Goal: Task Accomplishment & Management: Complete application form

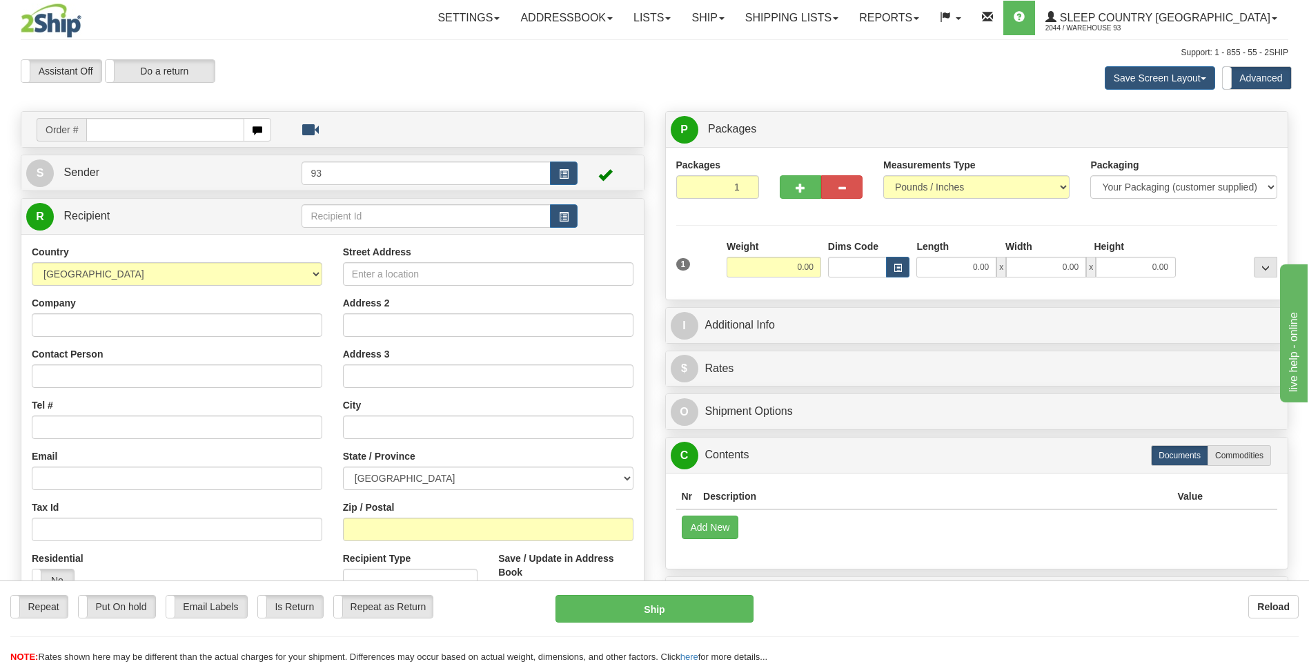
drag, startPoint x: 1007, startPoint y: 624, endPoint x: 931, endPoint y: 624, distance: 76.6
click at [1007, 624] on div "Repeat Repeat Put On hold Put On hold Print Order Slip Print Order Slip Email L…" at bounding box center [654, 629] width 1309 height 69
click at [141, 131] on input "text" at bounding box center [164, 129] width 157 height 23
type input "9000I136371"
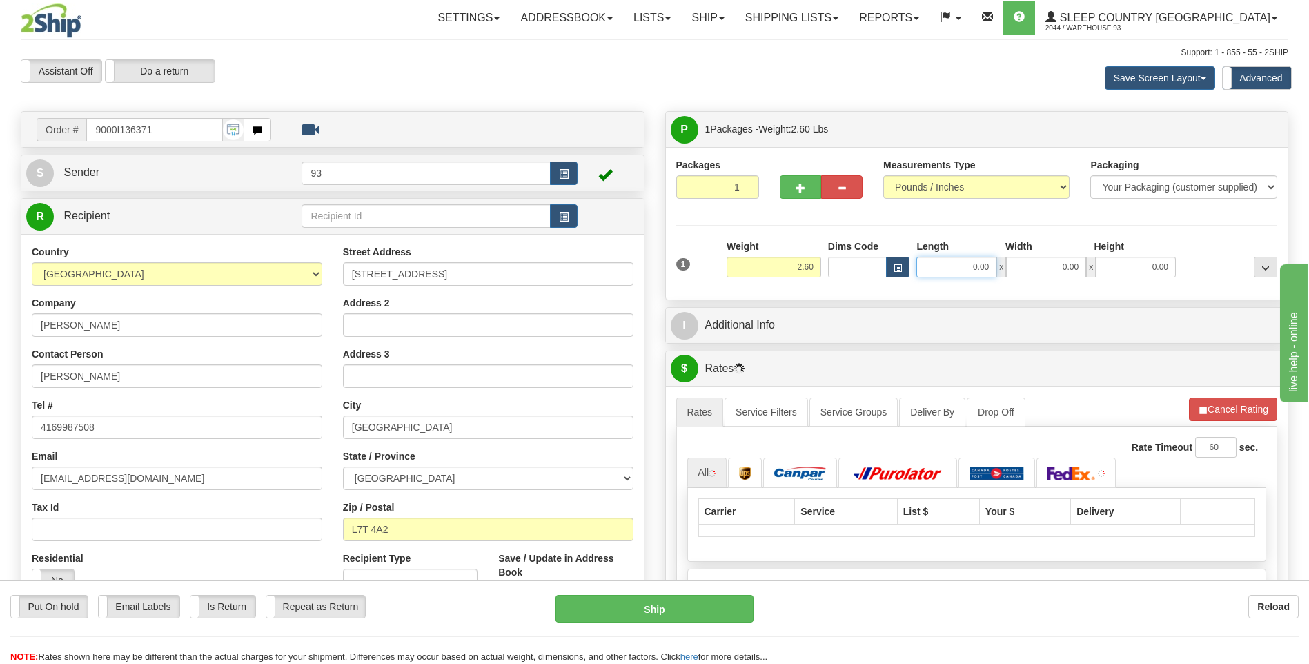
click at [946, 273] on input "0.00" at bounding box center [956, 267] width 80 height 21
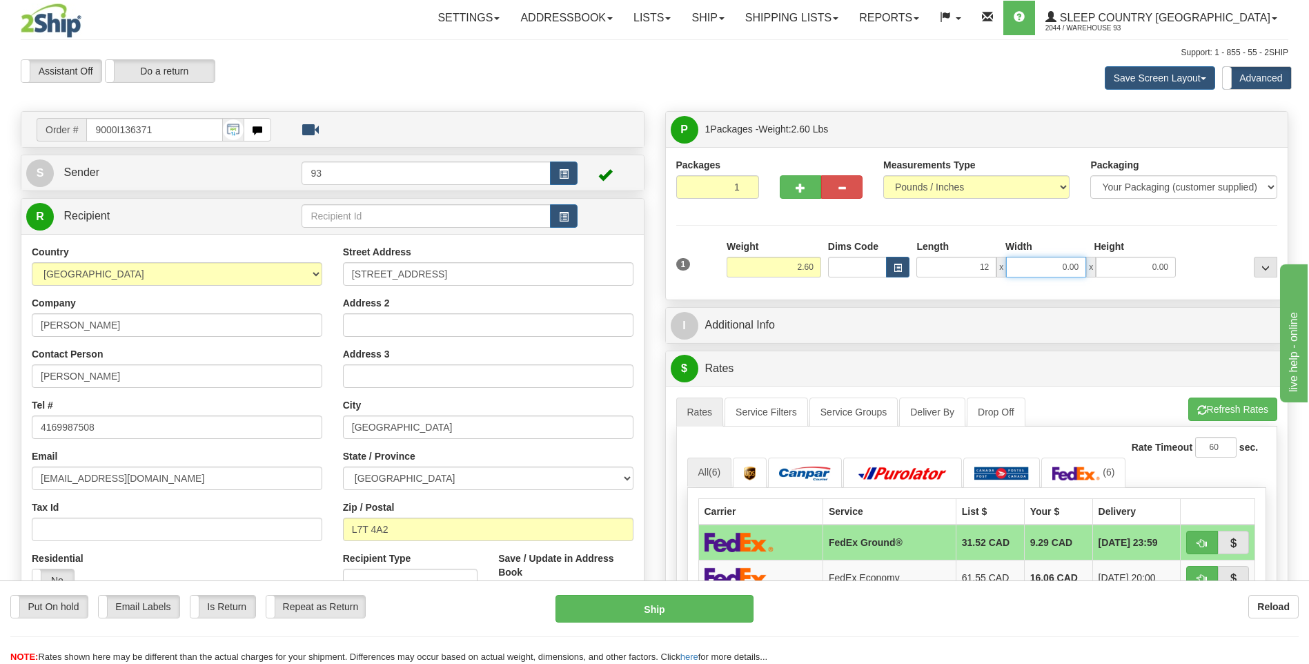
click at [1034, 268] on input "0.00" at bounding box center [1046, 267] width 80 height 21
type input "12.00"
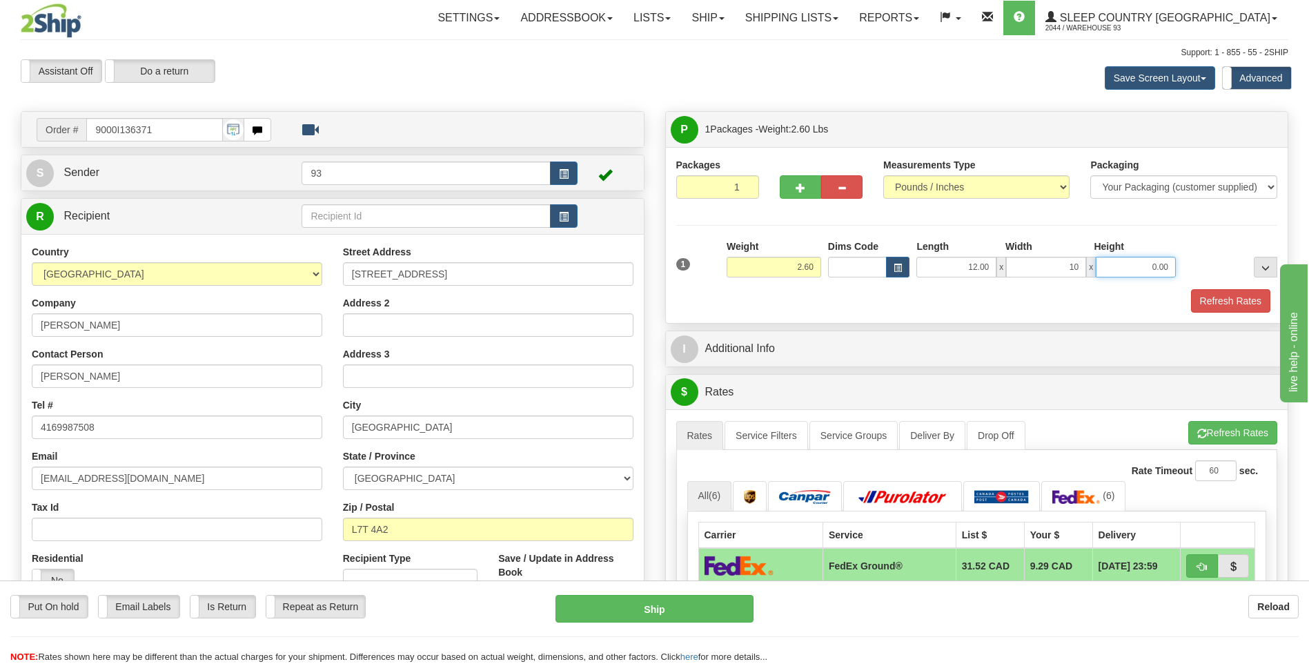
type input "10.00"
click at [1117, 270] on input "0.00" at bounding box center [1136, 267] width 80 height 21
type input "3.00"
click at [1219, 299] on button "Refresh Rates" at bounding box center [1230, 300] width 79 height 23
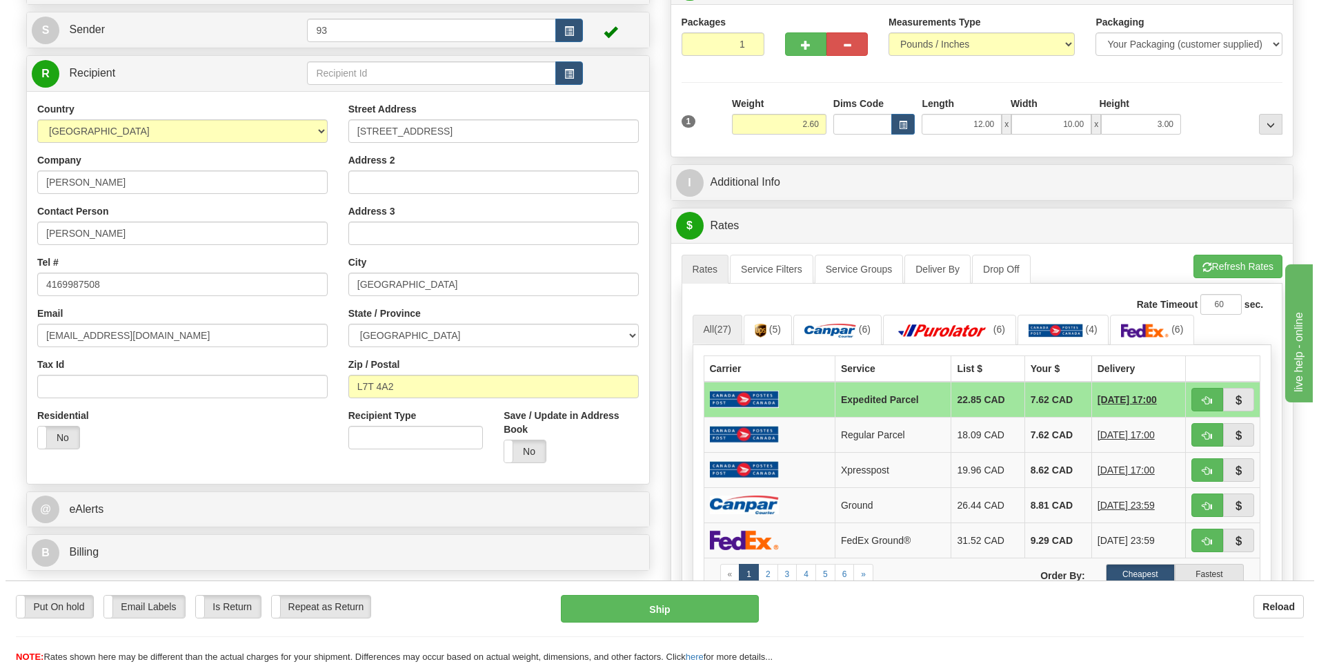
scroll to position [207, 0]
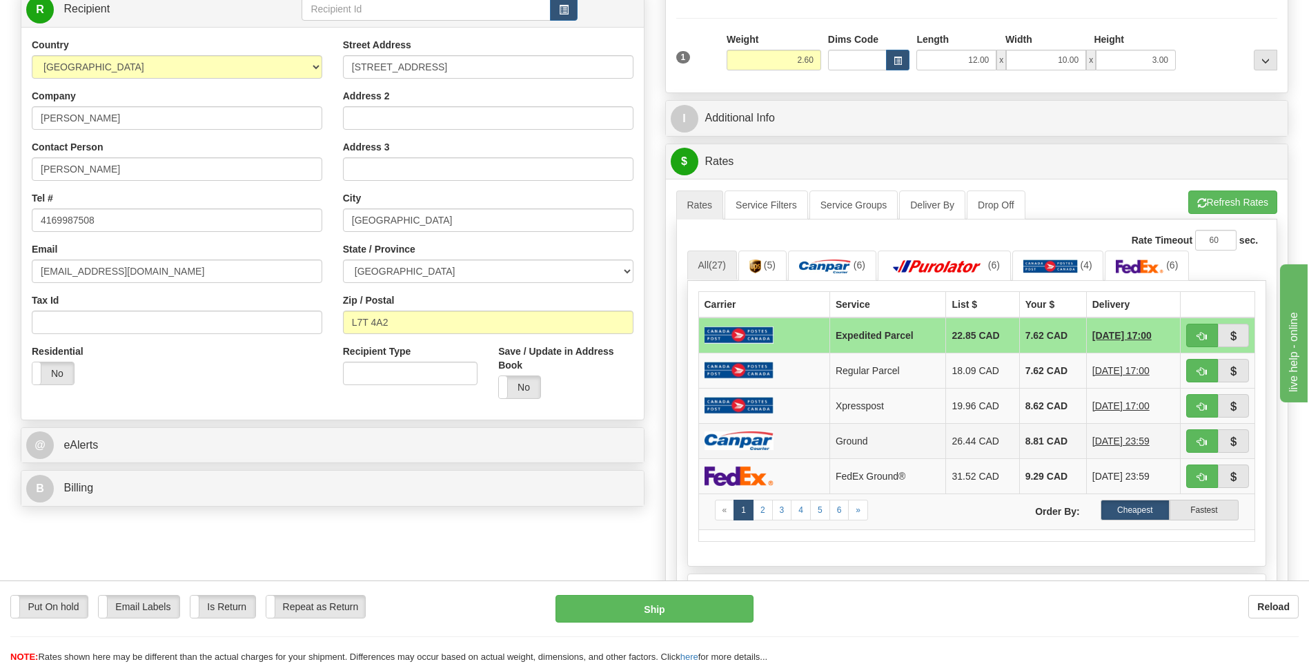
click at [766, 442] on img at bounding box center [738, 440] width 69 height 19
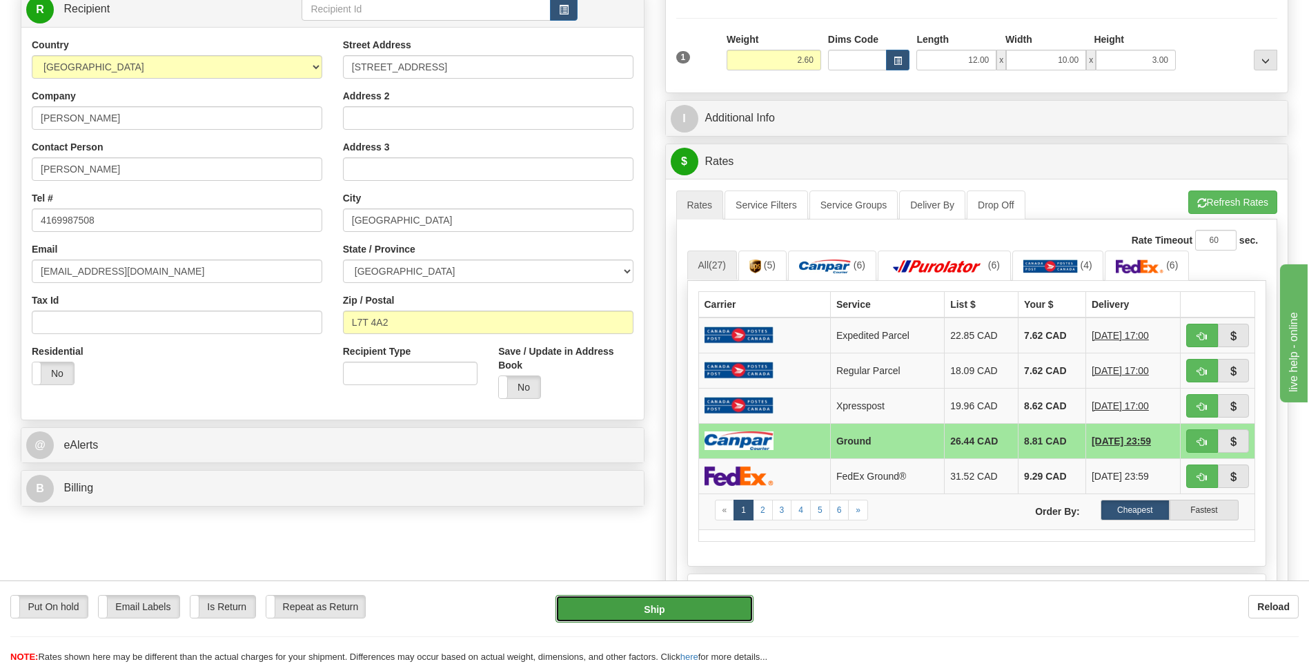
click at [664, 606] on button "Ship" at bounding box center [653, 609] width 197 height 28
type input "1"
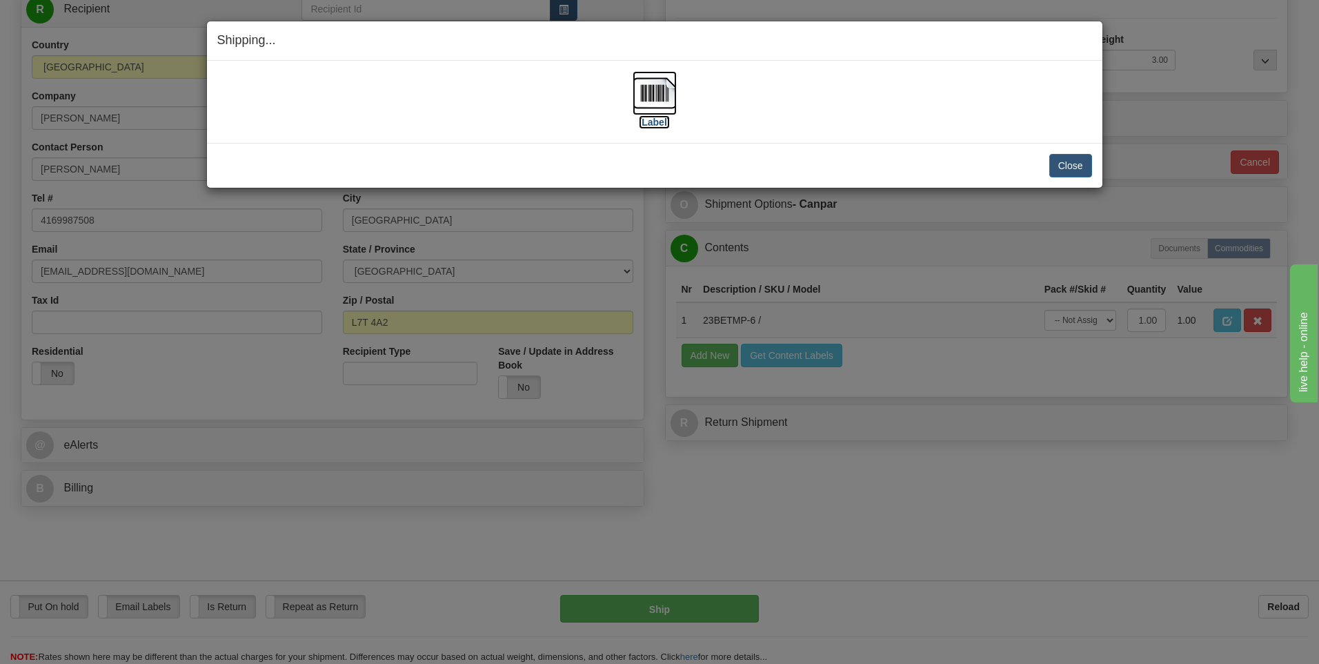
click at [653, 86] on img at bounding box center [655, 93] width 44 height 44
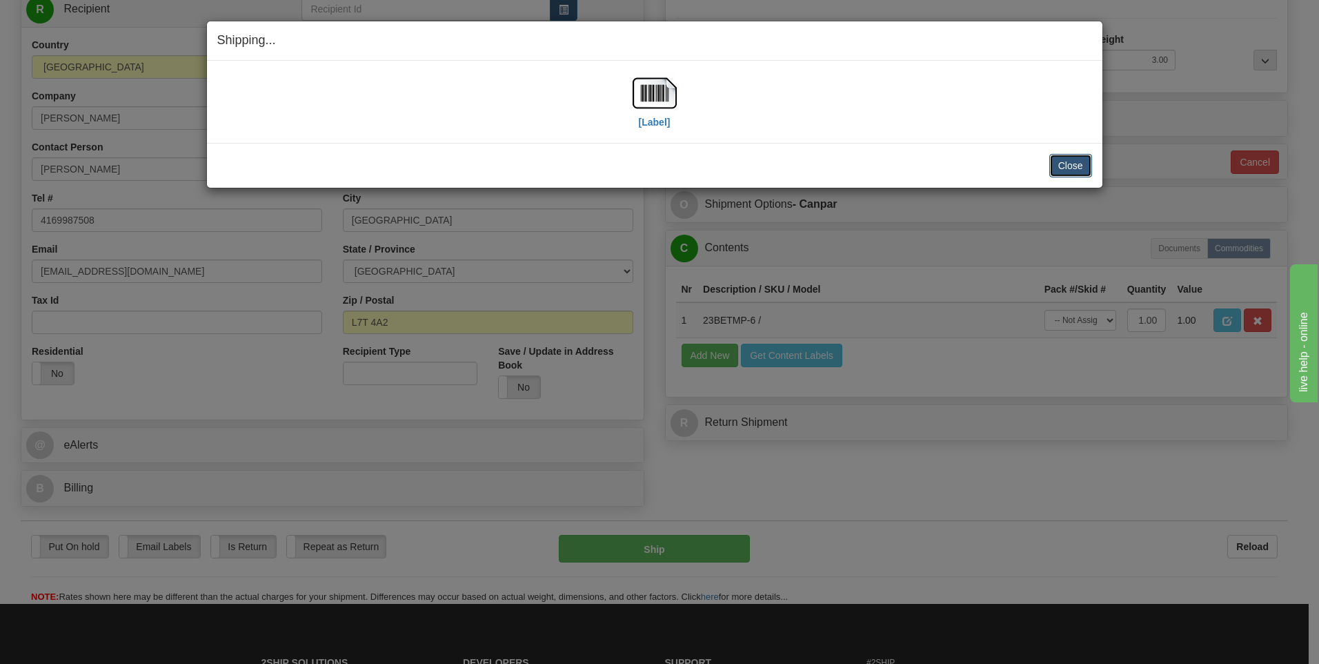
click at [1060, 163] on button "Close" at bounding box center [1070, 165] width 43 height 23
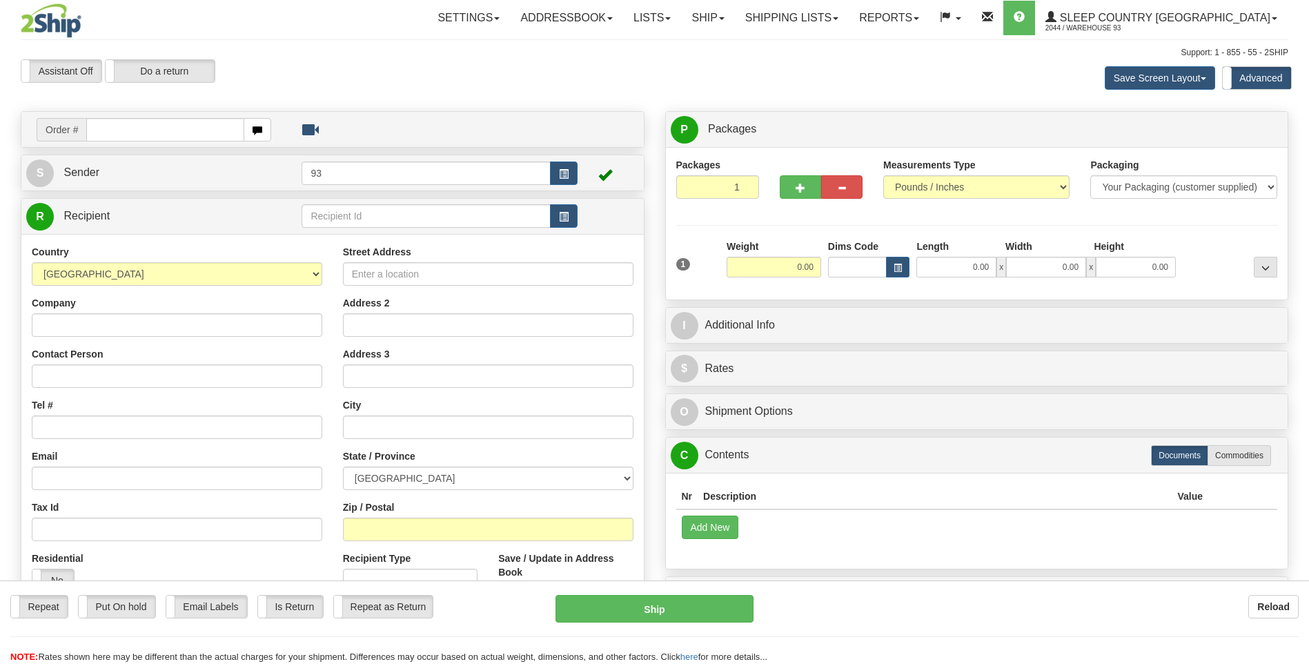
click at [110, 126] on div "Toggle navigation Settings Shipping Preferences Fields Preferences New" at bounding box center [654, 395] width 1309 height 791
click at [110, 126] on input "text" at bounding box center [164, 129] width 157 height 23
type input "9000I136448"
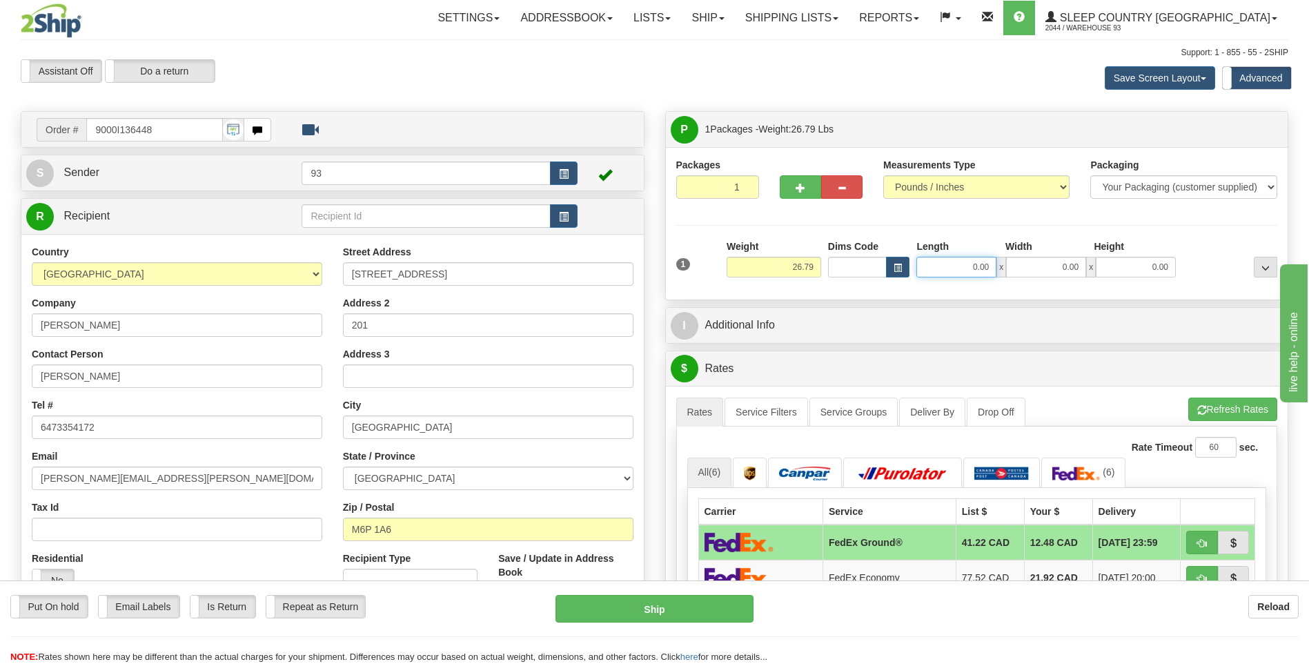
click at [956, 268] on input "0.00" at bounding box center [956, 267] width 80 height 21
type input "40.00"
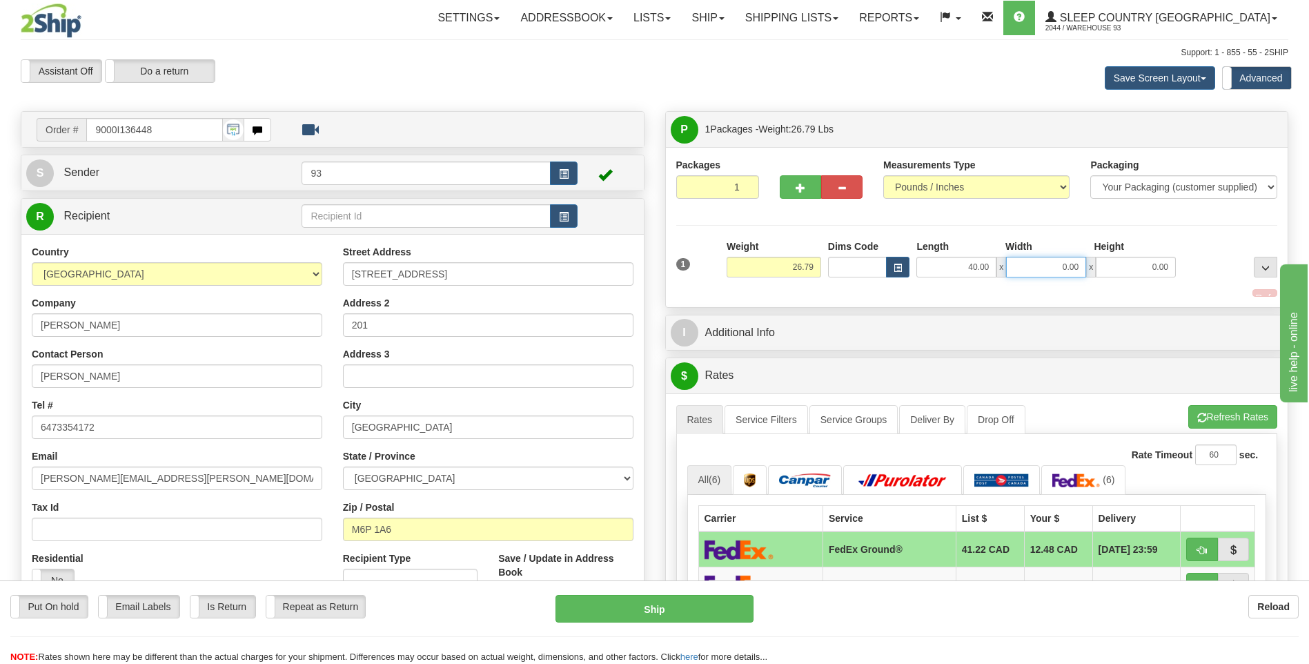
click at [1029, 260] on input "0.00" at bounding box center [1046, 267] width 80 height 21
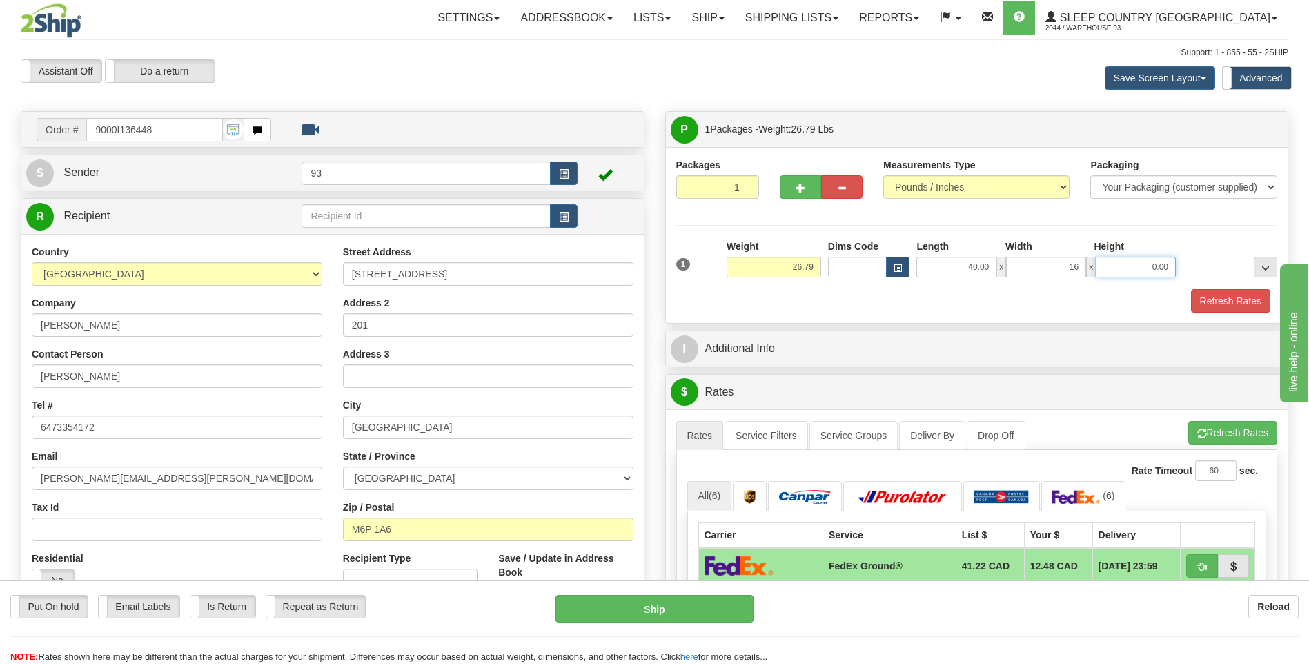
type input "16.00"
click at [1142, 261] on input "0.00" at bounding box center [1136, 267] width 80 height 21
type input "16.00"
click at [1238, 295] on button "Refresh Rates" at bounding box center [1230, 300] width 79 height 23
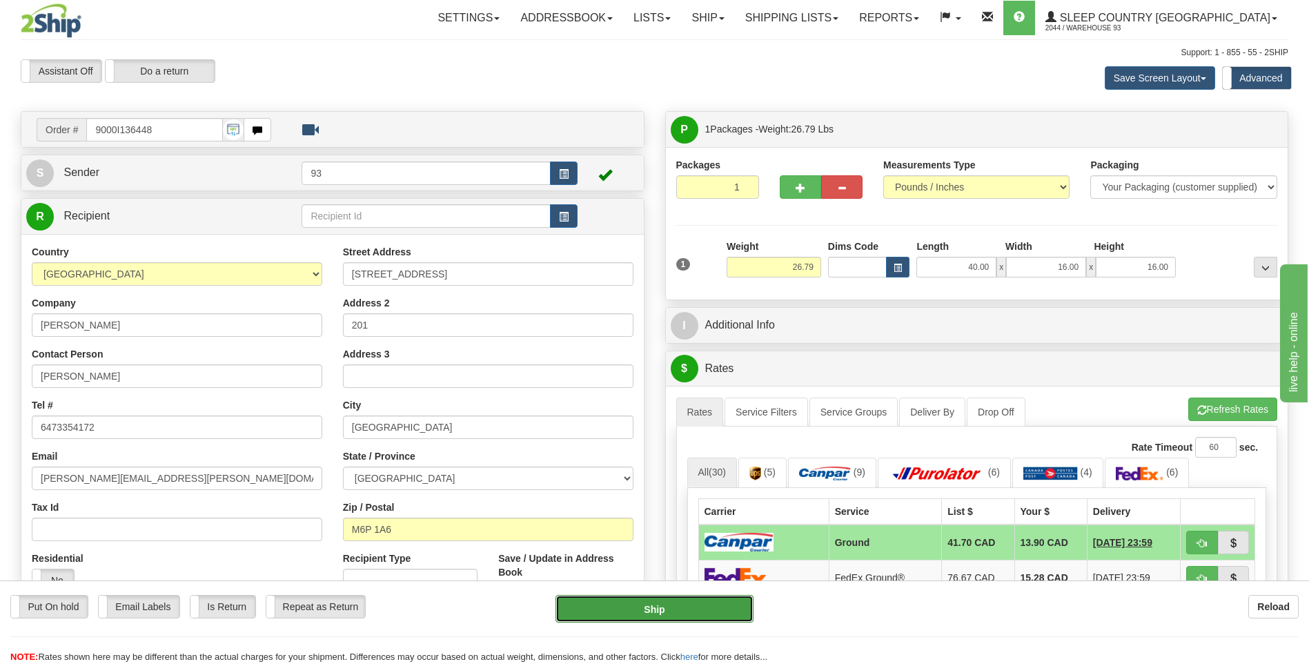
click at [673, 605] on button "Ship" at bounding box center [653, 609] width 197 height 28
type input "1"
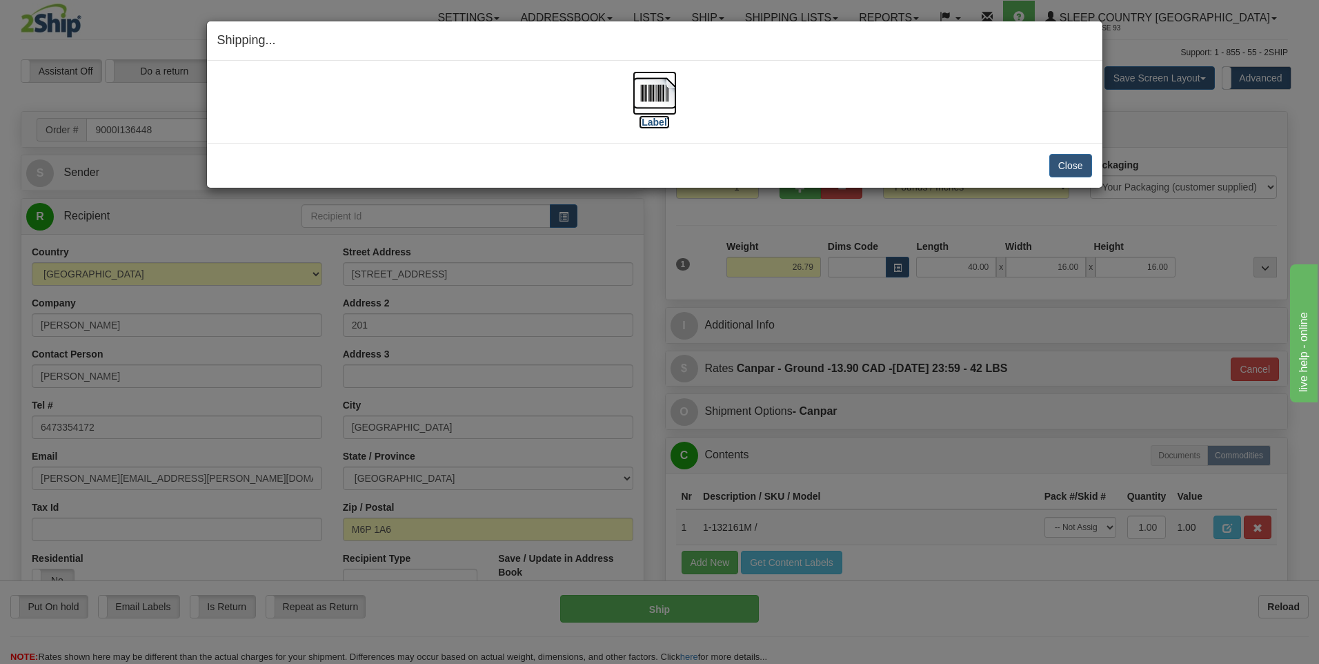
click at [653, 95] on img at bounding box center [655, 93] width 44 height 44
click at [1070, 160] on button "Close" at bounding box center [1070, 165] width 43 height 23
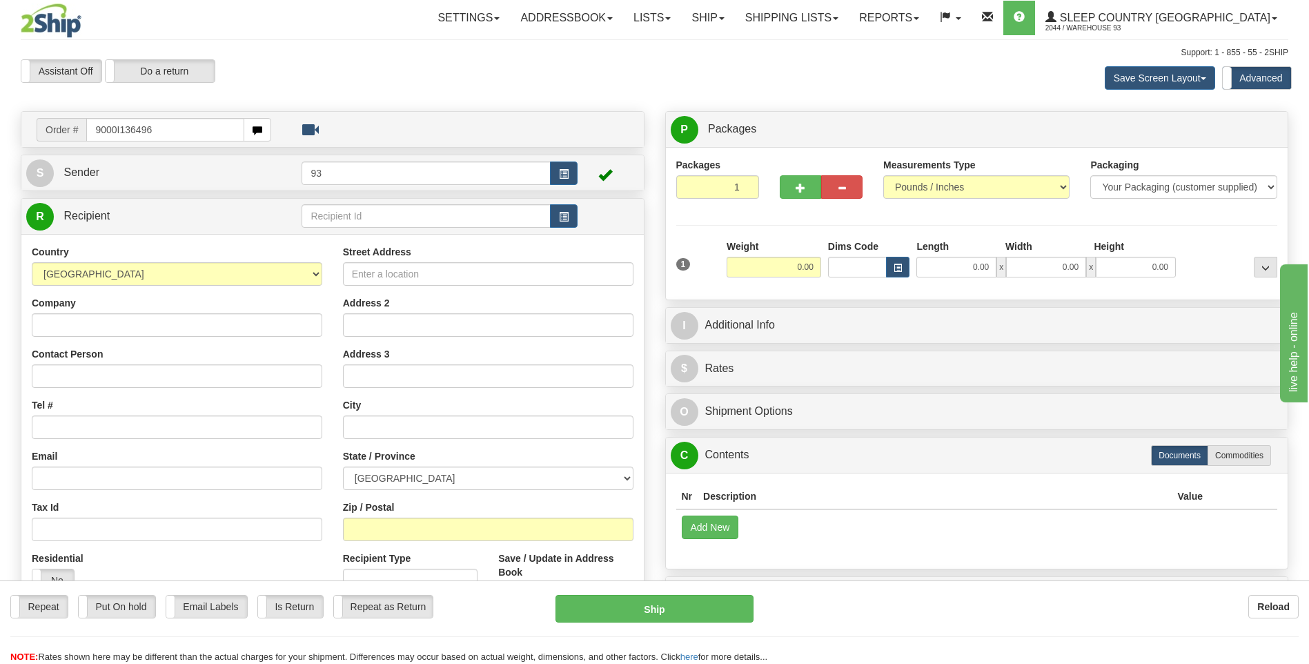
type input "9000I136496"
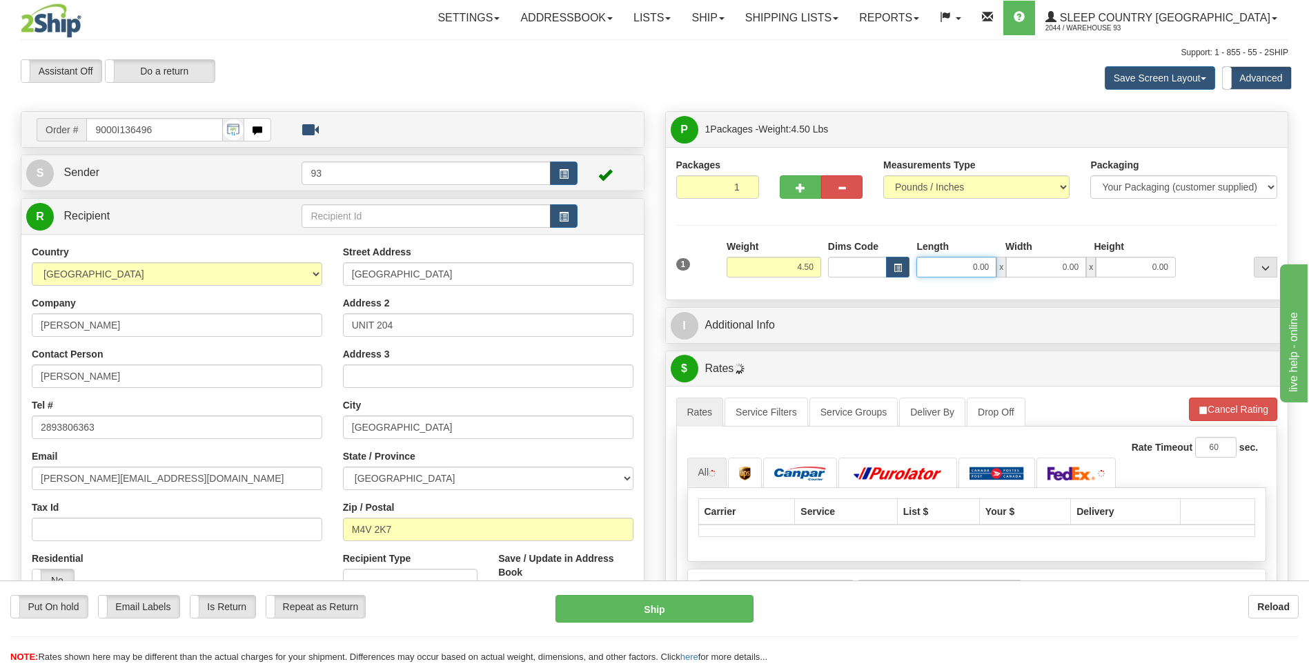
click at [942, 272] on input "0.00" at bounding box center [956, 267] width 80 height 21
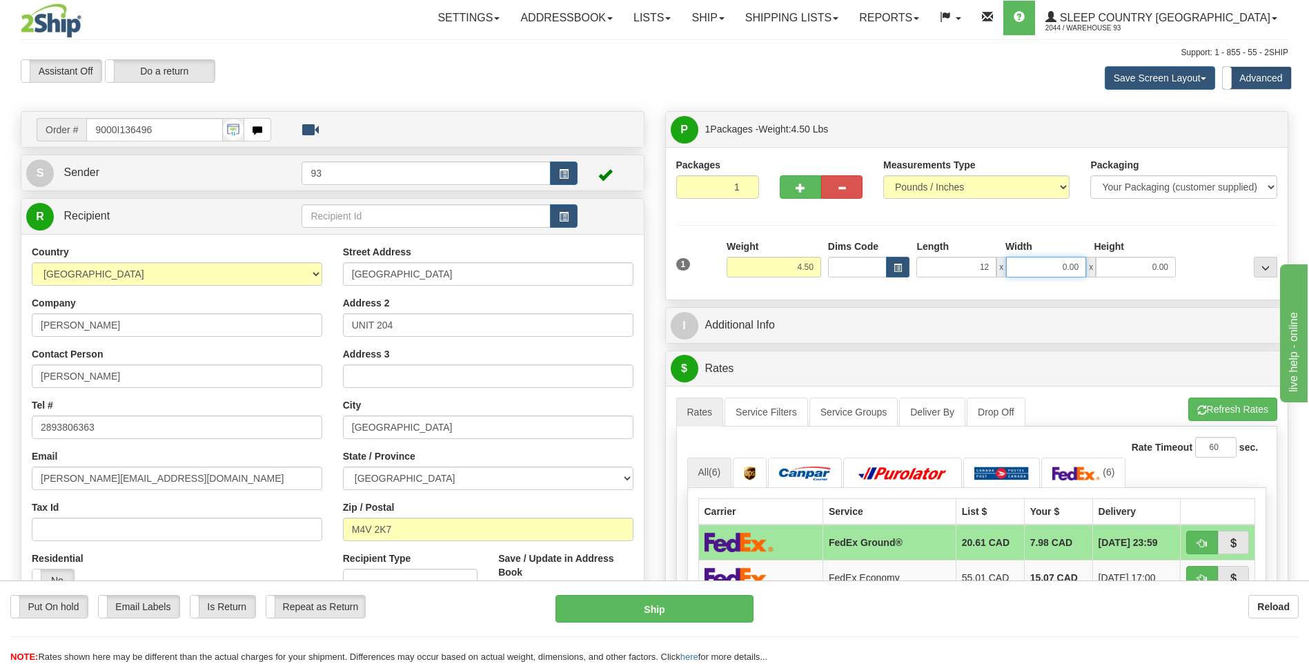
type input "12.00"
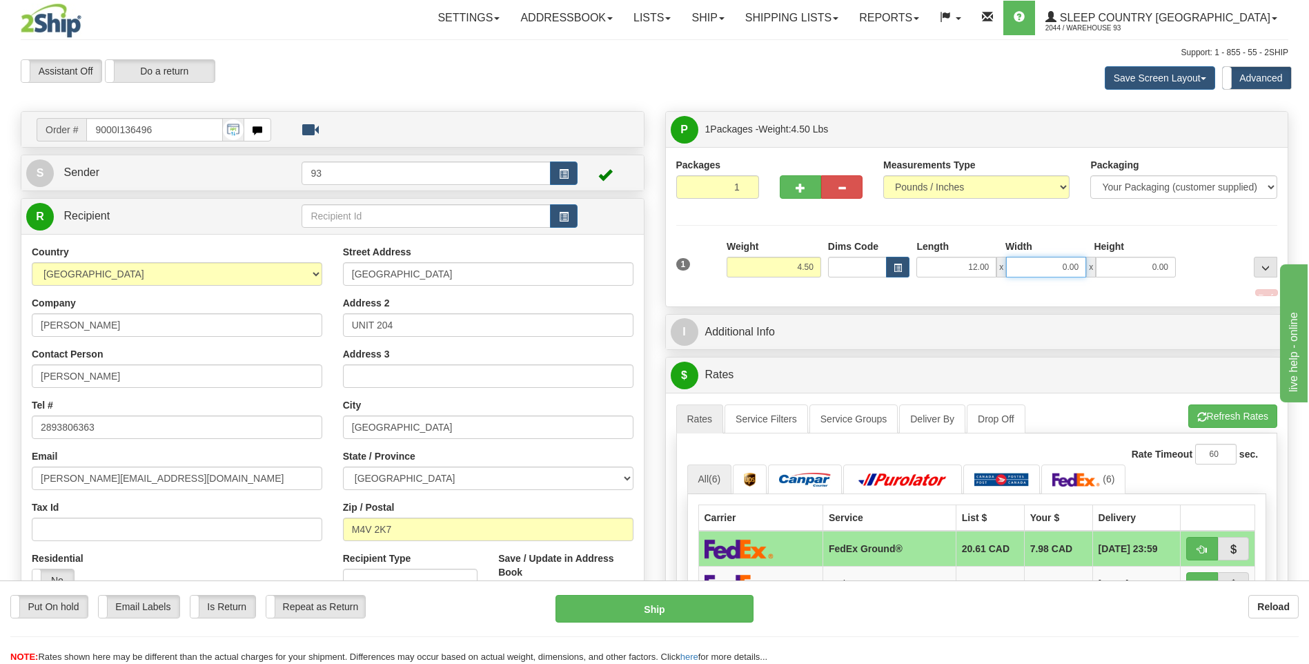
click at [1078, 268] on input "0.00" at bounding box center [1046, 267] width 80 height 21
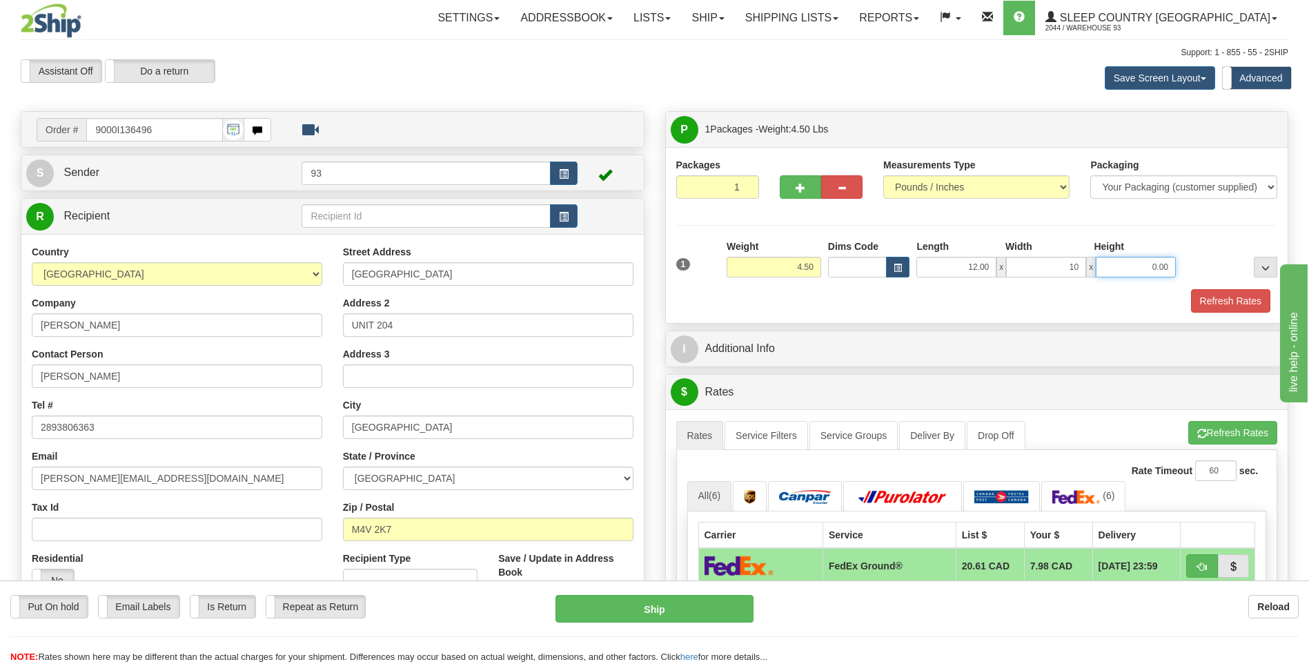
click at [1140, 265] on input "0.00" at bounding box center [1136, 267] width 80 height 21
type input "10.00"
type input "3.00"
click at [1262, 306] on button "Refresh Rates" at bounding box center [1230, 300] width 79 height 23
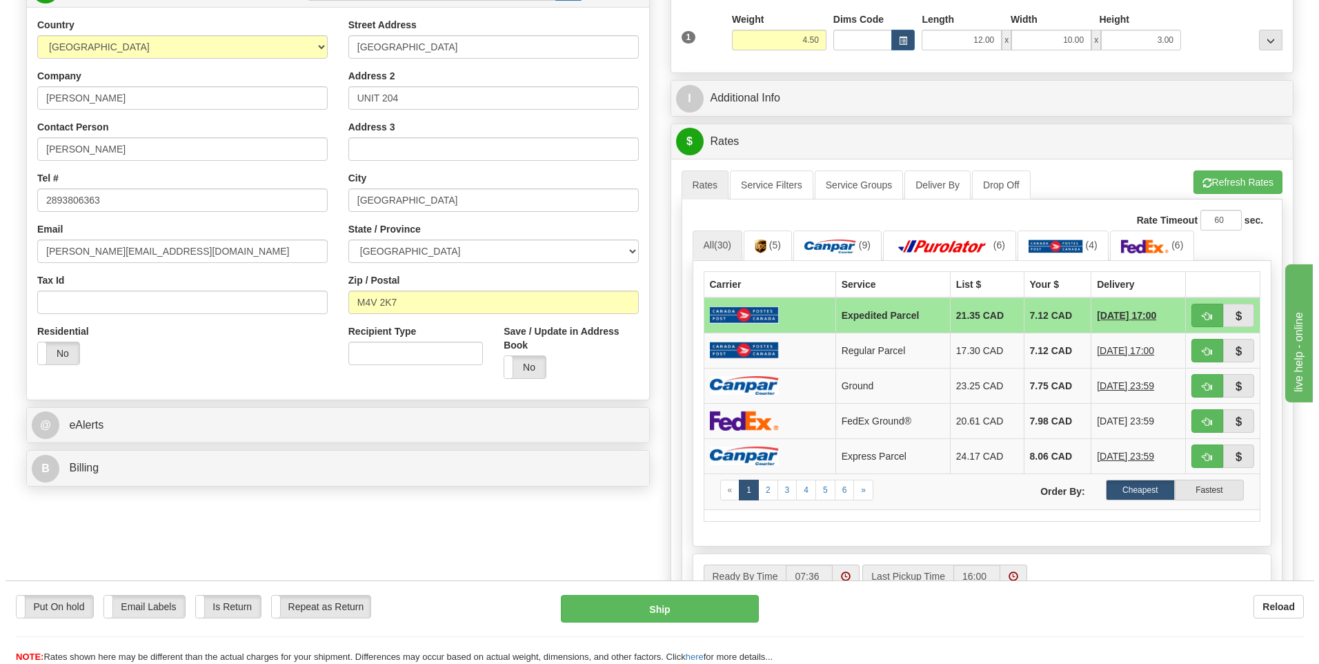
scroll to position [276, 0]
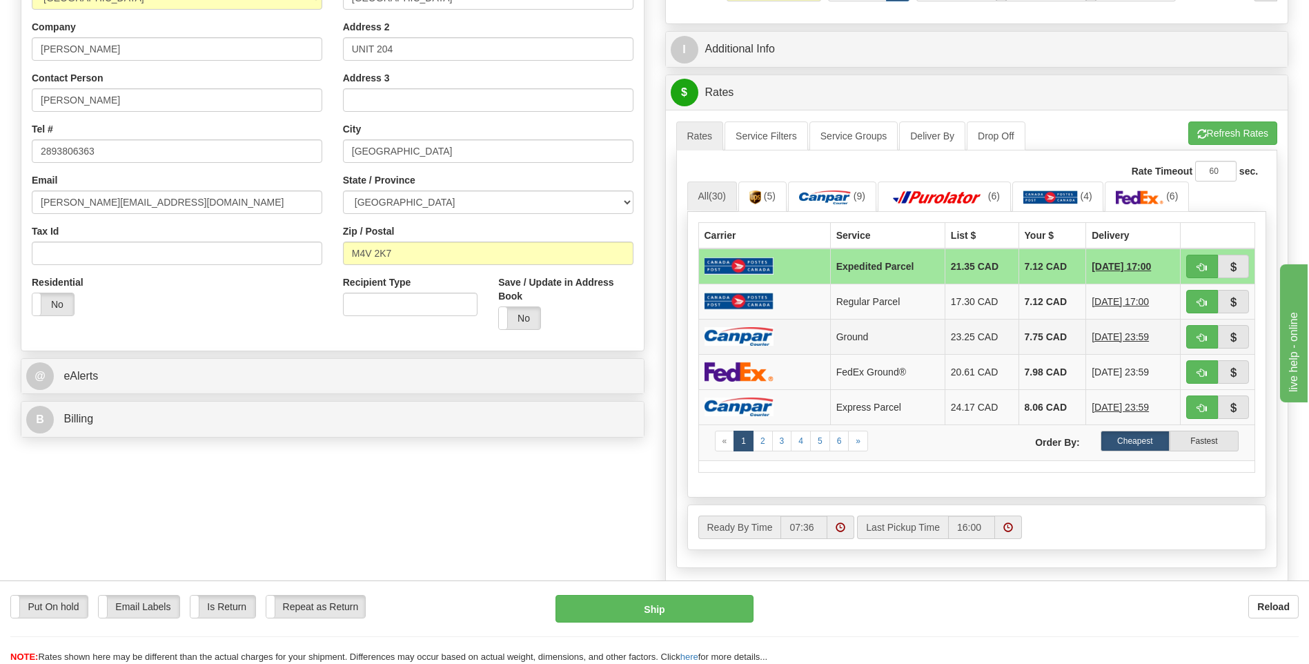
click at [733, 326] on td at bounding box center [764, 336] width 132 height 35
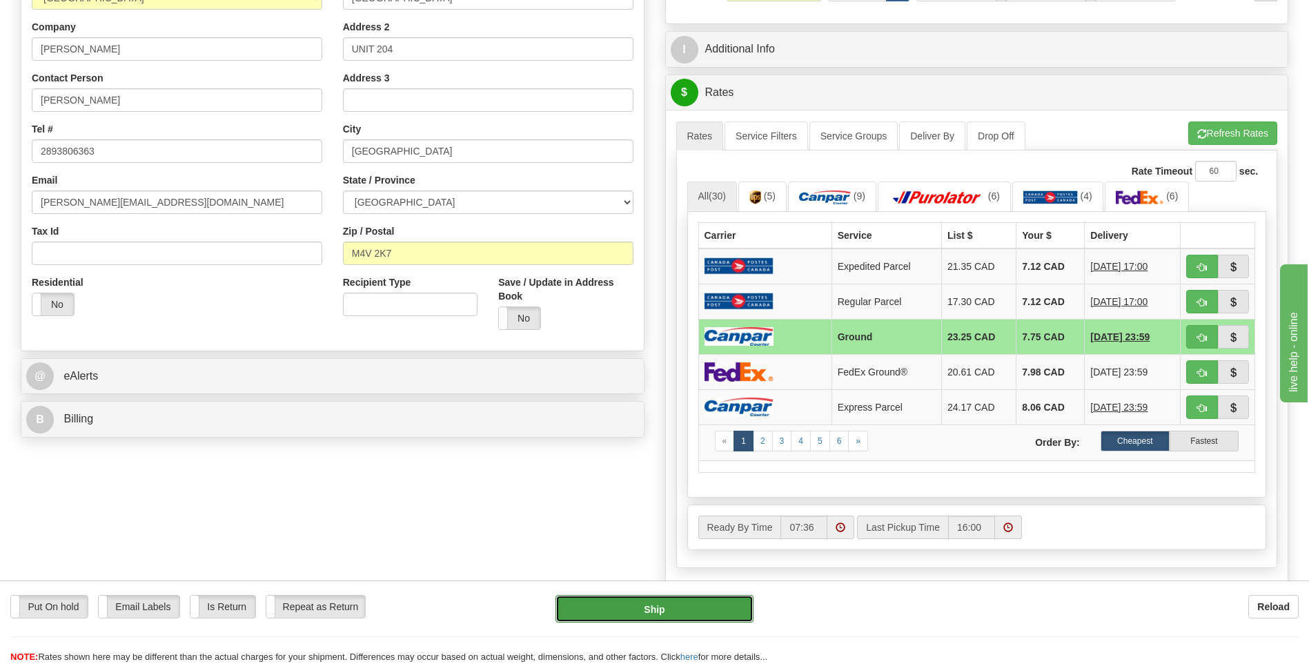
click at [695, 610] on button "Ship" at bounding box center [653, 609] width 197 height 28
type input "1"
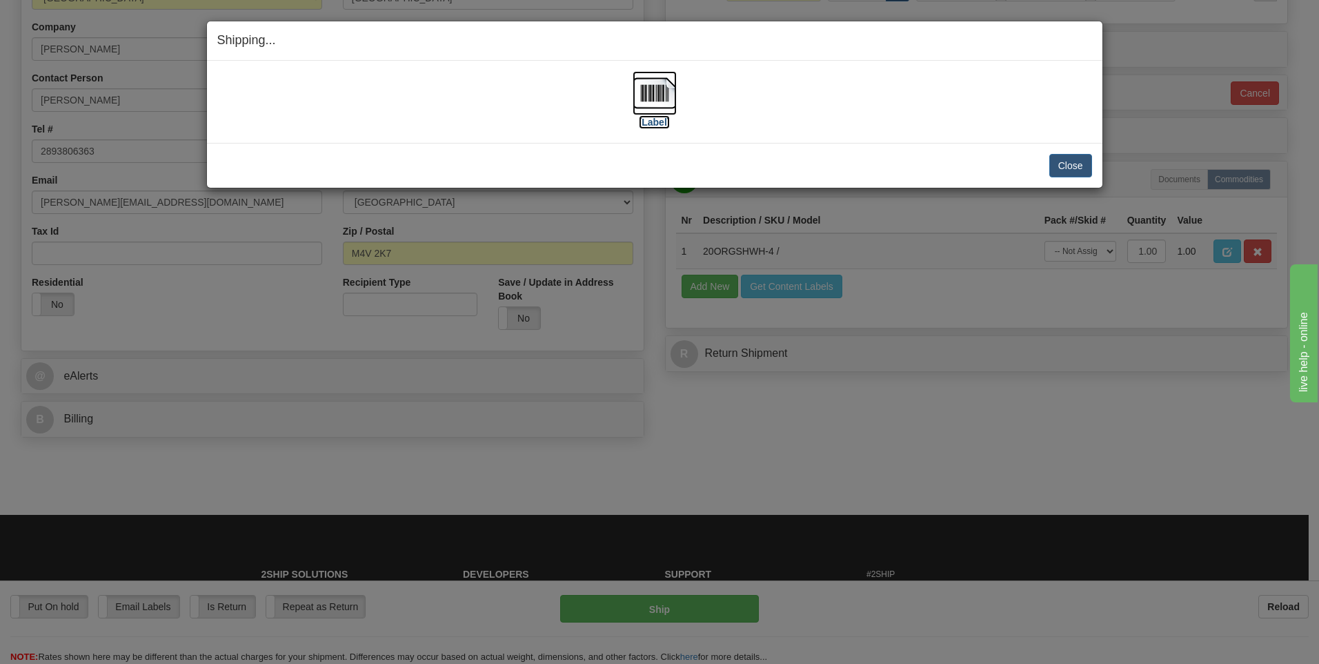
click at [651, 81] on img at bounding box center [655, 93] width 44 height 44
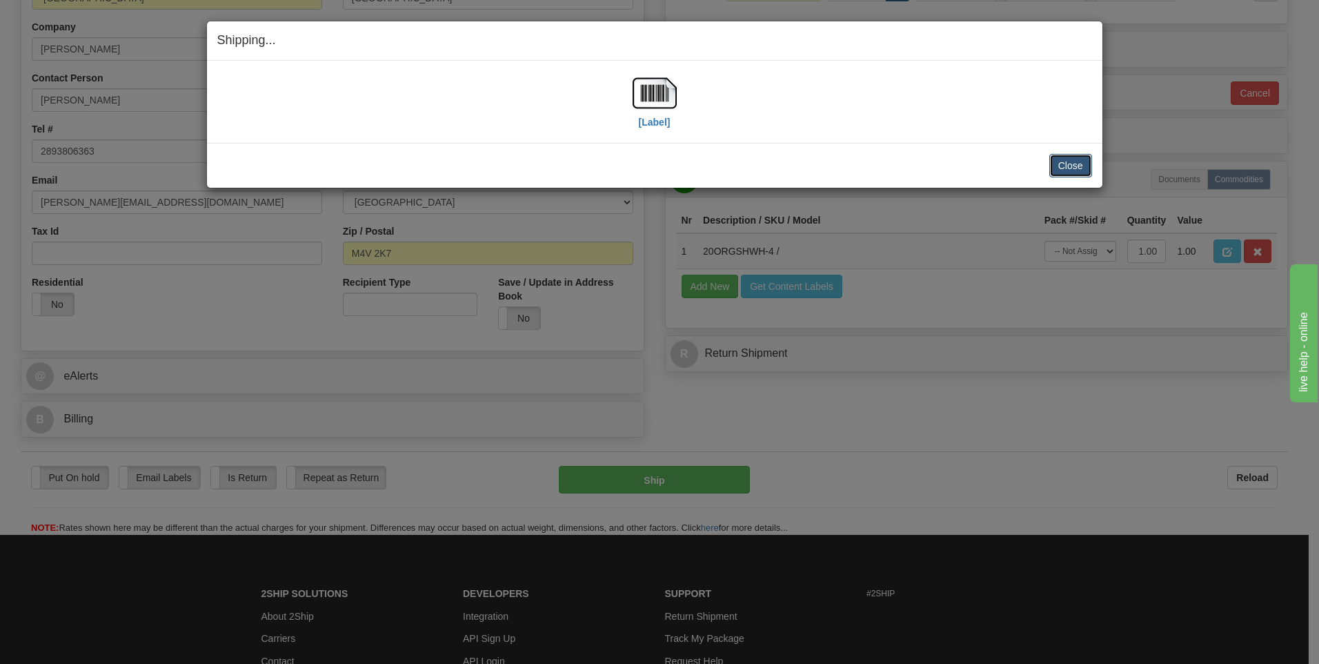
click at [1069, 166] on button "Close" at bounding box center [1070, 165] width 43 height 23
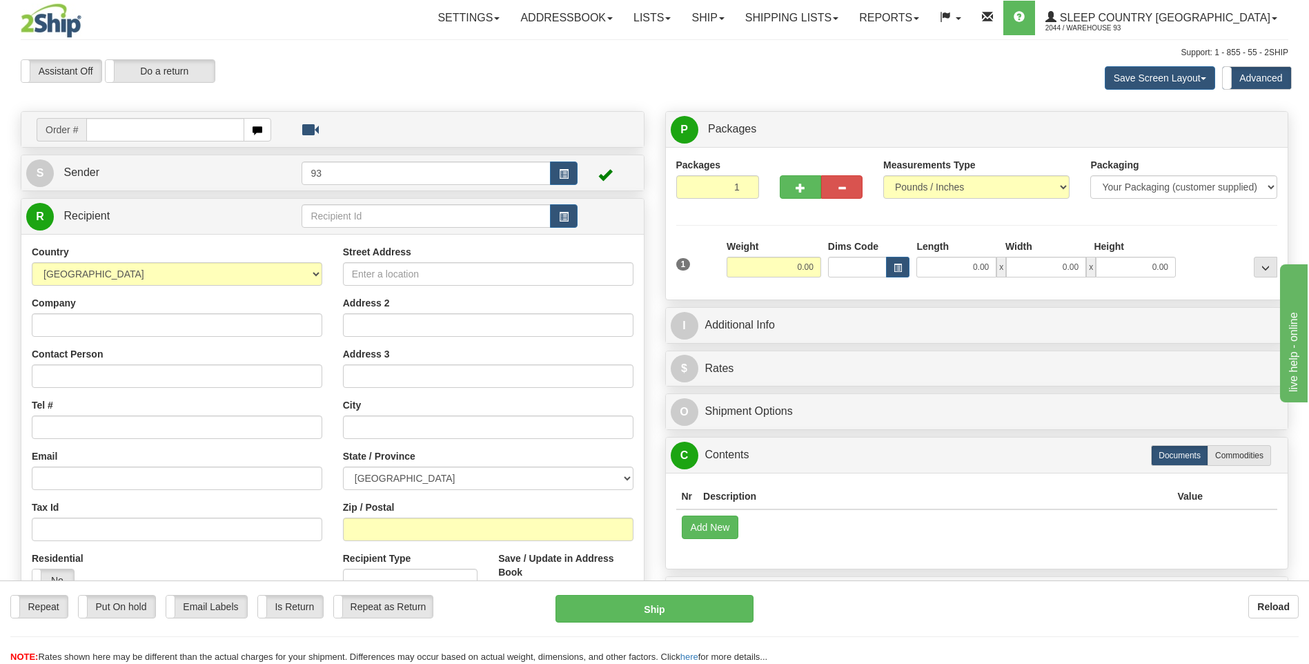
click at [117, 128] on input "text" at bounding box center [164, 129] width 157 height 23
type input "9000I136505"
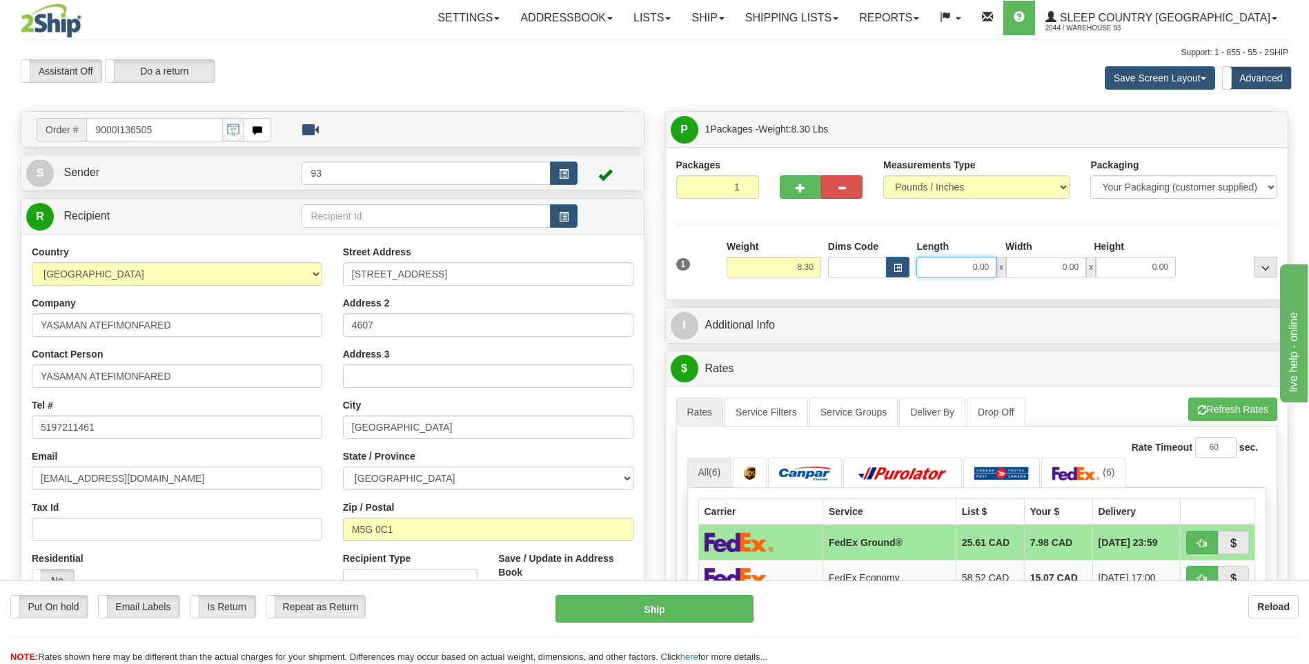
click at [931, 271] on input "0.00" at bounding box center [956, 267] width 80 height 21
type input "12.00"
click at [1036, 276] on input "0.00" at bounding box center [1046, 267] width 80 height 21
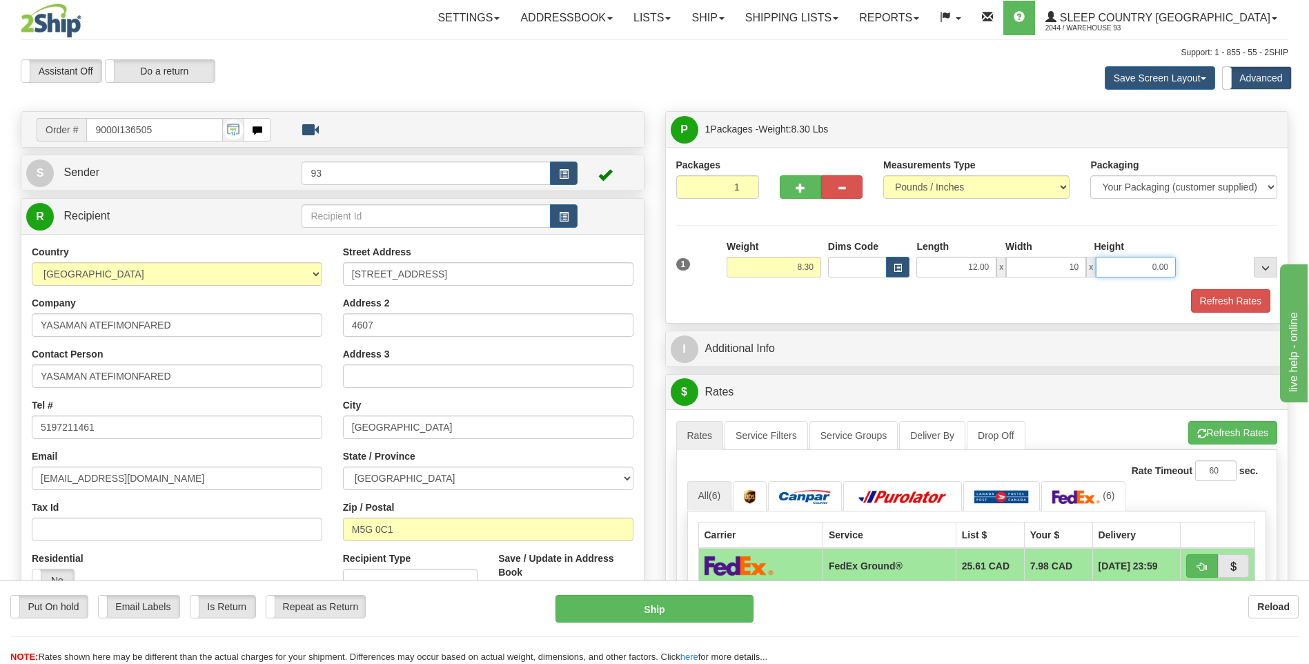
type input "10.00"
click at [1139, 272] on input "0.00" at bounding box center [1136, 267] width 80 height 21
type input "2.00"
click at [1255, 298] on button "Refresh Rates" at bounding box center [1230, 300] width 79 height 23
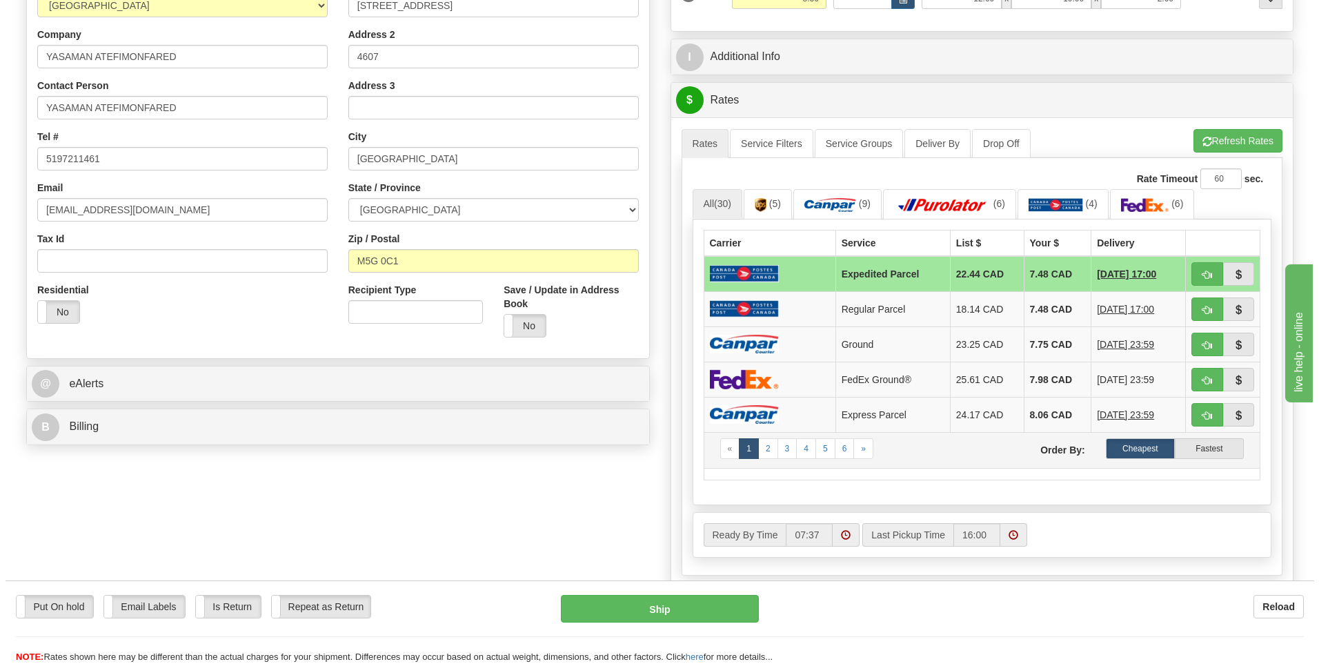
scroll to position [276, 0]
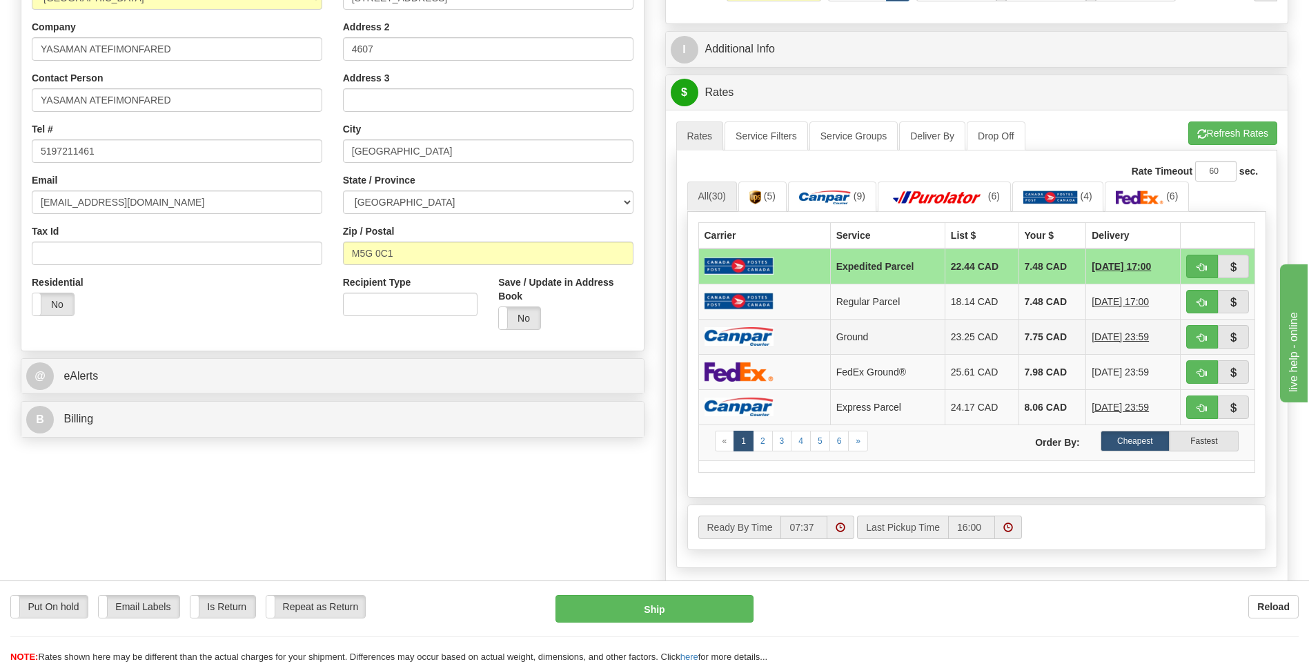
click at [705, 335] on img at bounding box center [738, 336] width 69 height 19
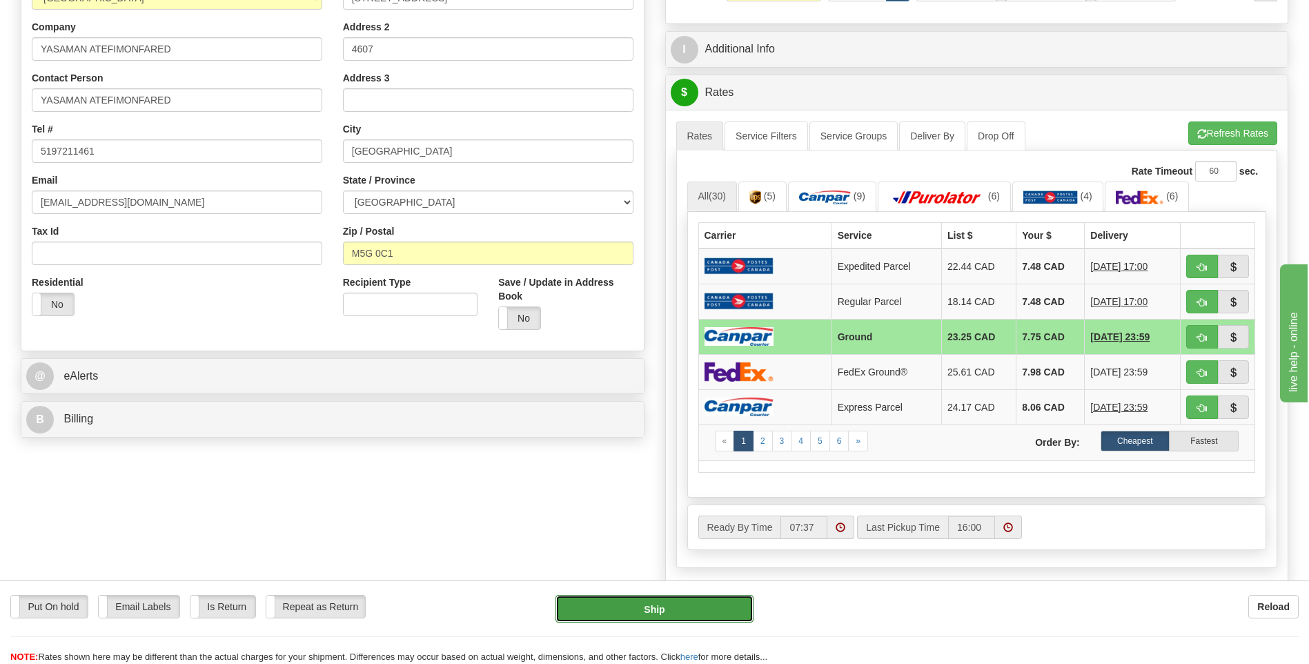
click at [690, 606] on button "Ship" at bounding box center [653, 609] width 197 height 28
type input "1"
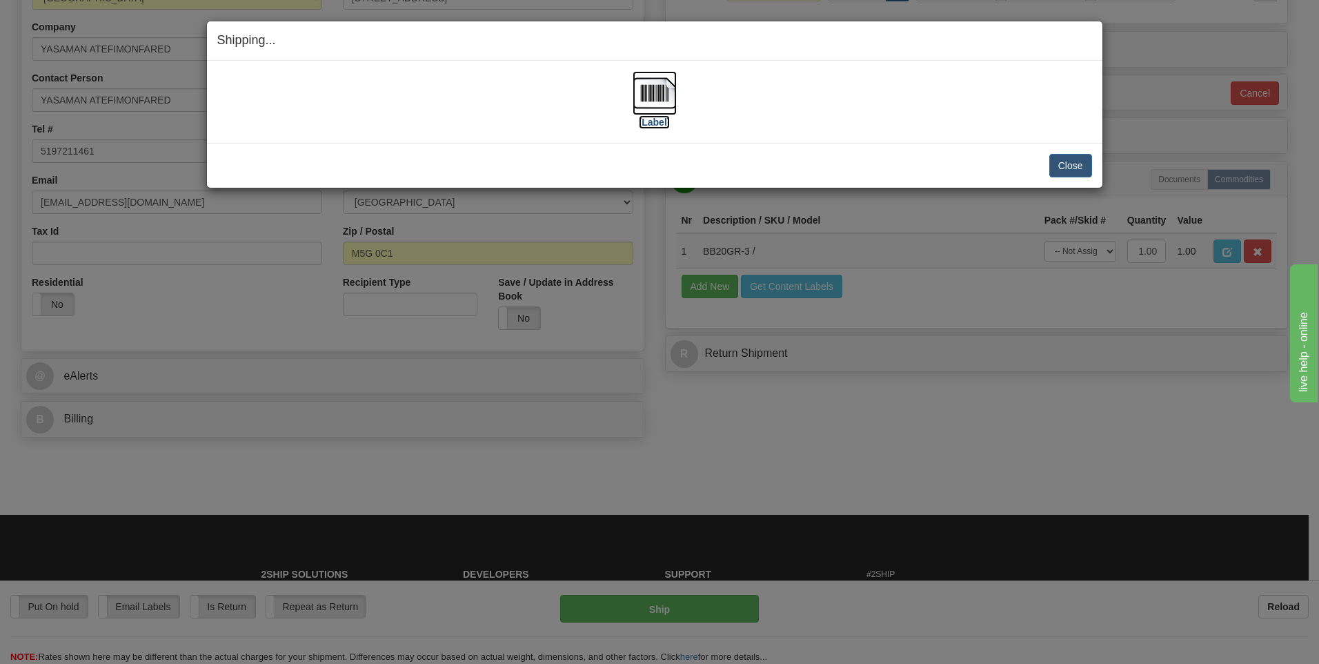
click at [655, 85] on img at bounding box center [655, 93] width 44 height 44
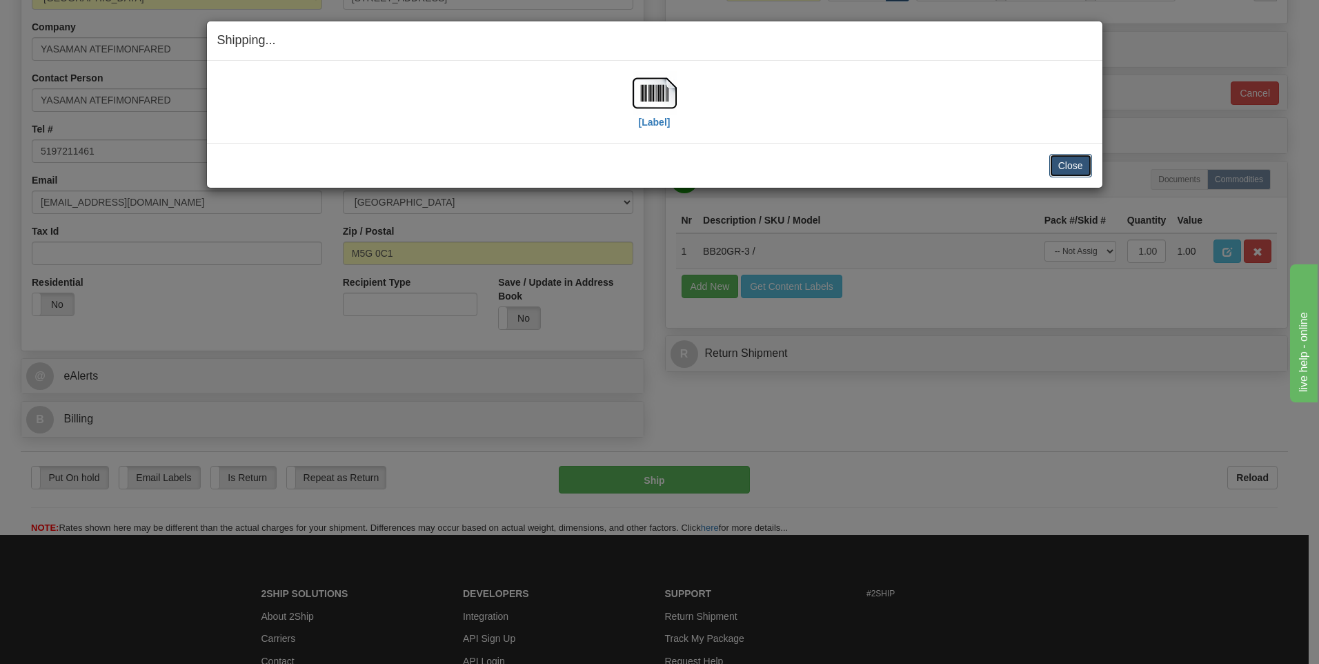
click at [1053, 162] on button "Close" at bounding box center [1070, 165] width 43 height 23
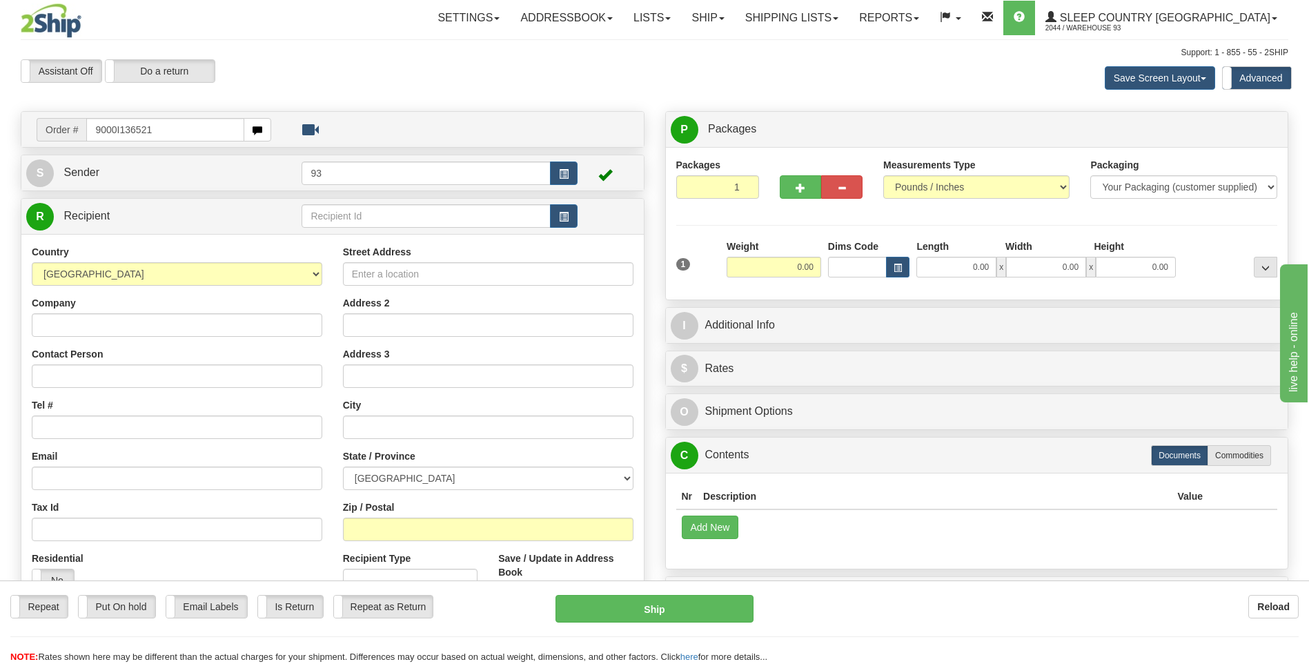
type input "9000I136521"
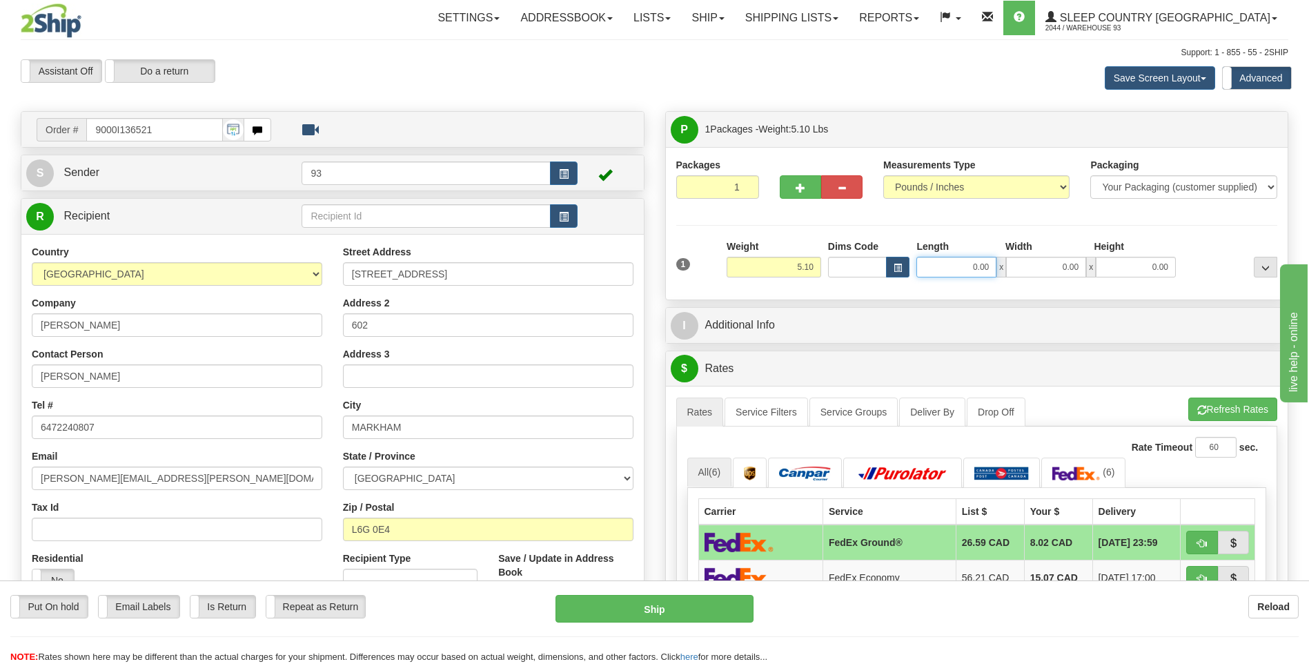
click at [969, 266] on input "0.00" at bounding box center [956, 267] width 80 height 21
click at [1031, 262] on input "0.00" at bounding box center [1046, 267] width 80 height 21
type input "20.00"
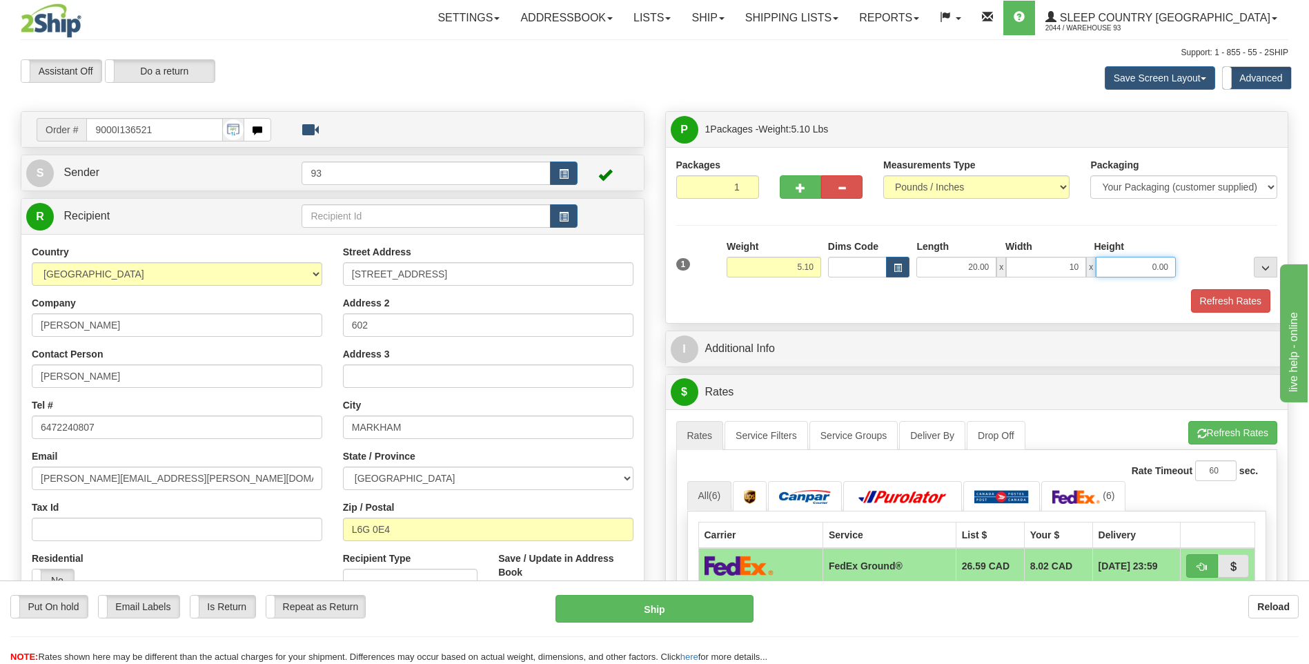
type input "10.00"
click at [1134, 261] on input "0.00" at bounding box center [1136, 267] width 80 height 21
type input "10.00"
click at [1200, 292] on button "Refresh Rates" at bounding box center [1230, 300] width 79 height 23
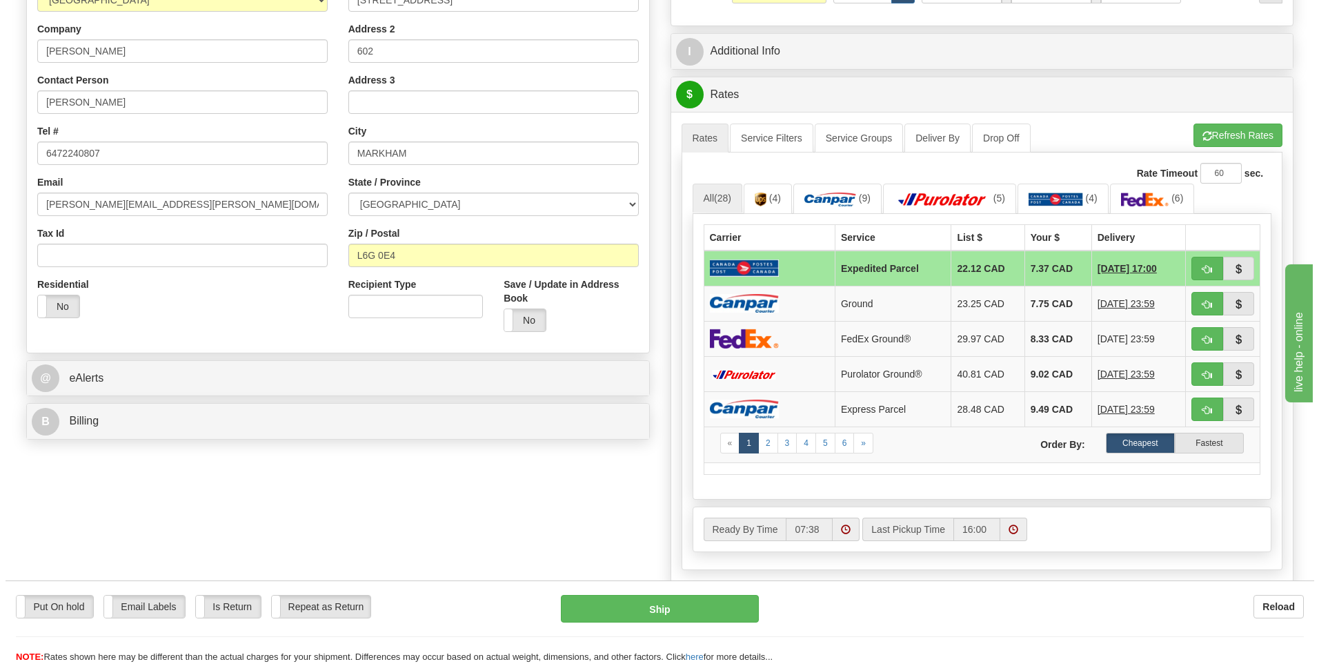
scroll to position [276, 0]
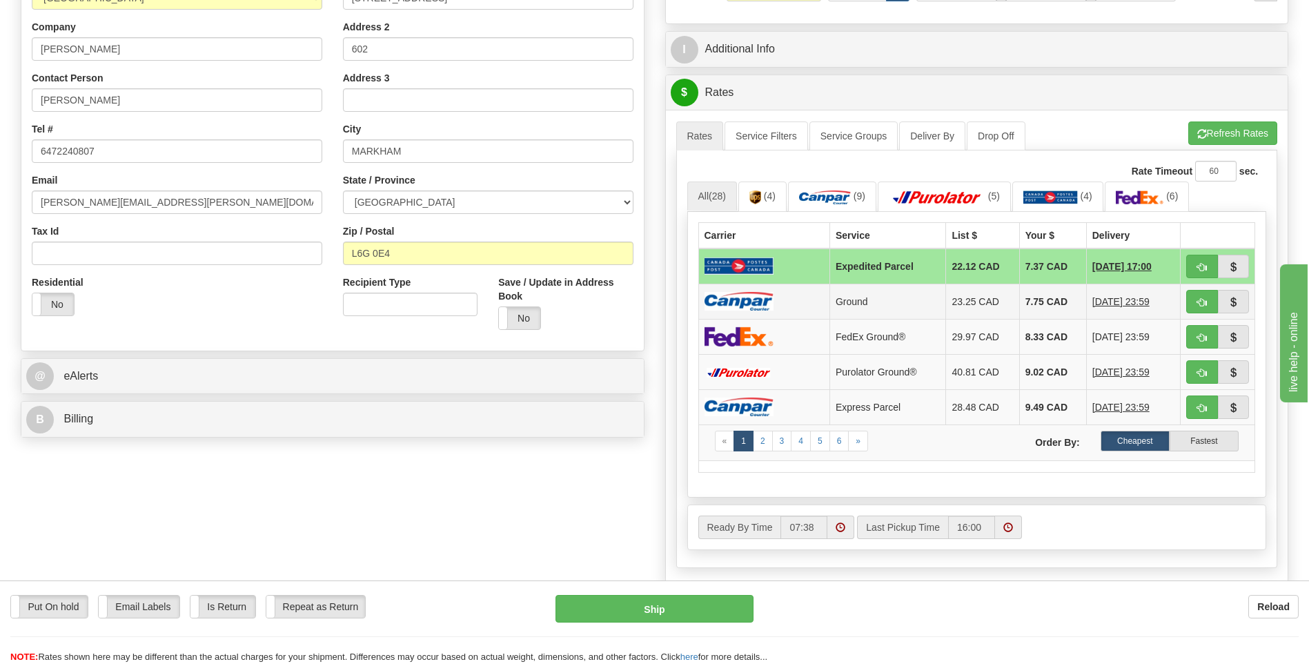
click at [754, 303] on img at bounding box center [738, 301] width 69 height 19
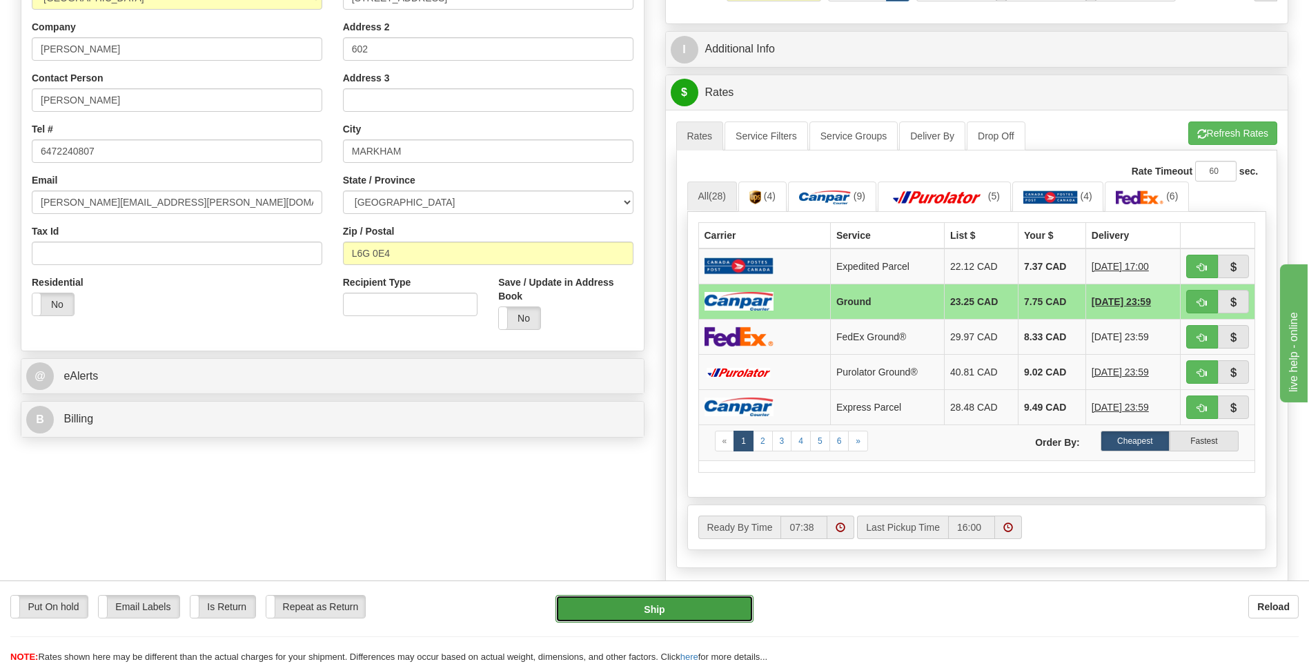
click at [723, 615] on button "Ship" at bounding box center [653, 609] width 197 height 28
type input "1"
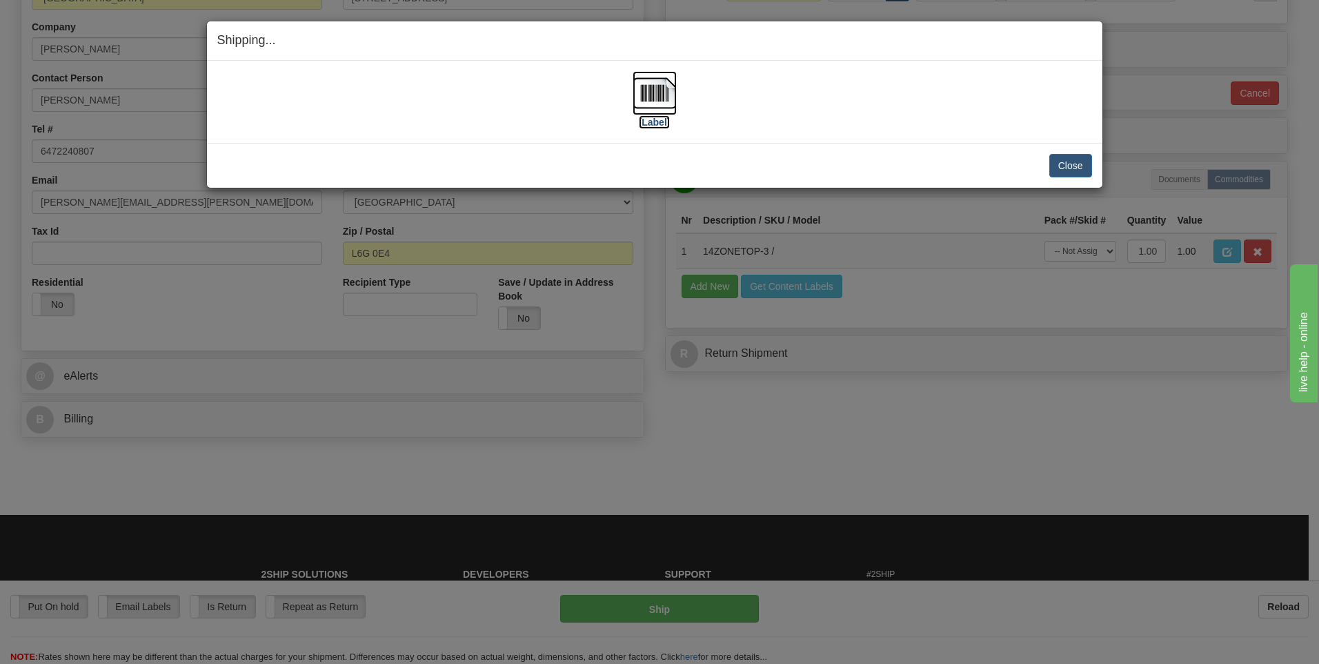
click at [656, 95] on img at bounding box center [655, 93] width 44 height 44
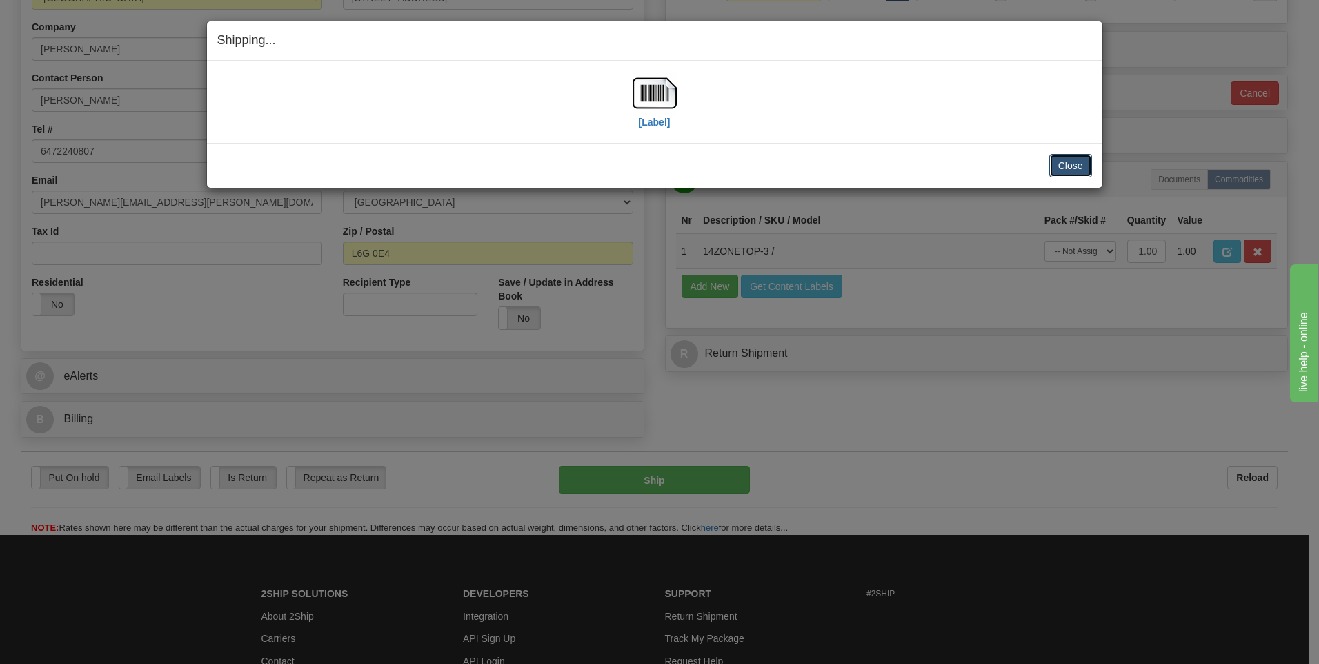
click at [1064, 173] on button "Close" at bounding box center [1070, 165] width 43 height 23
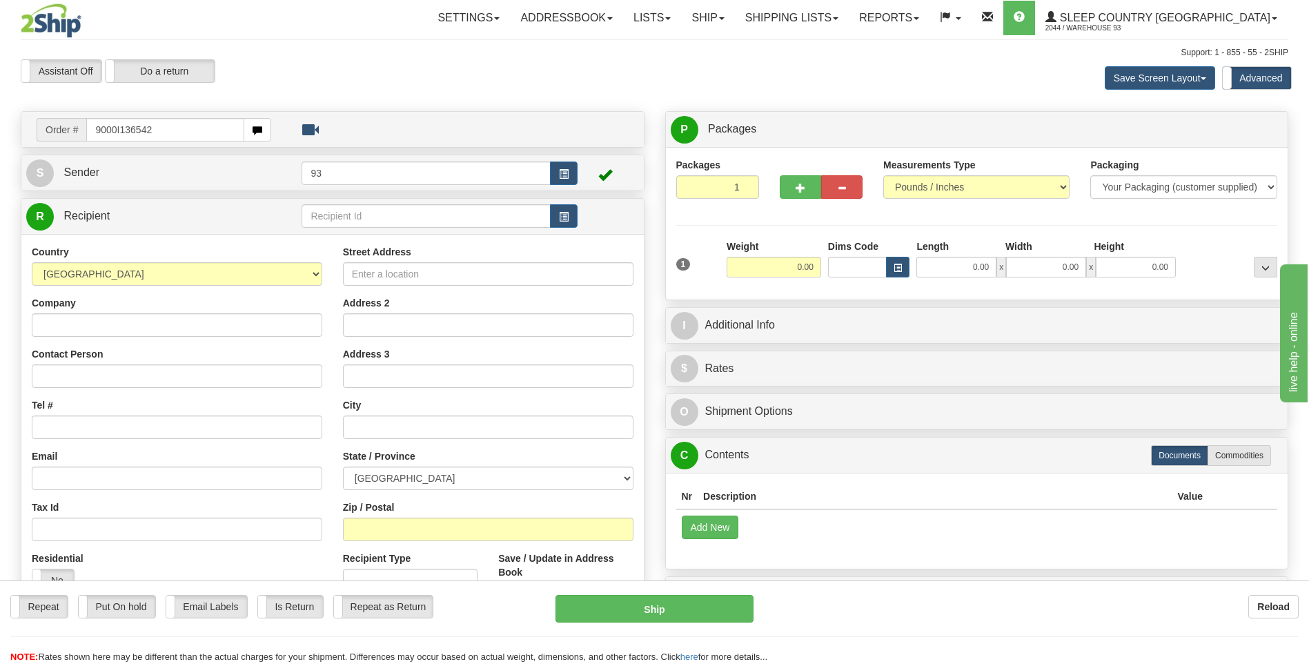
type input "9000I136542"
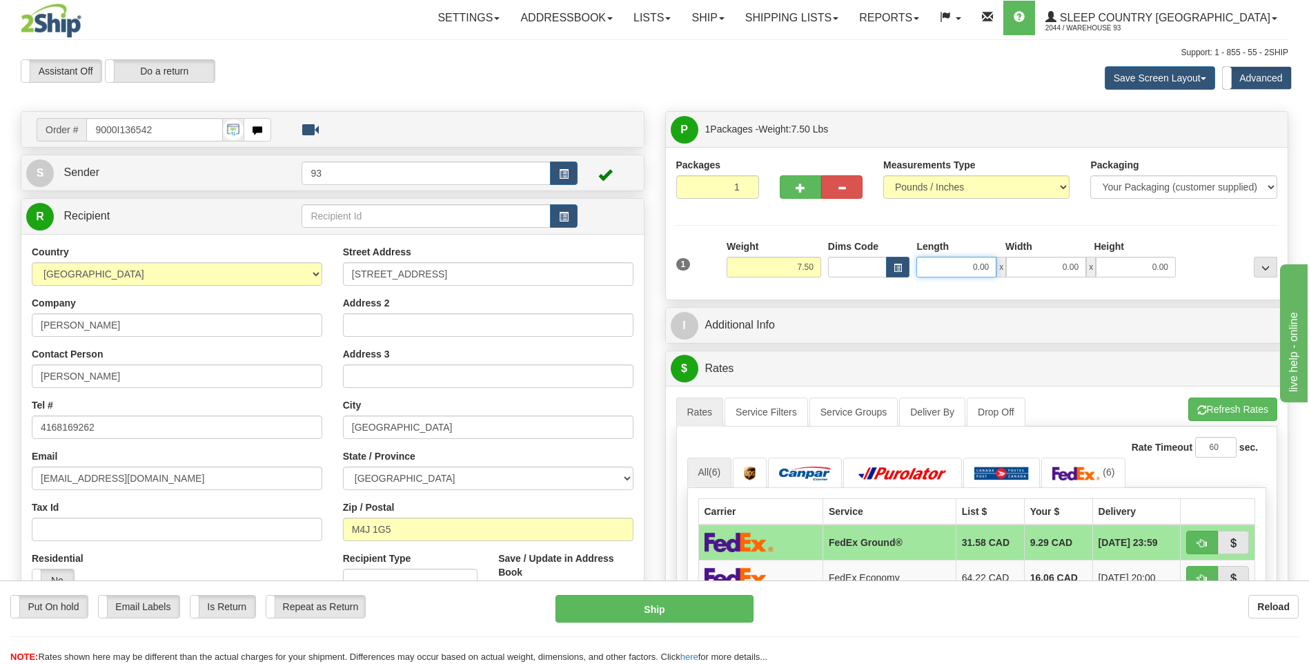
click at [938, 269] on input "0.00" at bounding box center [956, 267] width 80 height 21
type input "12.00"
click at [1027, 272] on input "0.00" at bounding box center [1046, 267] width 80 height 21
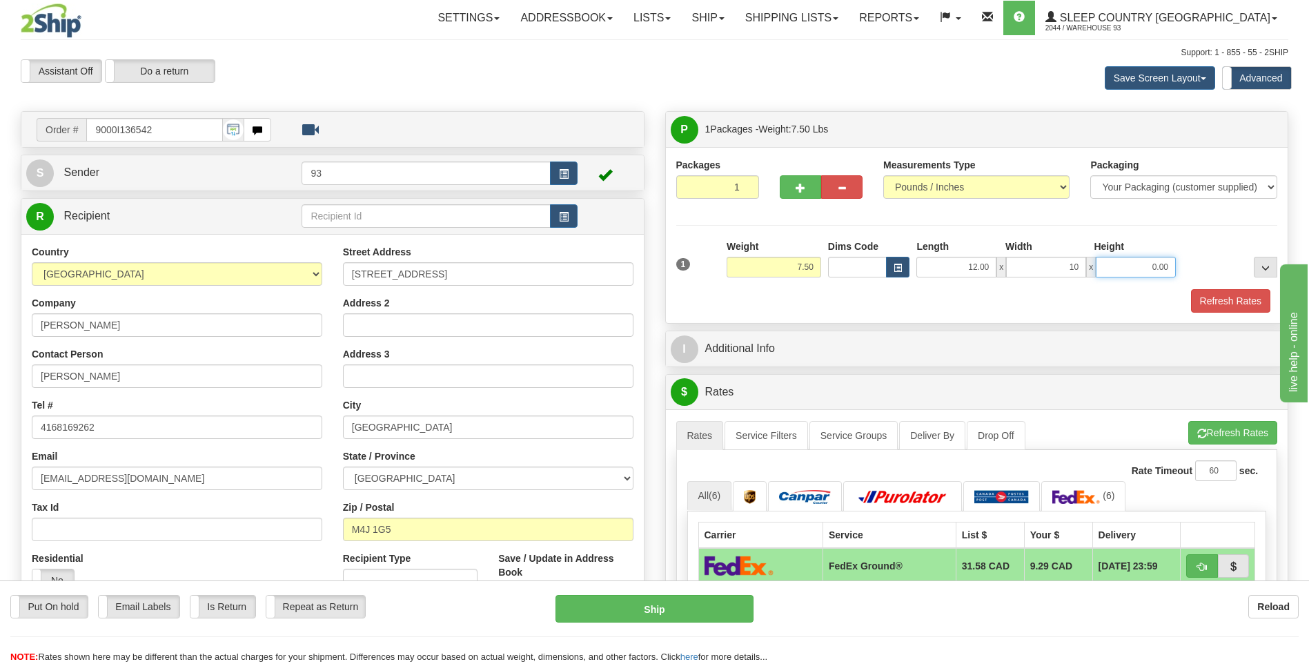
type input "10.00"
click at [1122, 269] on input "0.00" at bounding box center [1136, 267] width 80 height 21
type input "2.00"
click at [1204, 290] on button "Refresh Rates" at bounding box center [1230, 300] width 79 height 23
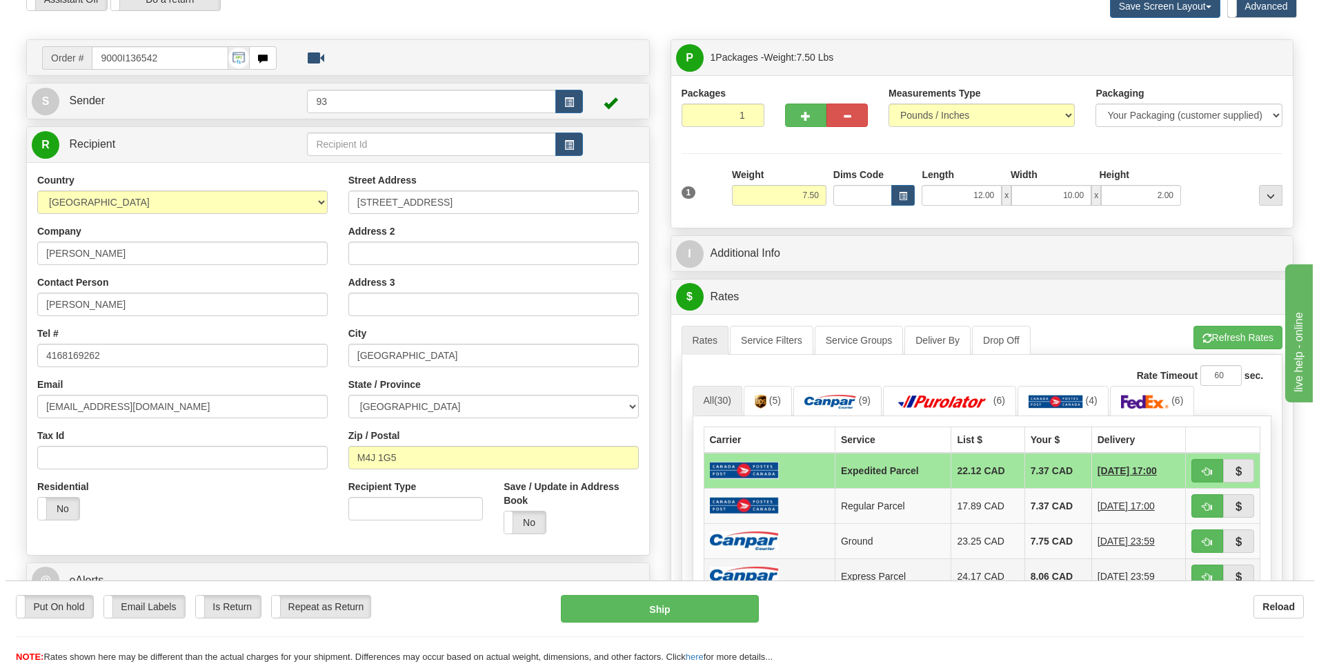
scroll to position [138, 0]
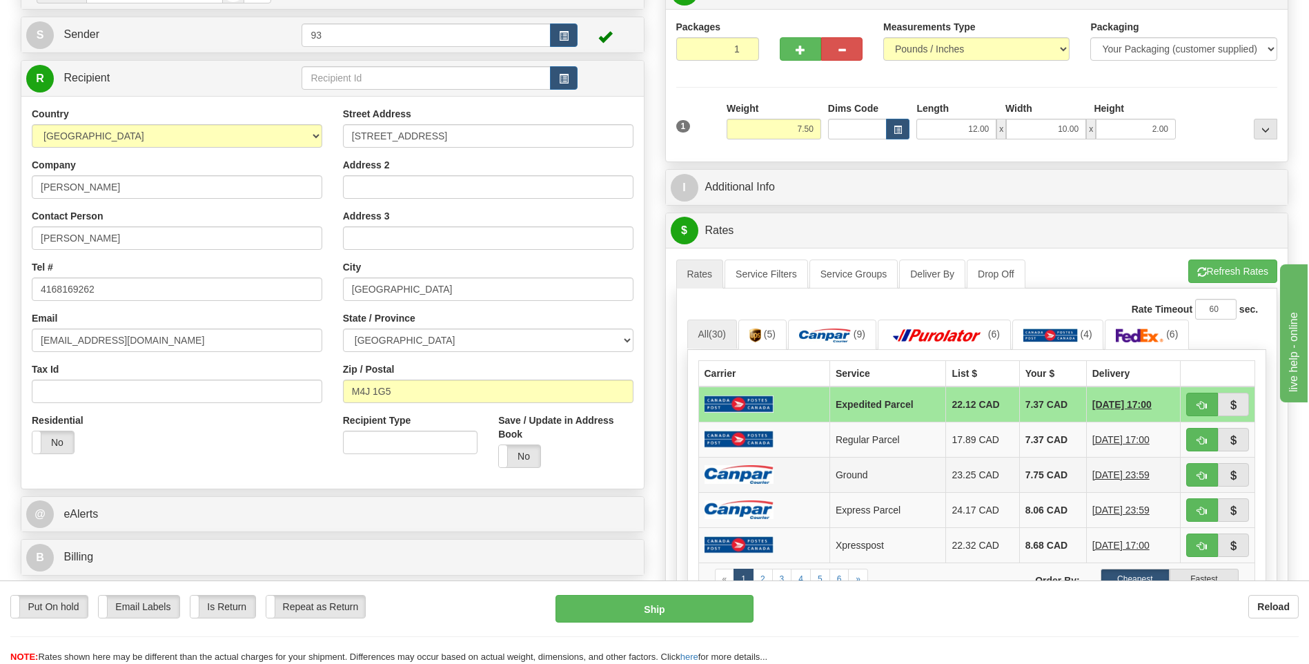
click at [796, 474] on td at bounding box center [763, 474] width 131 height 35
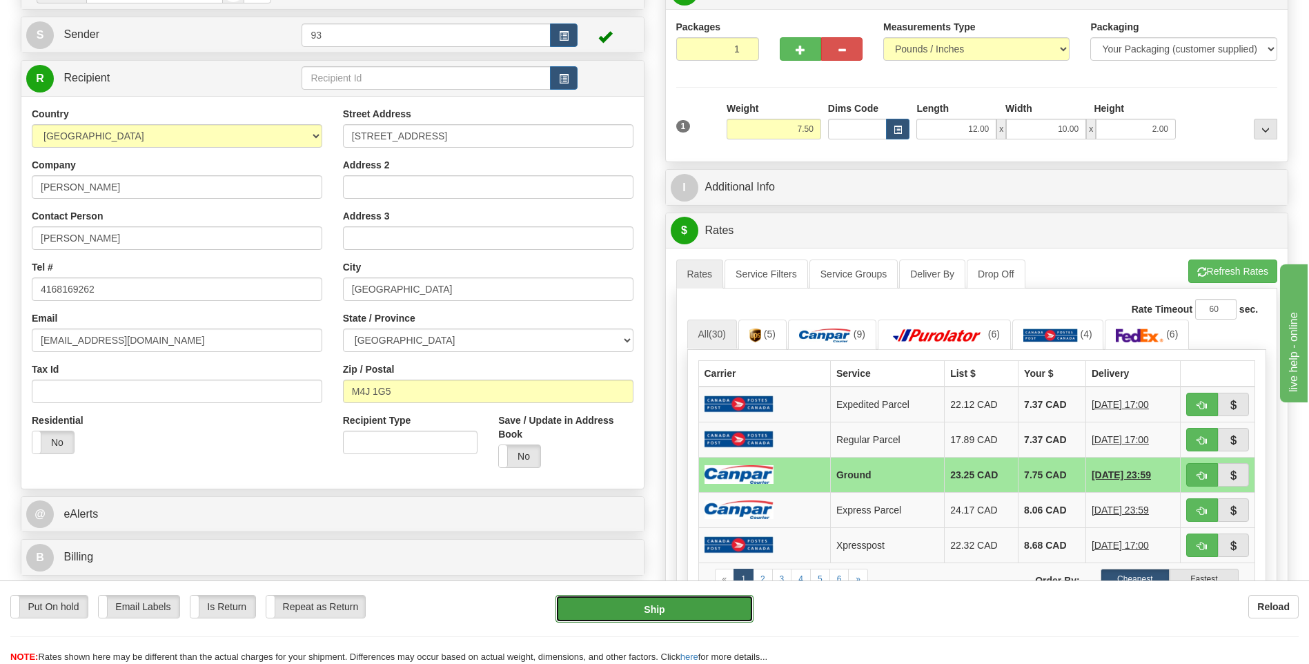
click at [682, 613] on button "Ship" at bounding box center [653, 609] width 197 height 28
type input "1"
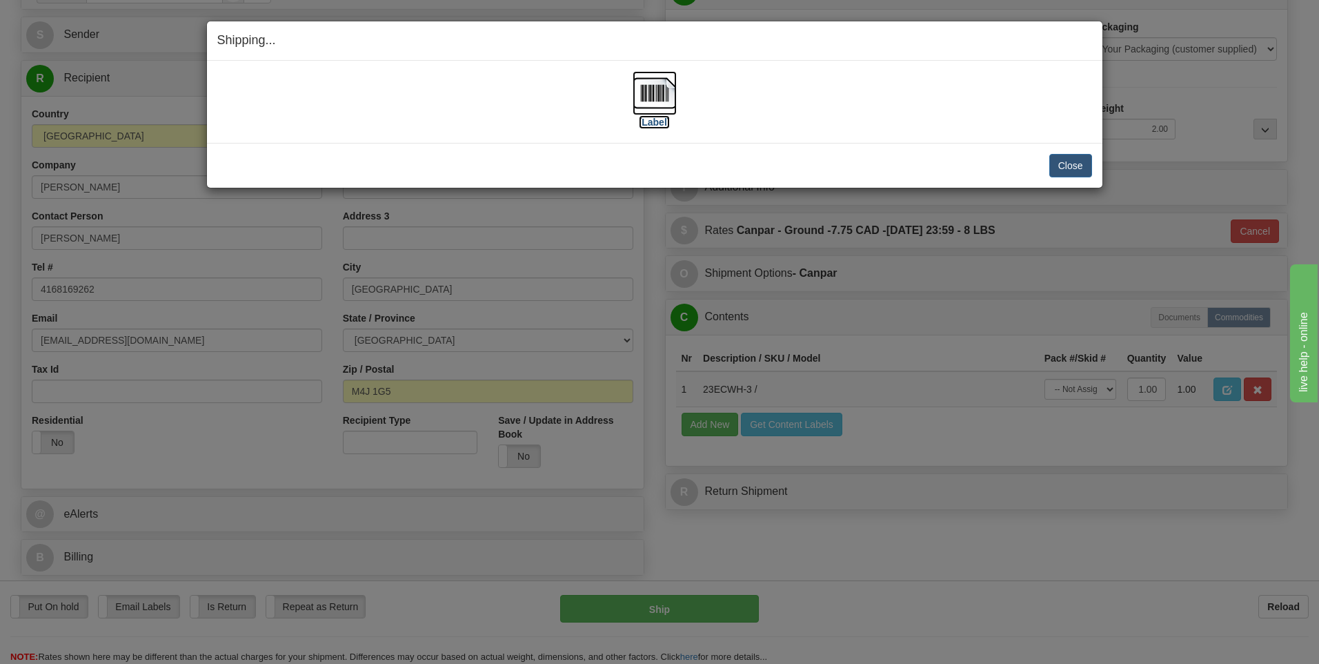
click at [662, 94] on img at bounding box center [655, 93] width 44 height 44
click at [1062, 163] on button "Close" at bounding box center [1070, 165] width 43 height 23
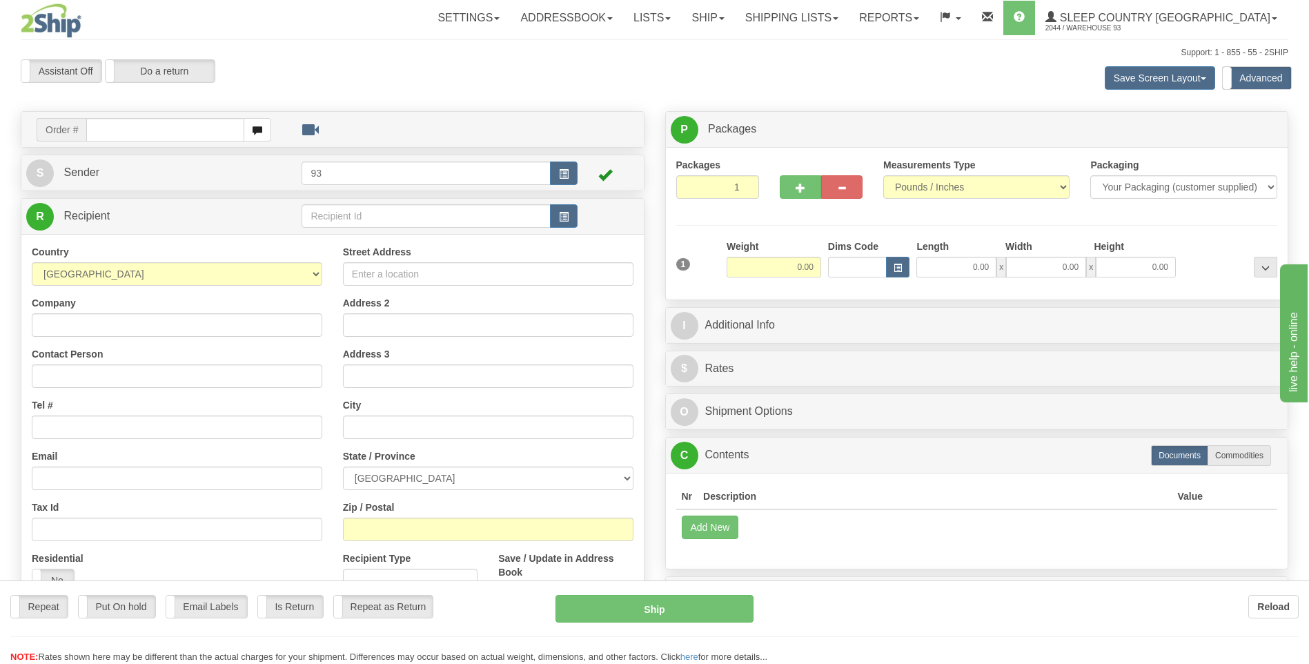
click at [201, 128] on div "Toggle navigation Settings Shipping Preferences Fields Preferences New" at bounding box center [654, 395] width 1309 height 791
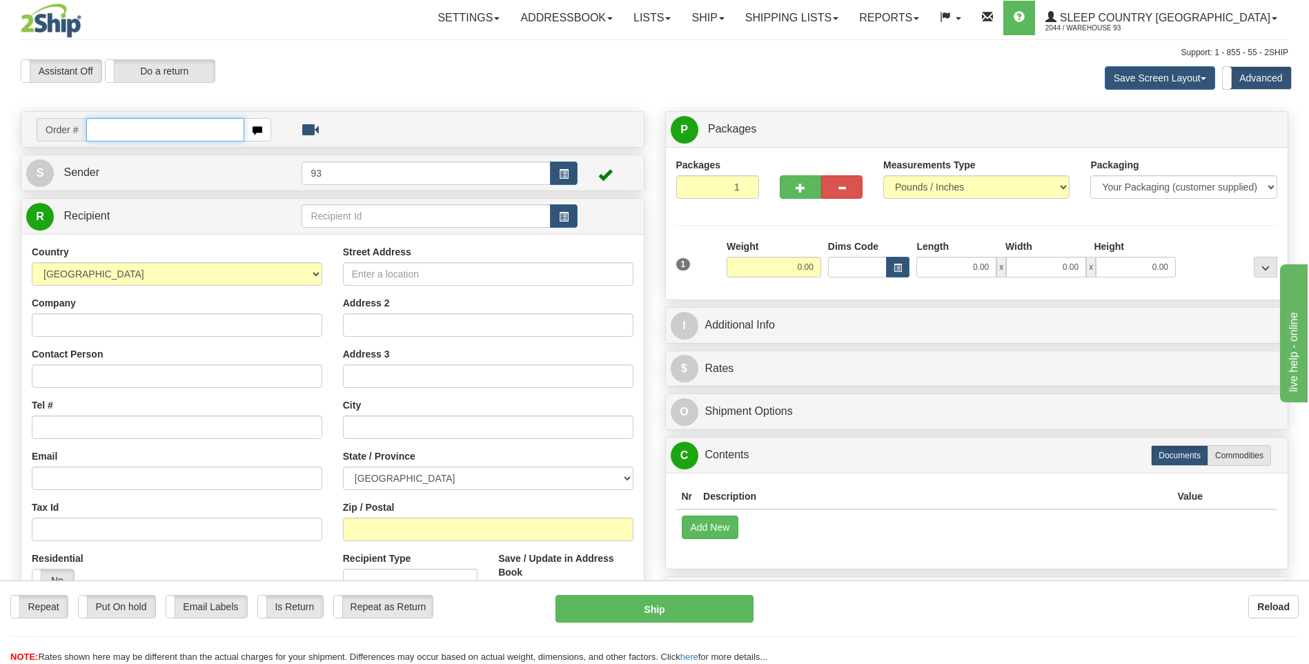
click at [201, 128] on input "text" at bounding box center [164, 129] width 157 height 23
type input "9000I136419"
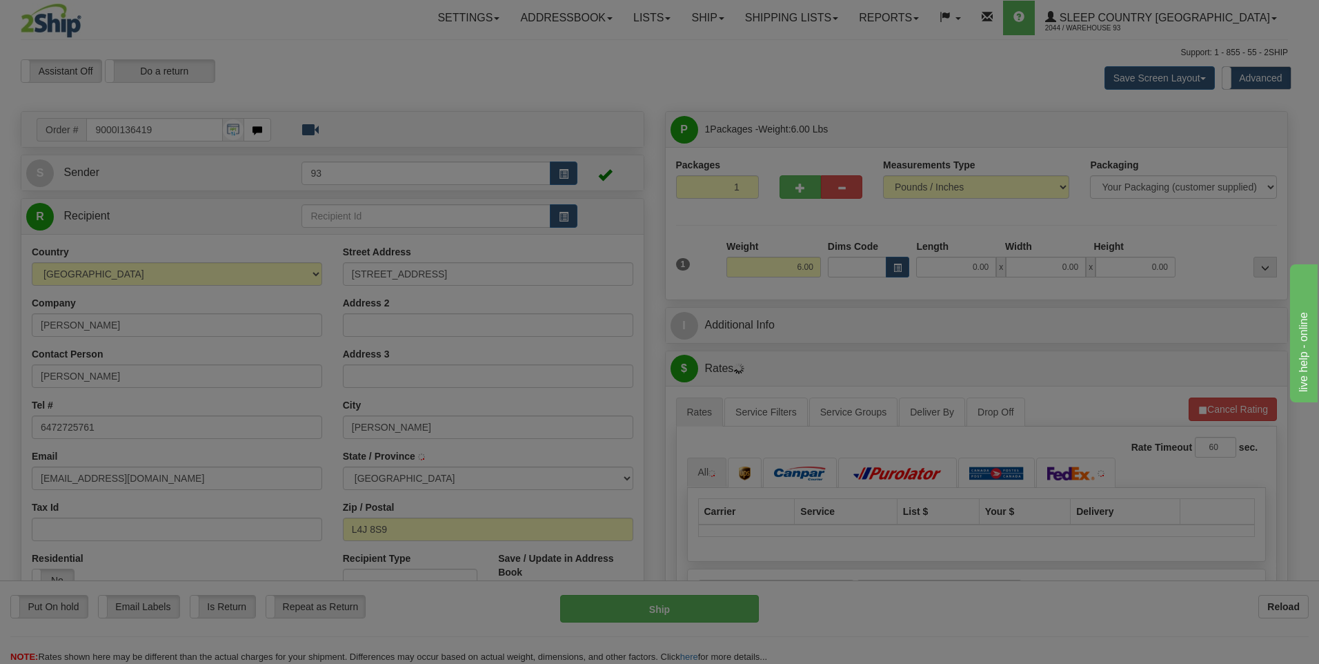
type input "[PERSON_NAME]"
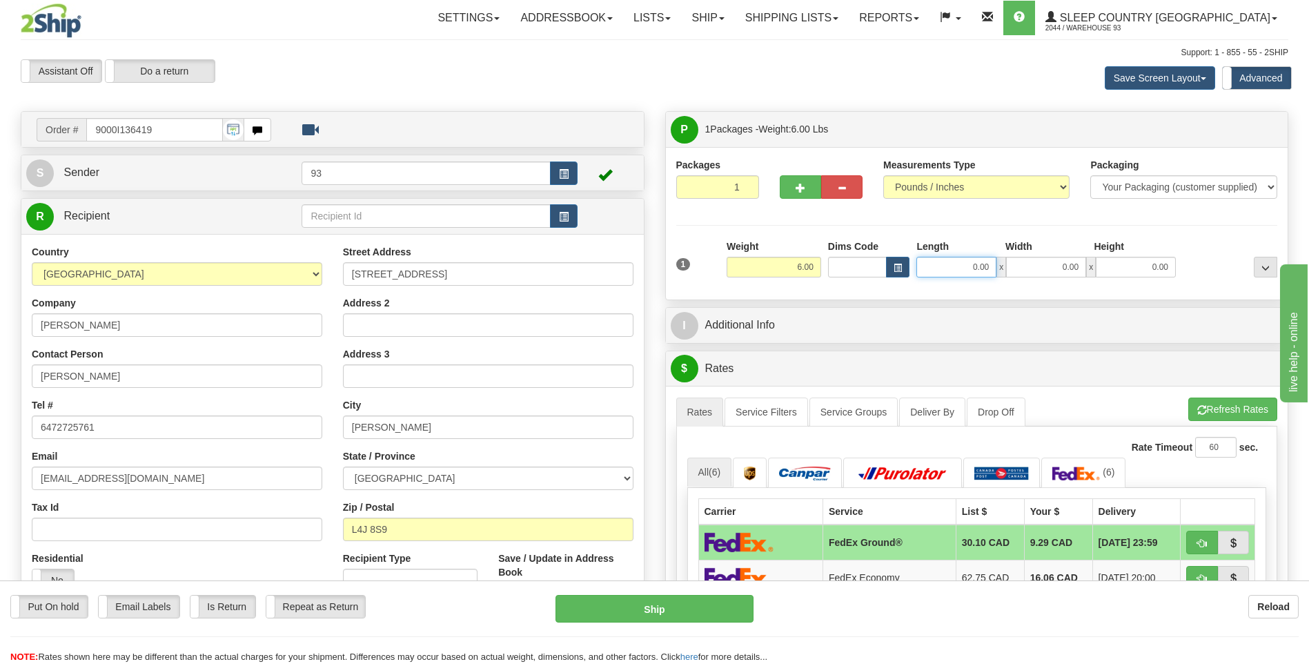
click at [937, 269] on input "0.00" at bounding box center [956, 267] width 80 height 21
type input "16.00"
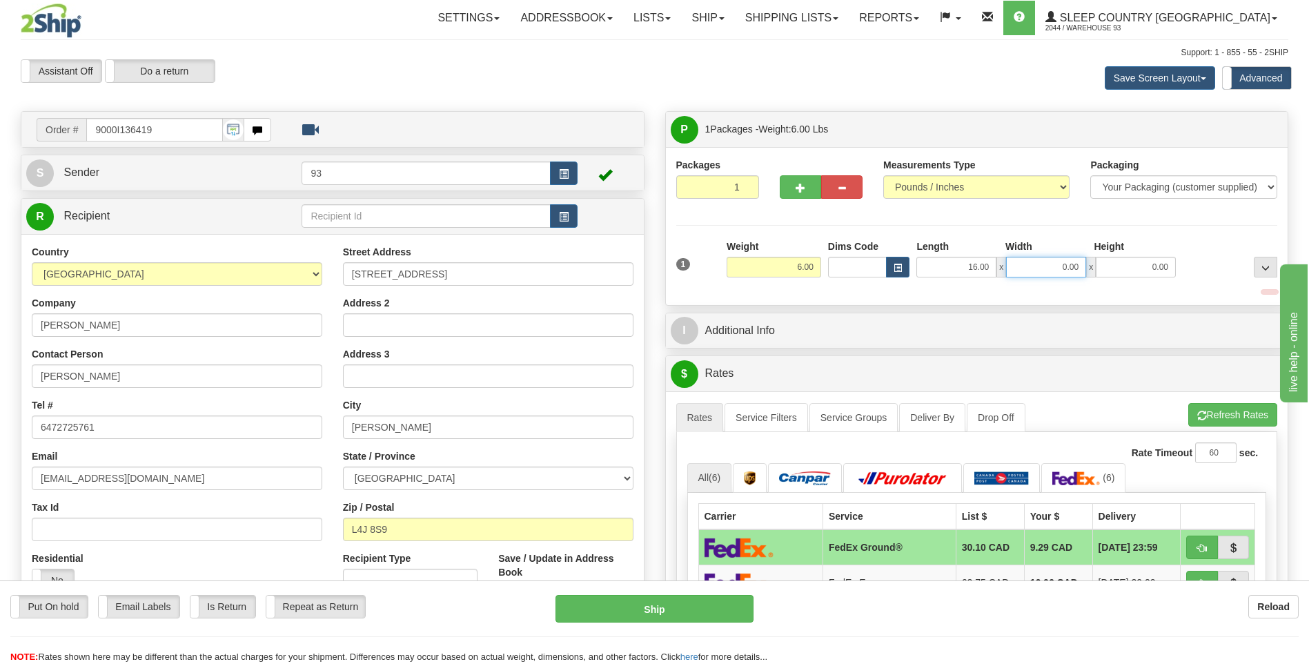
click at [1042, 272] on input "0.00" at bounding box center [1046, 267] width 80 height 21
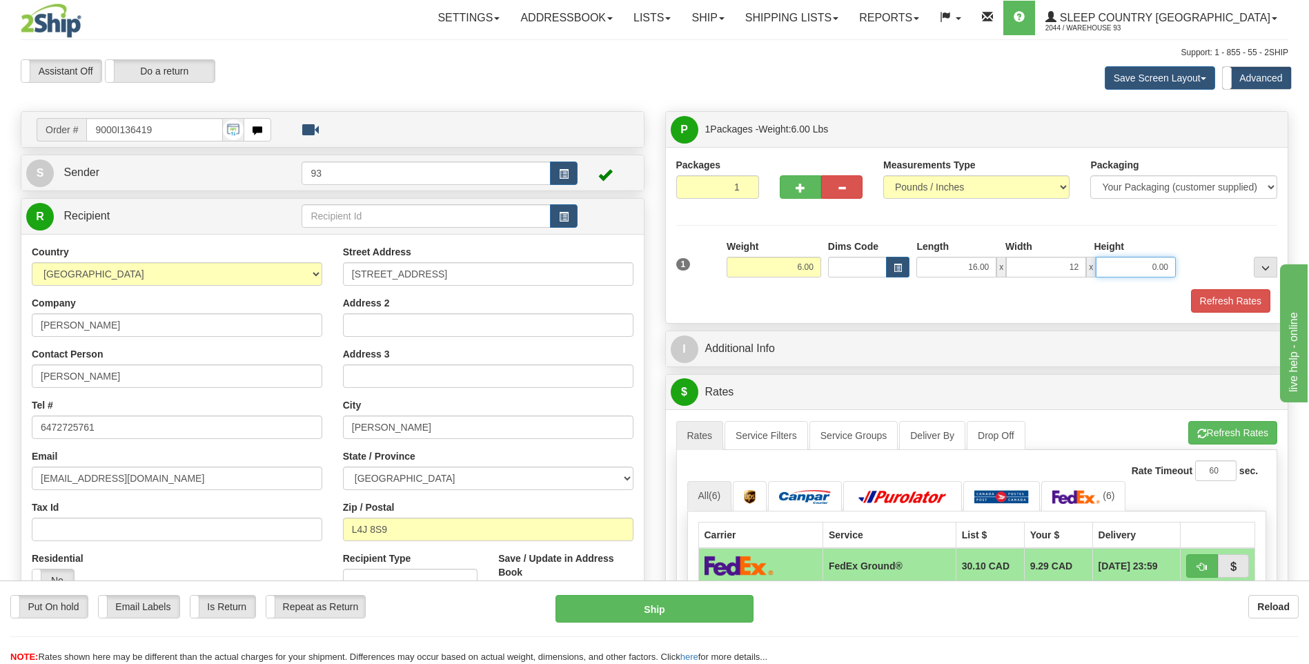
click at [1116, 269] on input "0.00" at bounding box center [1136, 267] width 80 height 21
type input "12.00"
type input "6.00"
click at [1223, 300] on button "Refresh Rates" at bounding box center [1230, 300] width 79 height 23
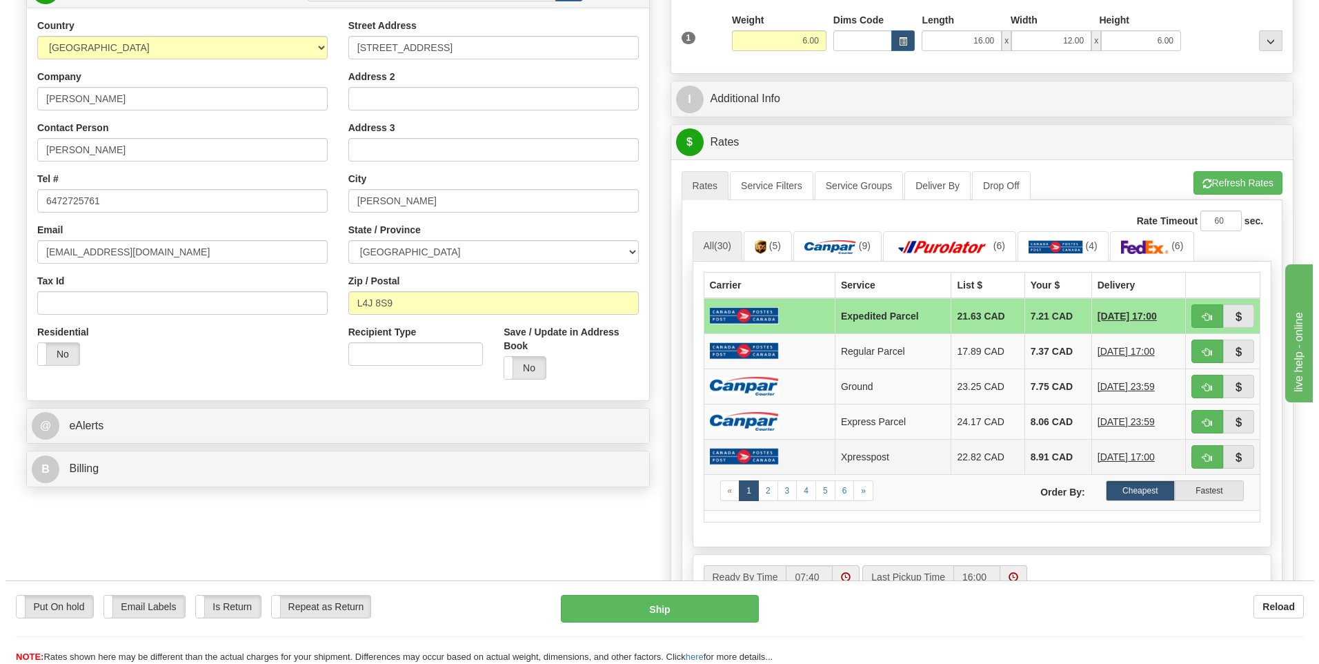
scroll to position [276, 0]
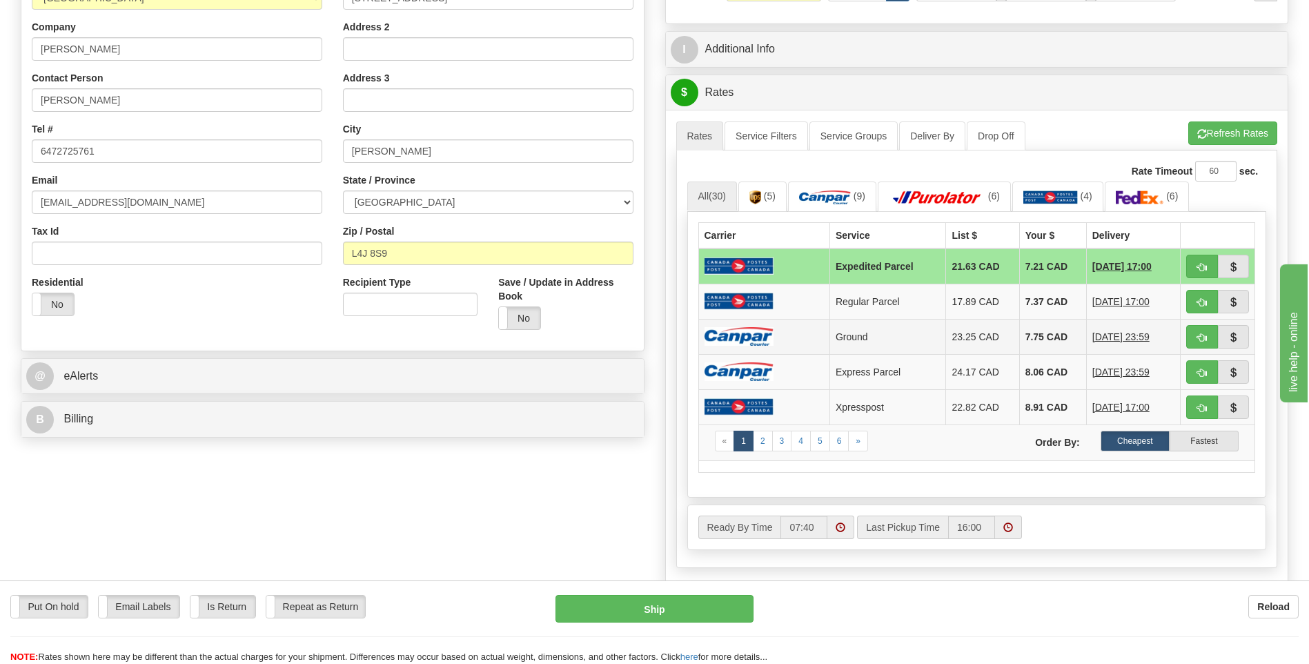
click at [744, 337] on img at bounding box center [738, 336] width 69 height 19
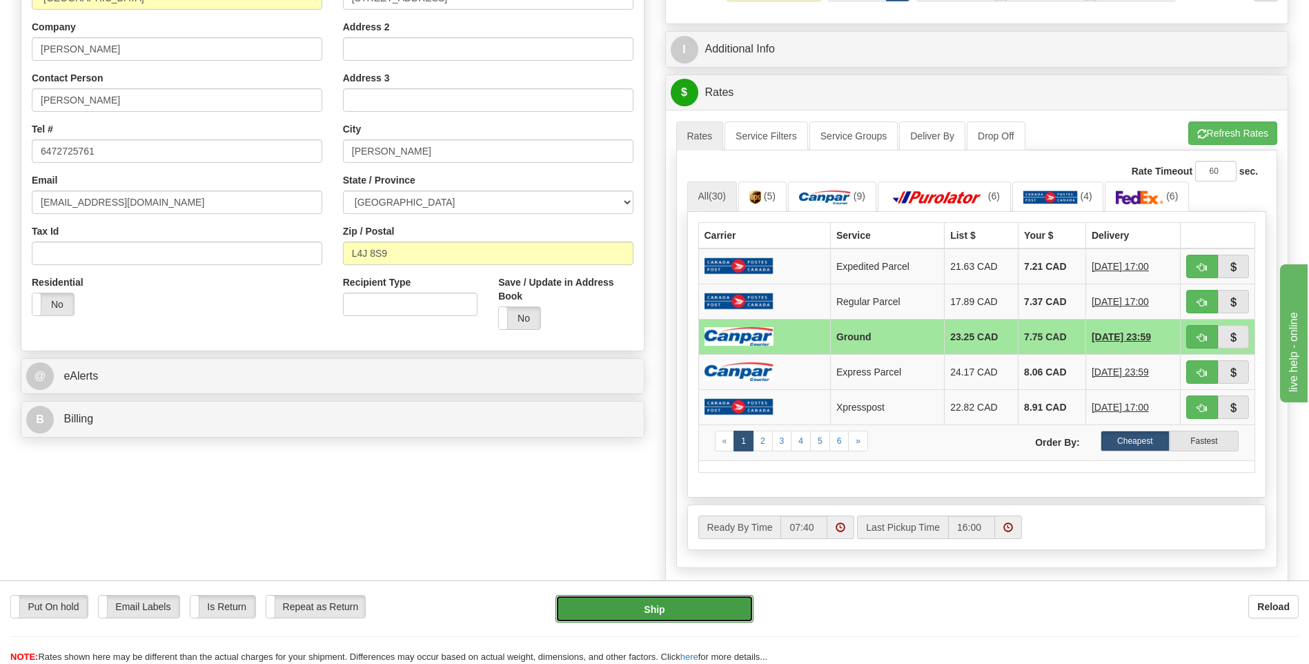
click at [708, 613] on button "Ship" at bounding box center [653, 609] width 197 height 28
type input "1"
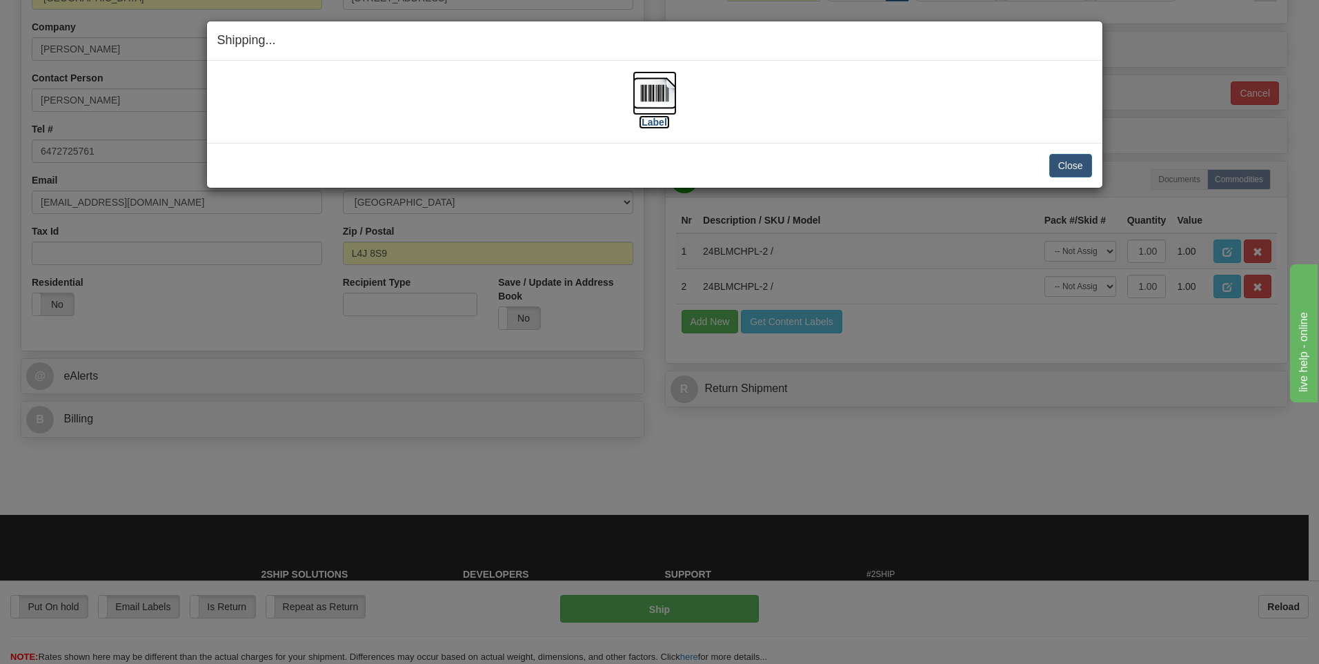
click at [666, 92] on img at bounding box center [655, 93] width 44 height 44
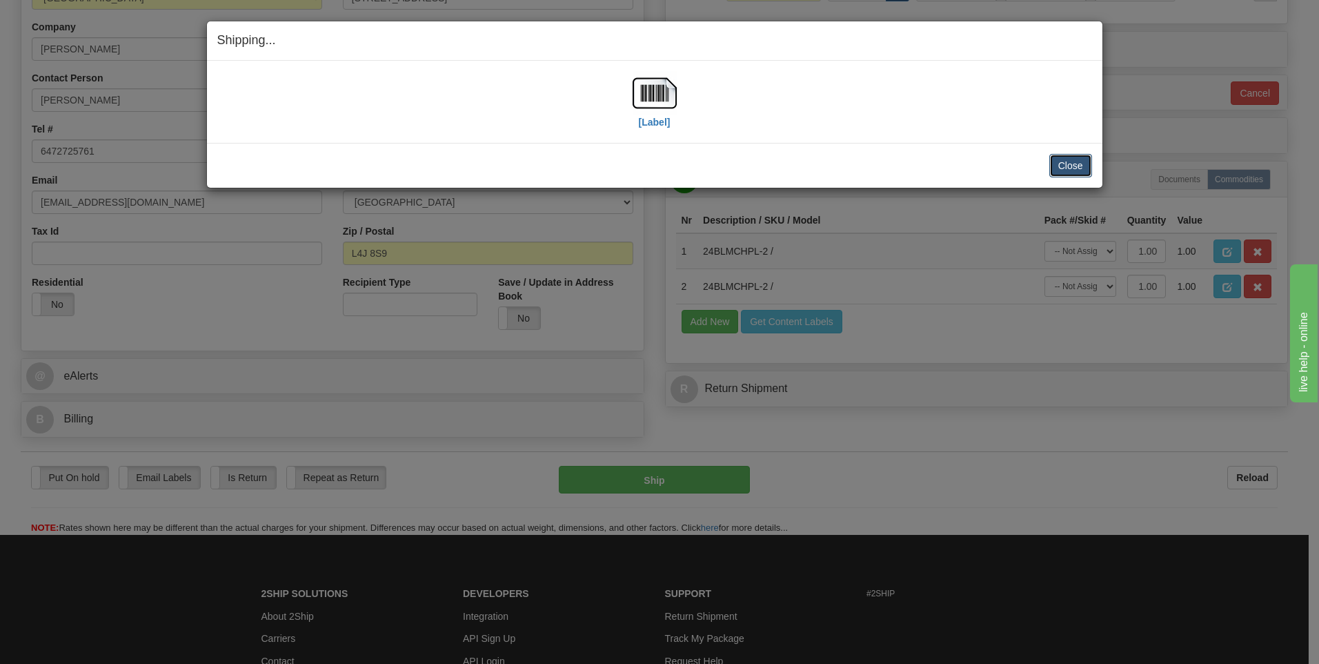
click at [1072, 167] on button "Close" at bounding box center [1070, 165] width 43 height 23
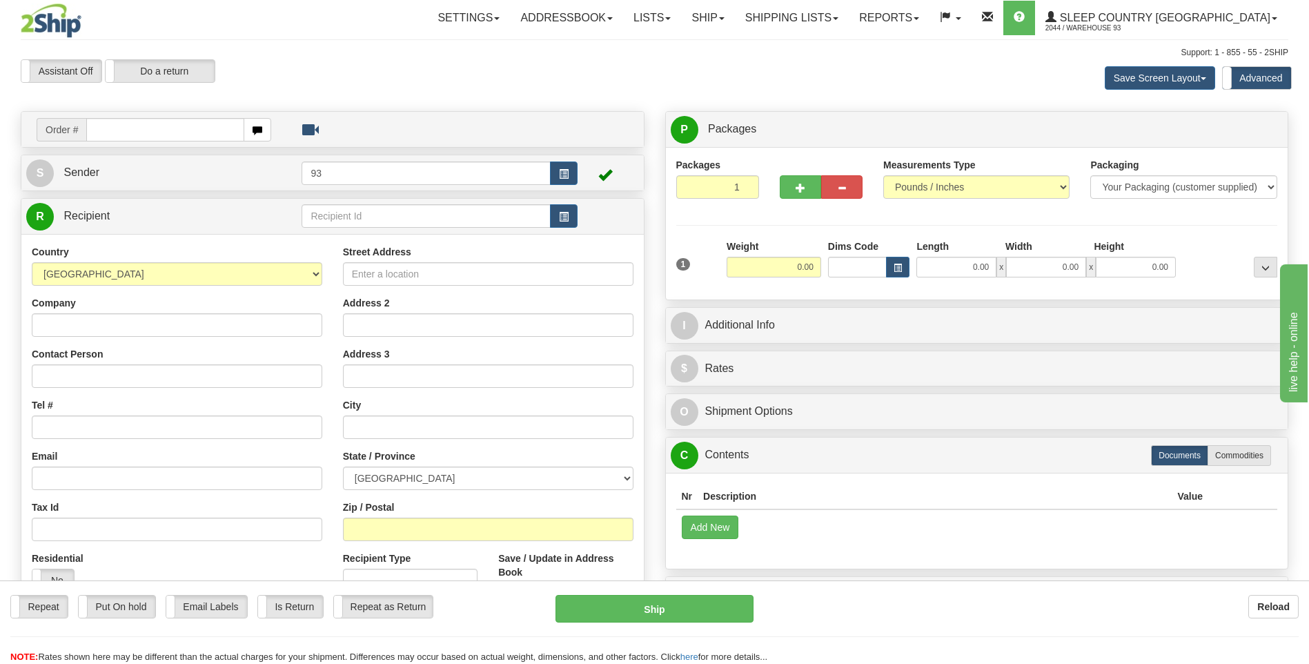
click at [119, 130] on input "text" at bounding box center [164, 129] width 157 height 23
type input "9000I136639"
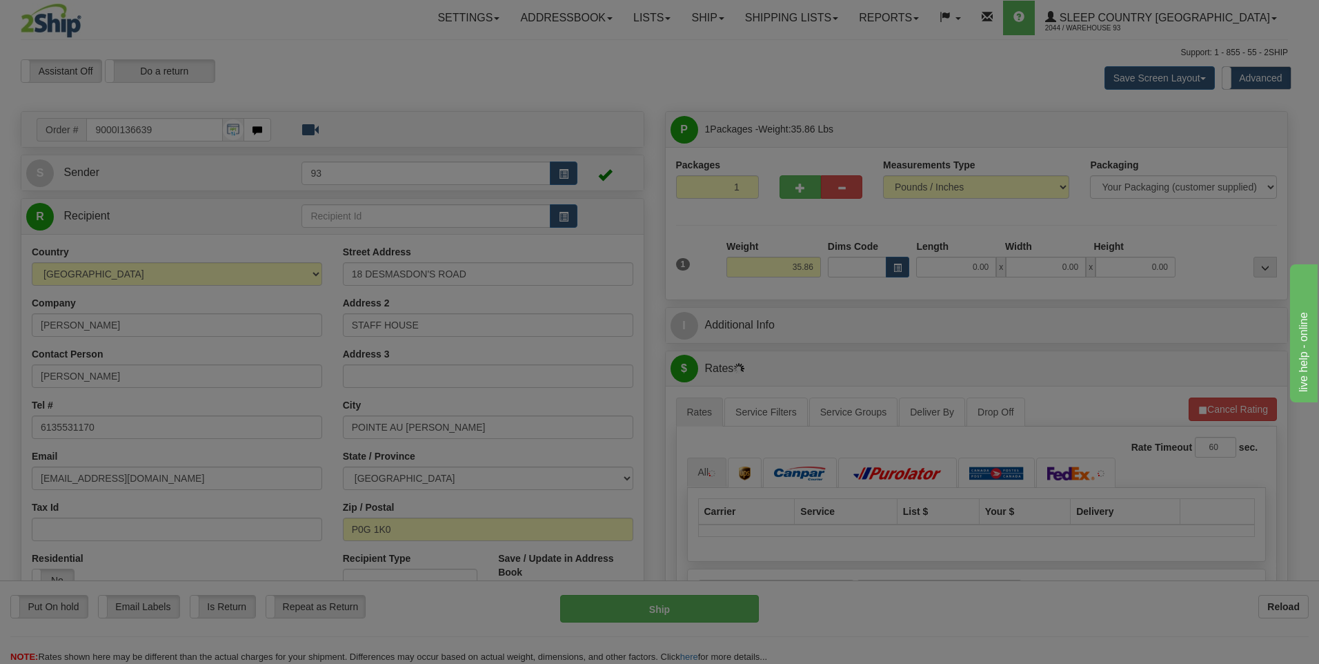
type input "[GEOGRAPHIC_DATA][PERSON_NAME]-STATION"
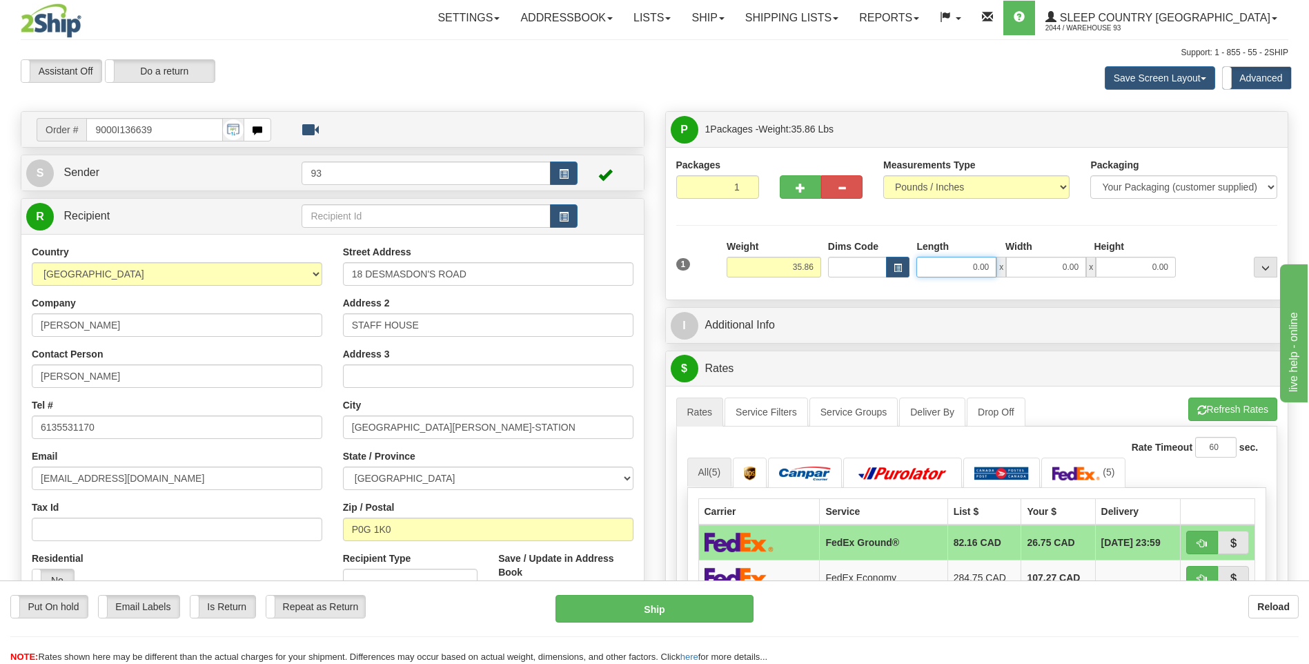
click at [963, 264] on input "0.00" at bounding box center [956, 267] width 80 height 21
type input "40.00"
click at [1040, 276] on input "0.00" at bounding box center [1046, 267] width 80 height 21
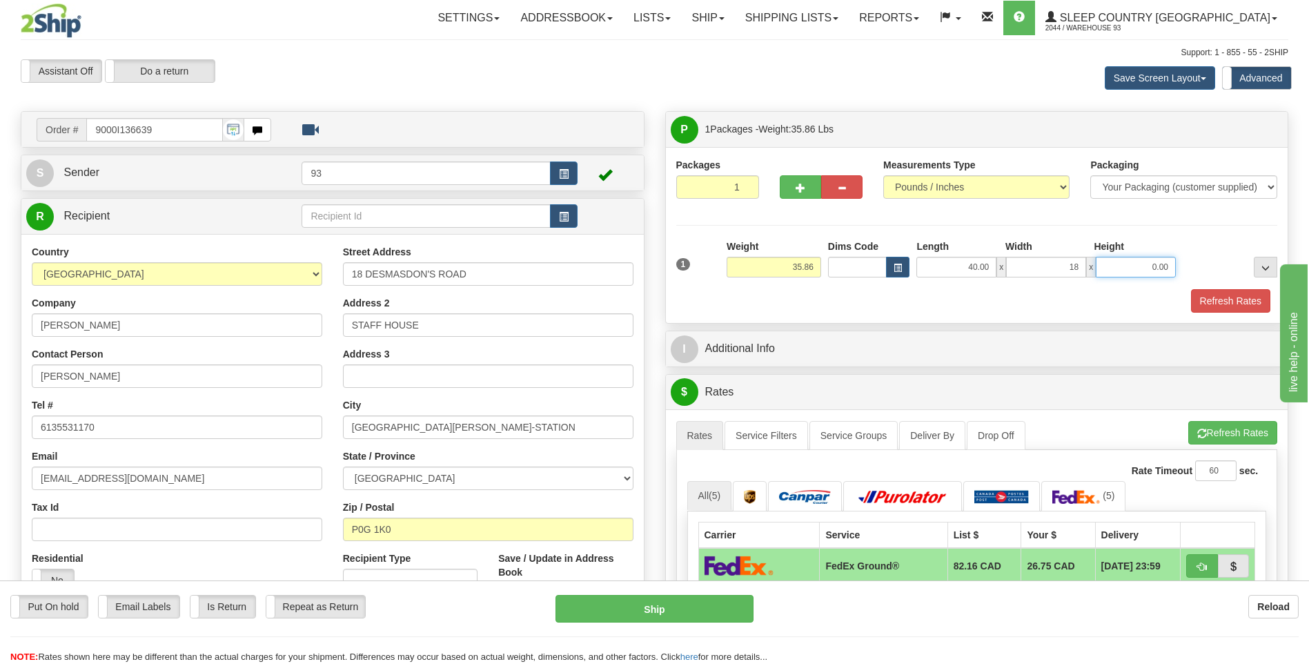
type input "18.00"
click at [1116, 257] on input "0.00" at bounding box center [1136, 267] width 80 height 21
type input "18.00"
click at [1230, 304] on button "Refresh Rates" at bounding box center [1230, 300] width 79 height 23
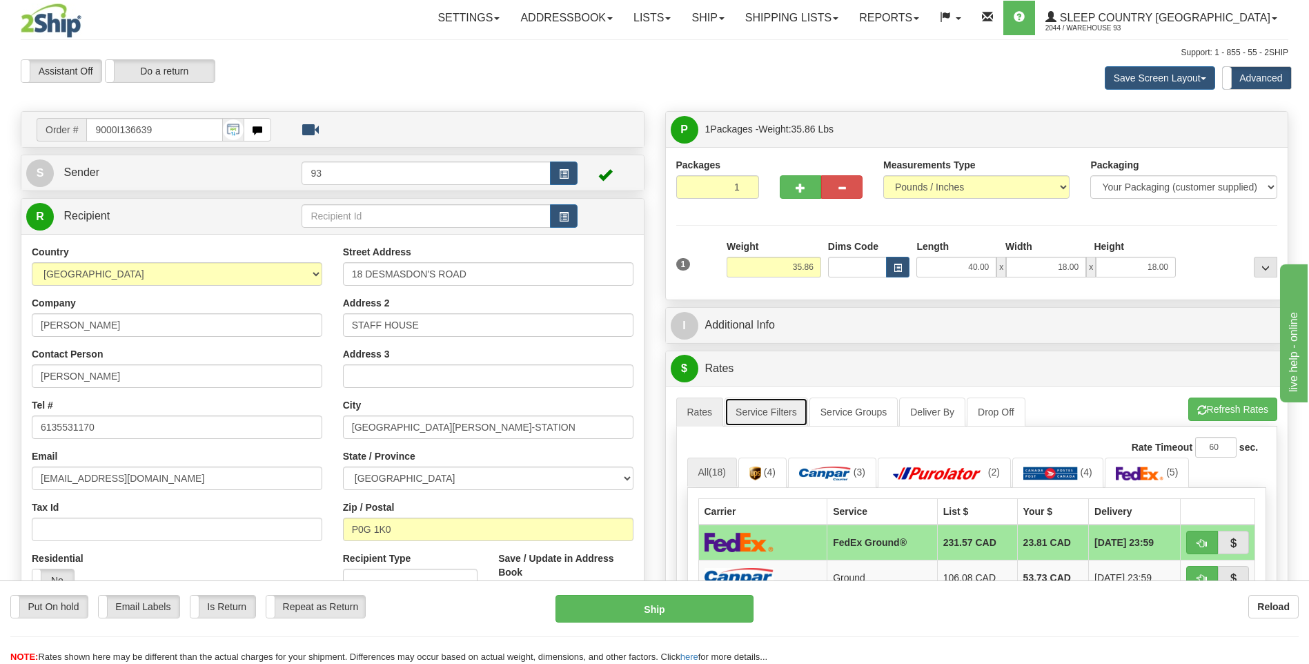
click at [769, 405] on link "Service Filters" at bounding box center [765, 411] width 83 height 29
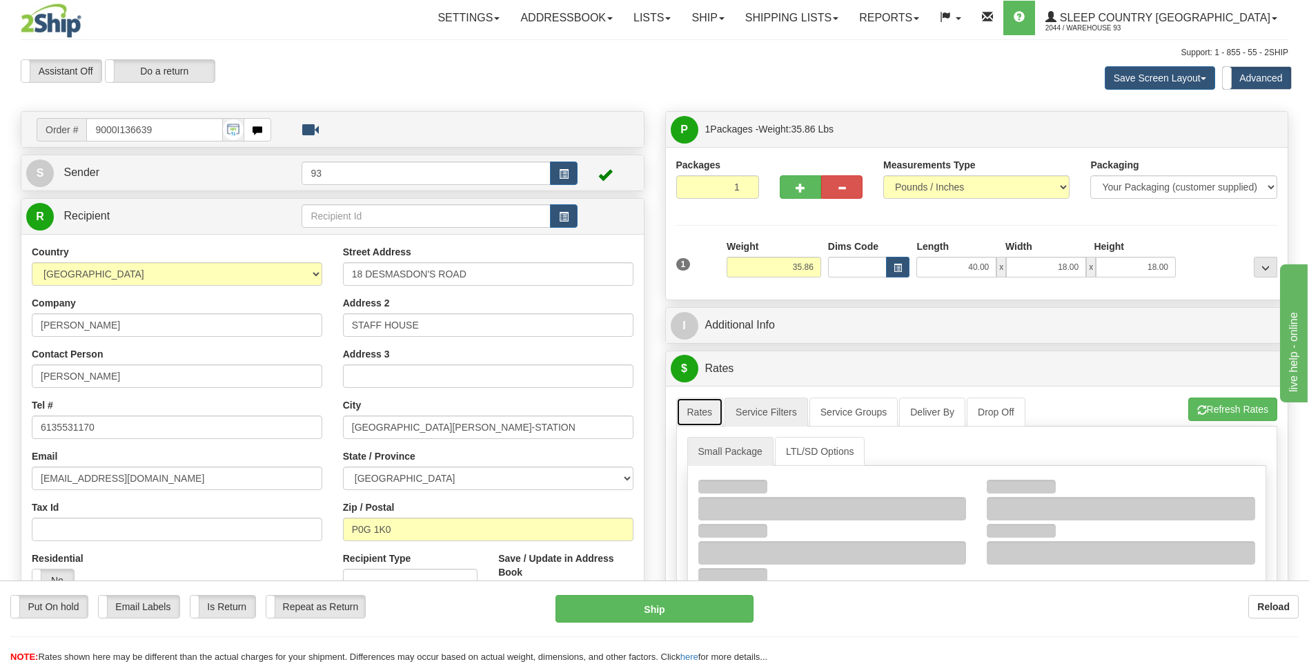
click at [708, 412] on link "Rates" at bounding box center [700, 411] width 48 height 29
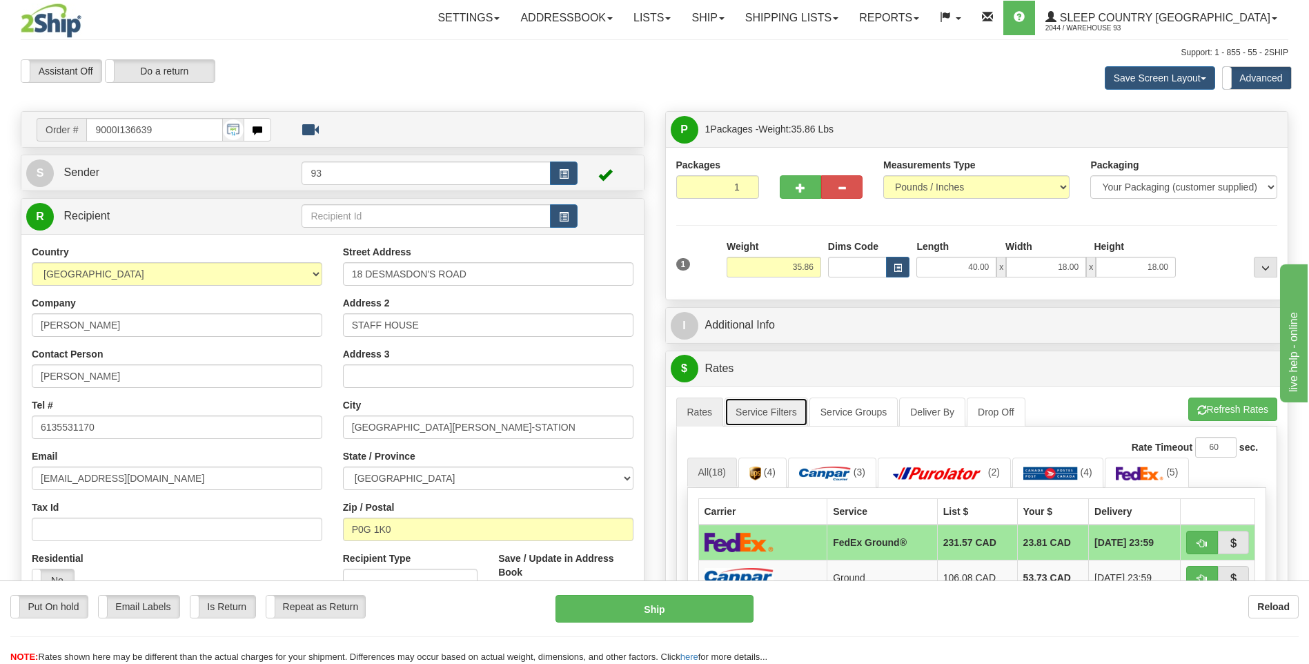
click at [760, 413] on link "Service Filters" at bounding box center [765, 411] width 83 height 29
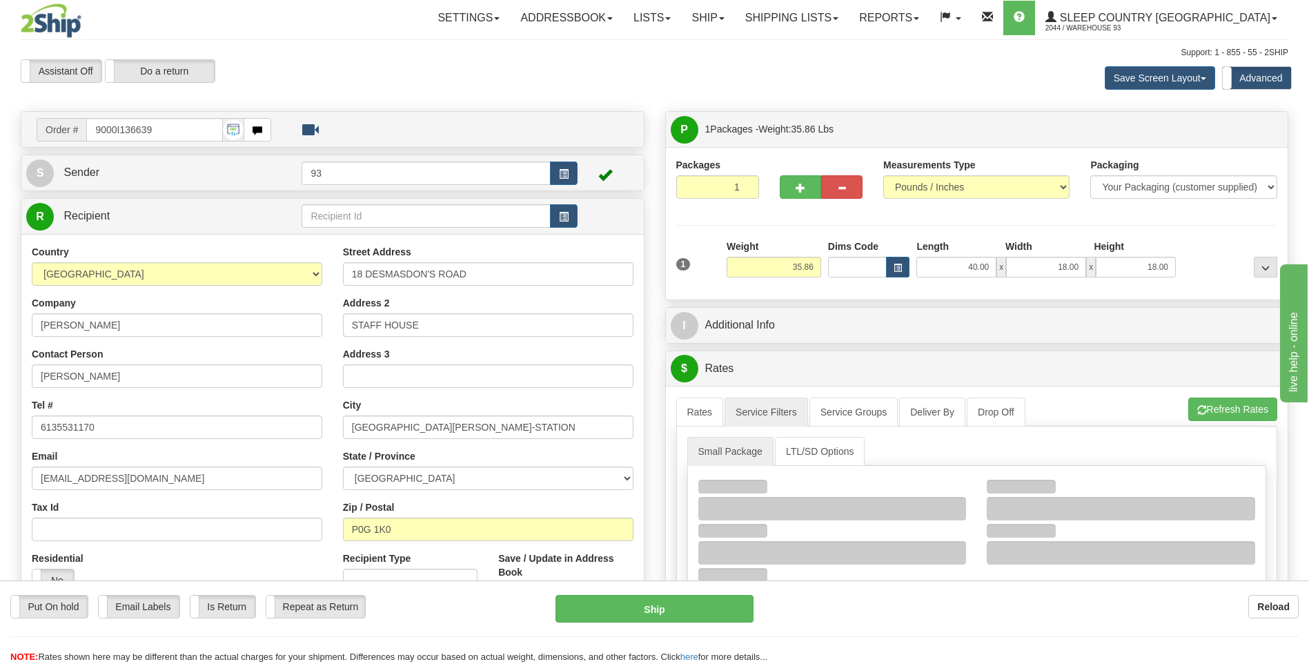
click at [669, 406] on div "A change has been made which could impact your rate estimate. To ensure the est…" at bounding box center [977, 561] width 622 height 350
click at [693, 406] on link "Rates" at bounding box center [700, 411] width 48 height 29
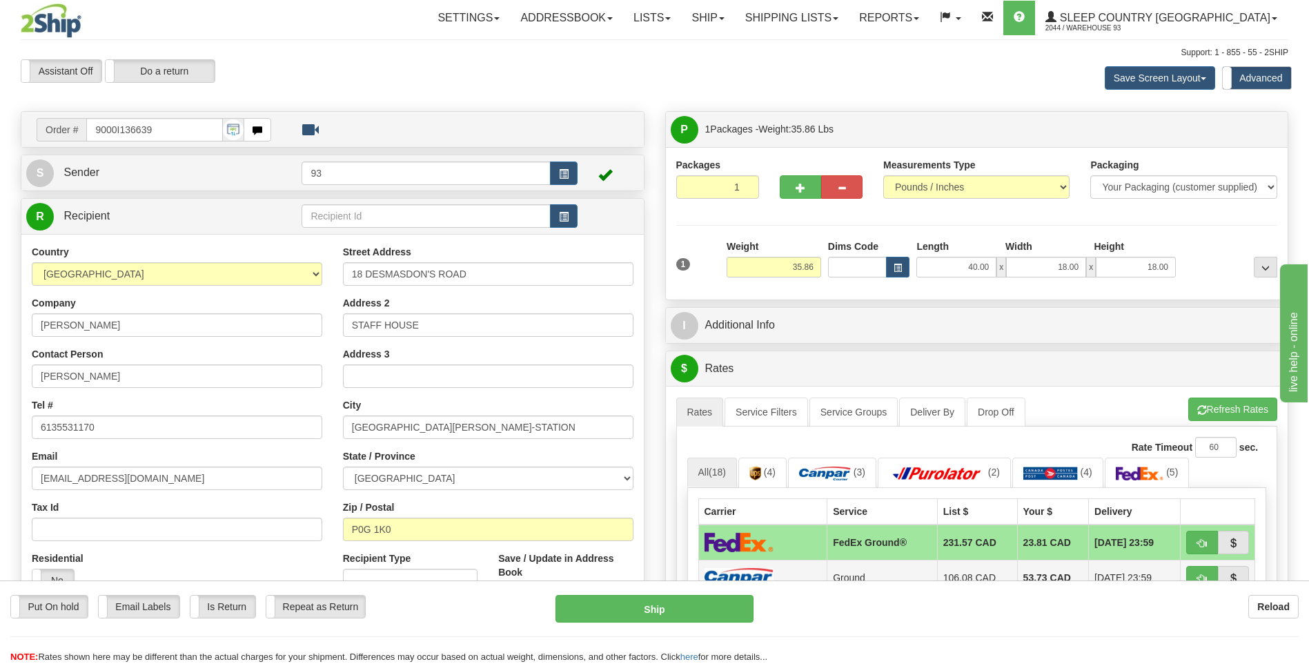
click at [769, 566] on td at bounding box center [762, 577] width 129 height 35
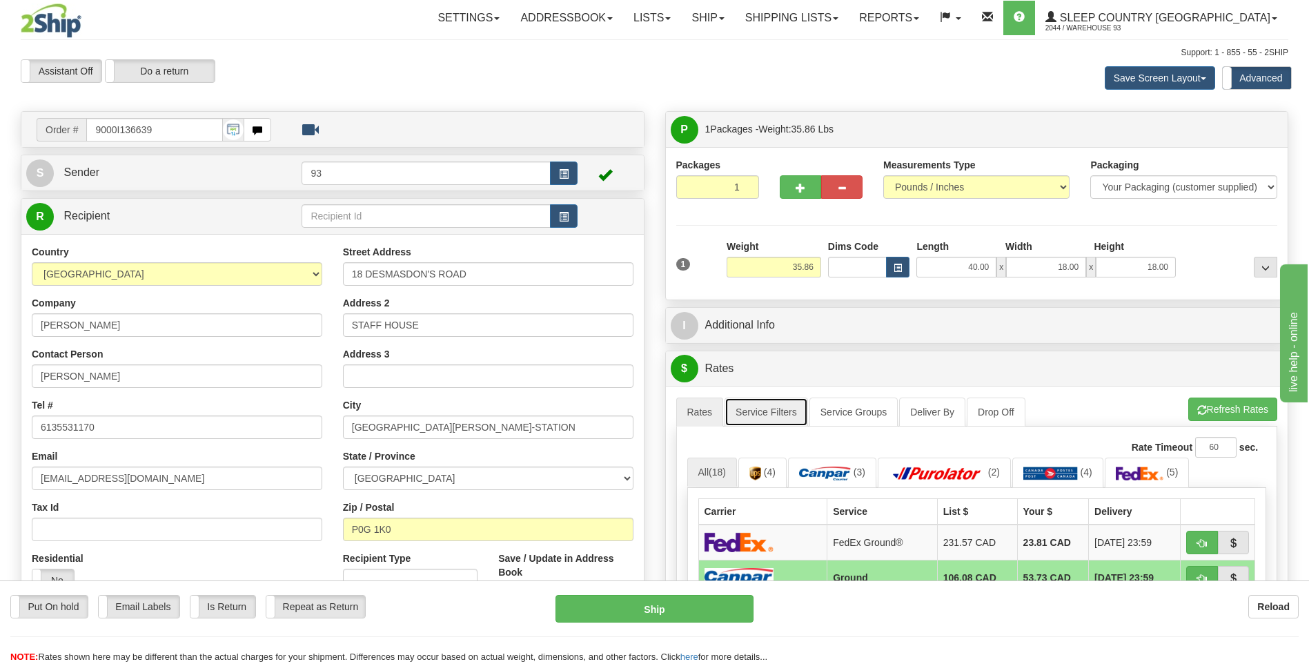
click at [790, 415] on link "Service Filters" at bounding box center [765, 411] width 83 height 29
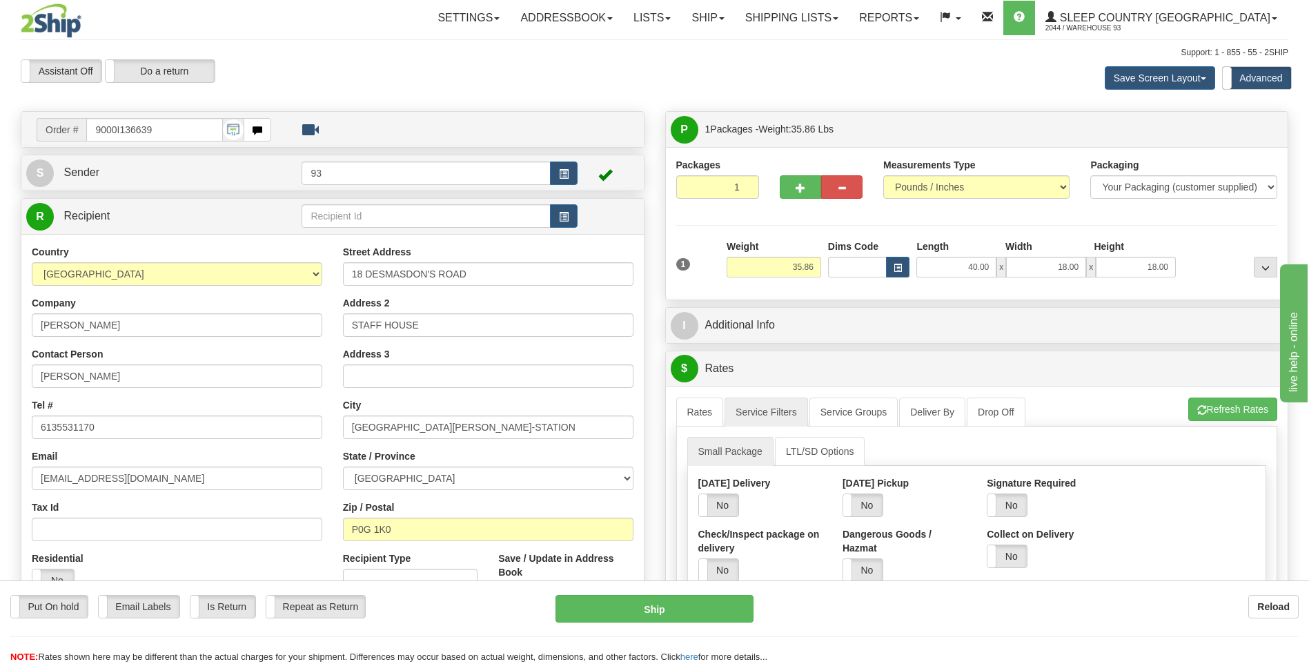
drag, startPoint x: 1008, startPoint y: 512, endPoint x: 1048, endPoint y: 512, distance: 40.0
click at [1008, 512] on label "No" at bounding box center [1006, 505] width 39 height 22
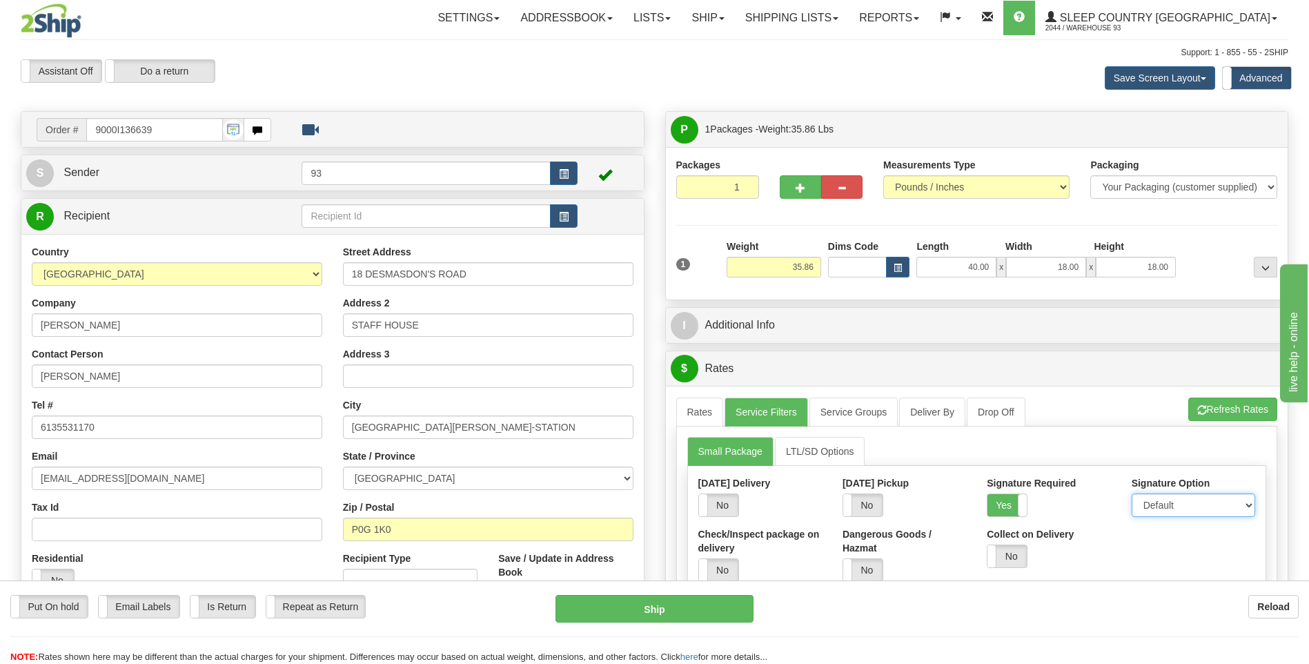
click at [1176, 501] on select "Default Adult Direct Indirect No Signature Required" at bounding box center [1192, 504] width 123 height 23
select select "1"
click at [1131, 493] on select "Default Adult Direct Indirect No Signature Required" at bounding box center [1192, 504] width 123 height 23
click at [685, 406] on link "Rates" at bounding box center [700, 411] width 48 height 29
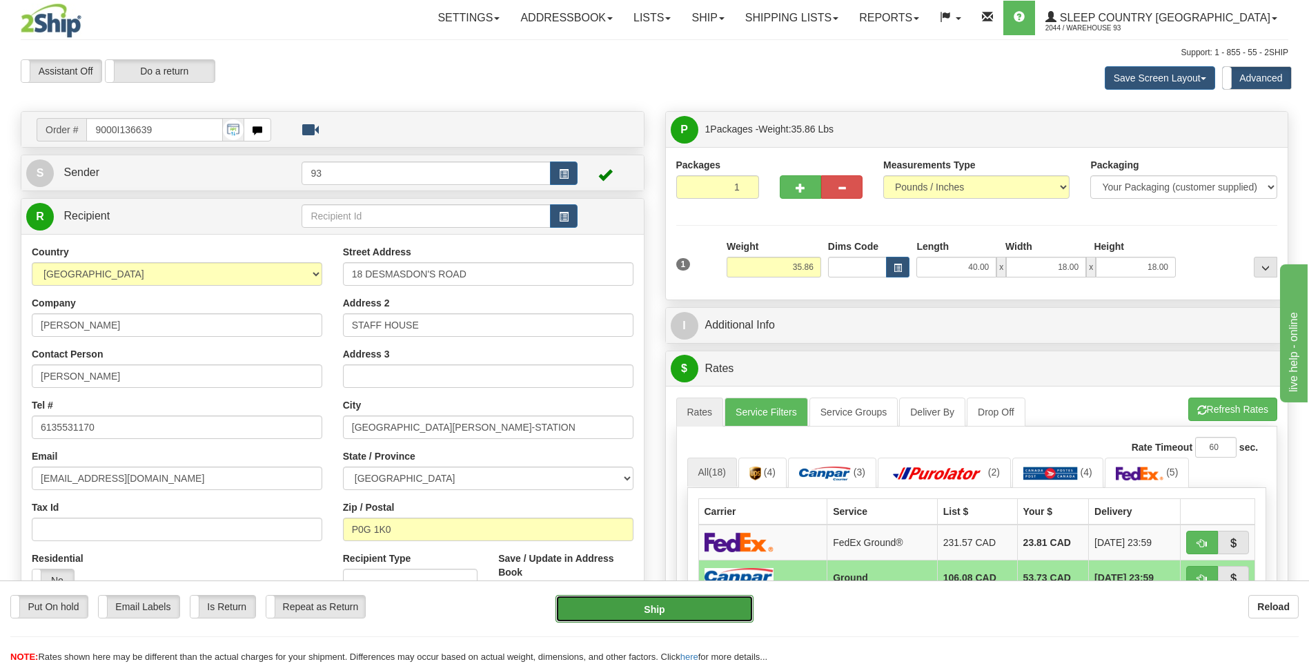
click at [731, 606] on button "Ship" at bounding box center [653, 609] width 197 height 28
type input "1"
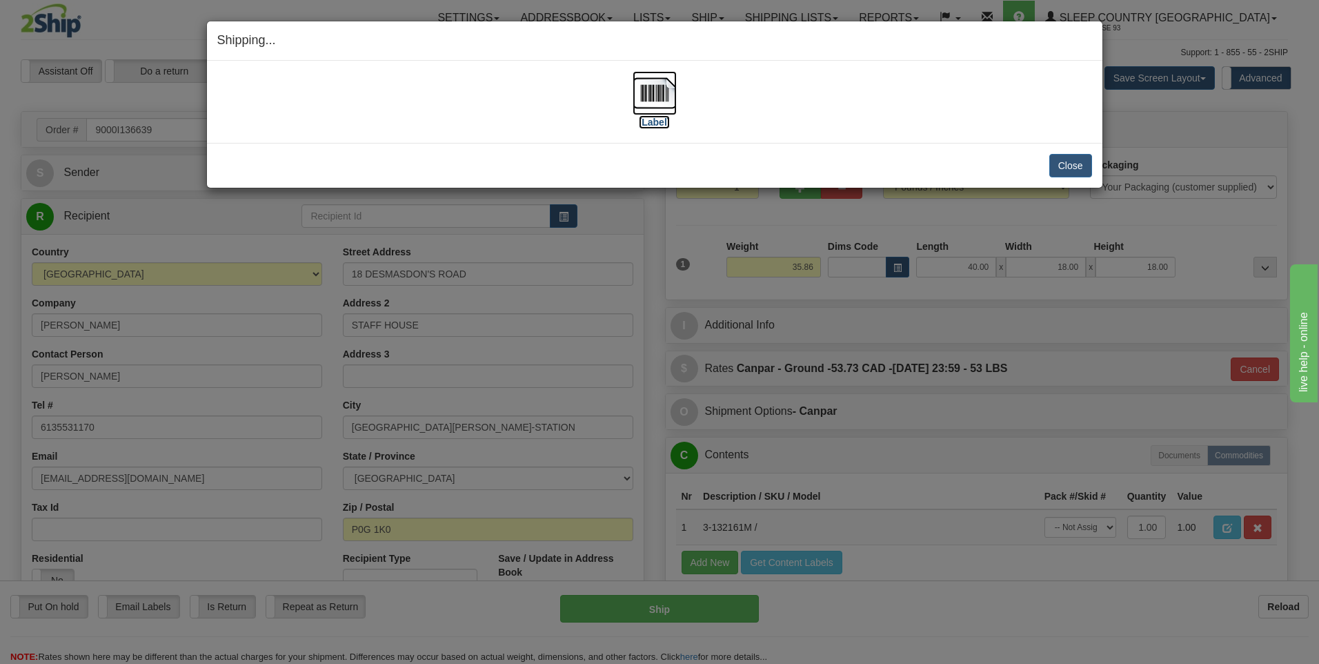
click at [651, 93] on img at bounding box center [655, 93] width 44 height 44
click at [1069, 167] on button "Close" at bounding box center [1070, 165] width 43 height 23
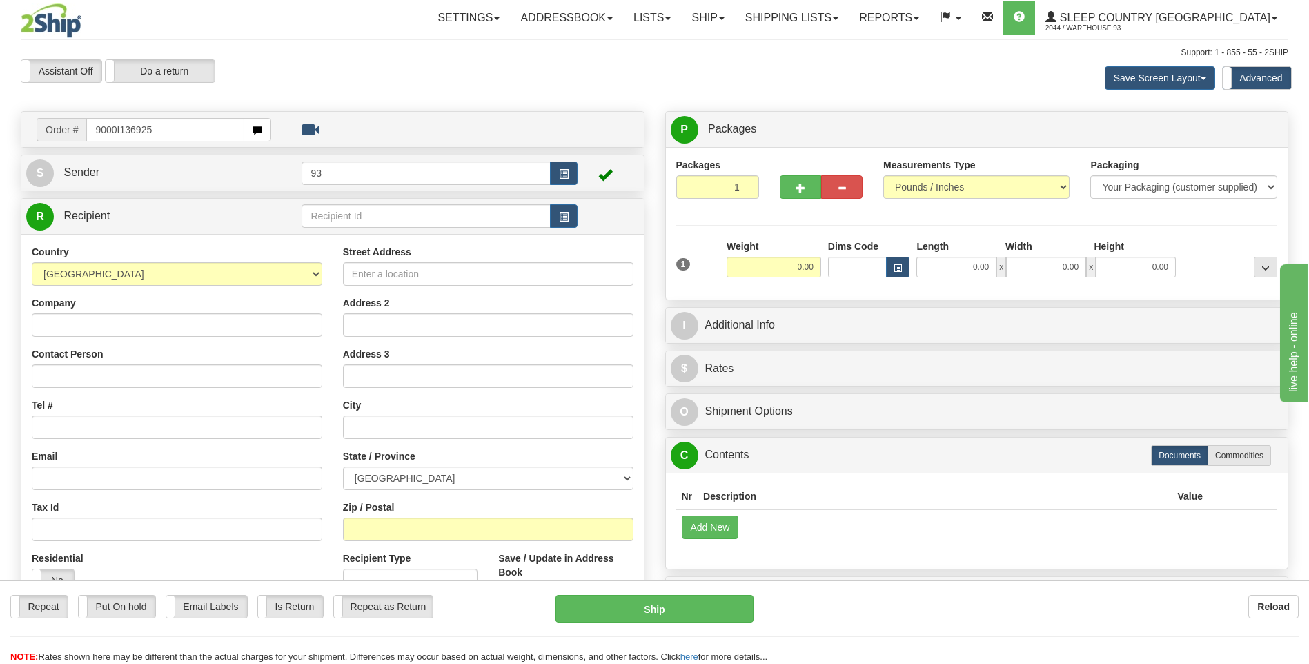
type input "9000I136925"
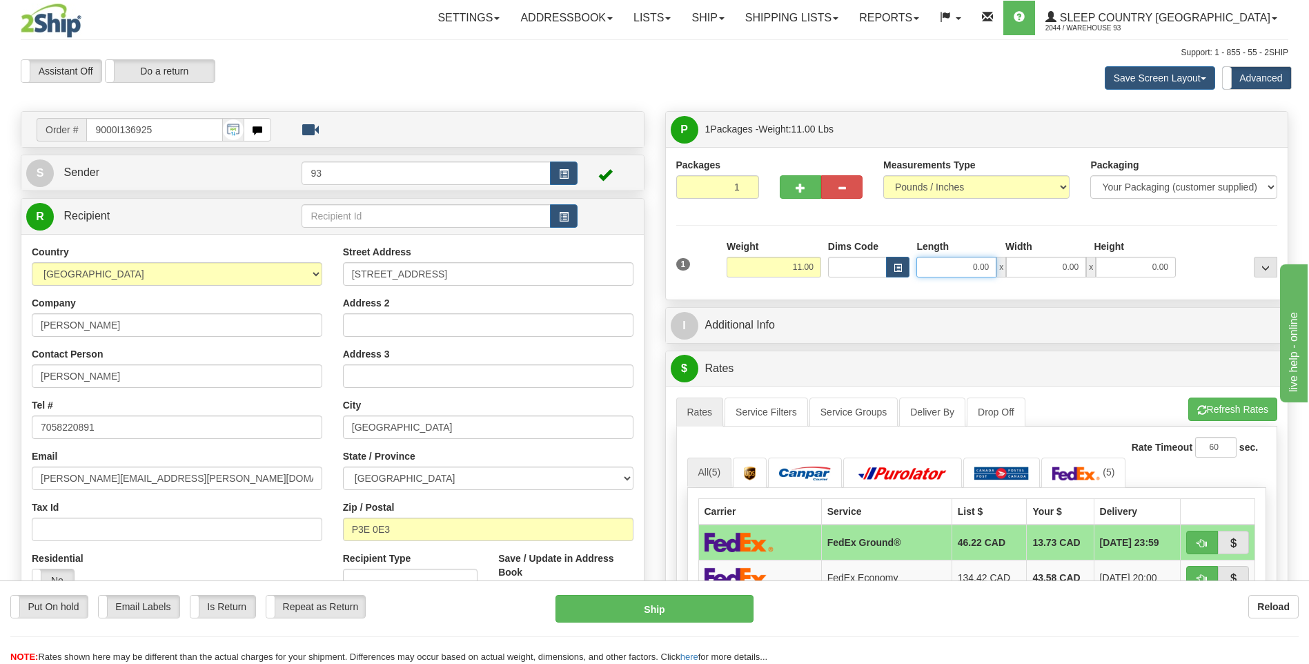
click at [944, 273] on input "0.00" at bounding box center [956, 267] width 80 height 21
type input "18.00"
click at [1035, 272] on input "0.00" at bounding box center [1046, 267] width 80 height 21
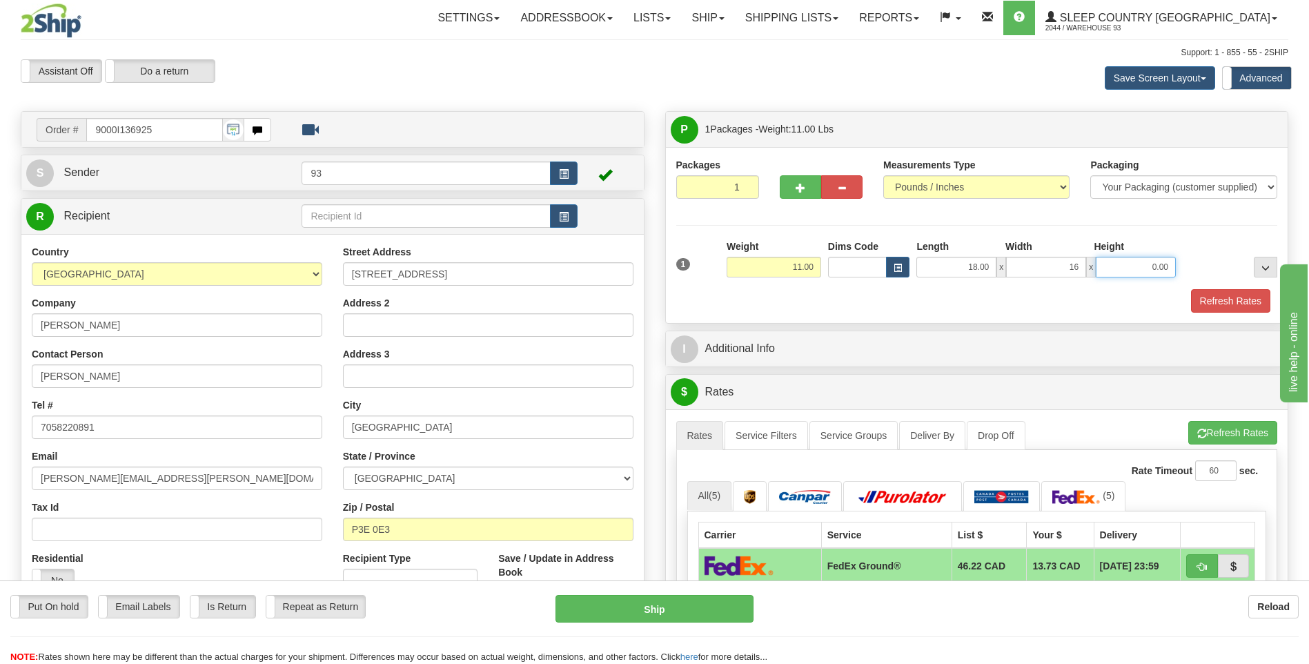
type input "16.00"
click at [1139, 275] on input "0.00" at bounding box center [1136, 267] width 80 height 21
type input "8.00"
click at [1251, 303] on button "Refresh Rates" at bounding box center [1230, 300] width 79 height 23
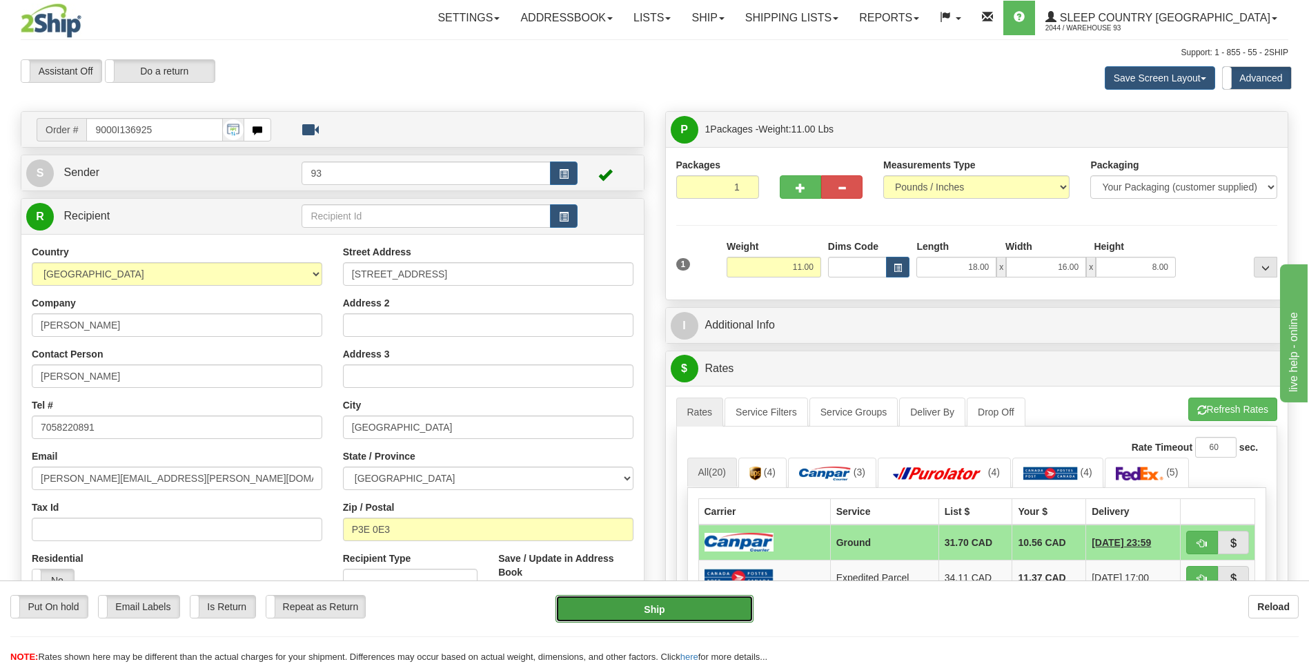
click at [742, 597] on button "Ship" at bounding box center [653, 609] width 197 height 28
type input "1"
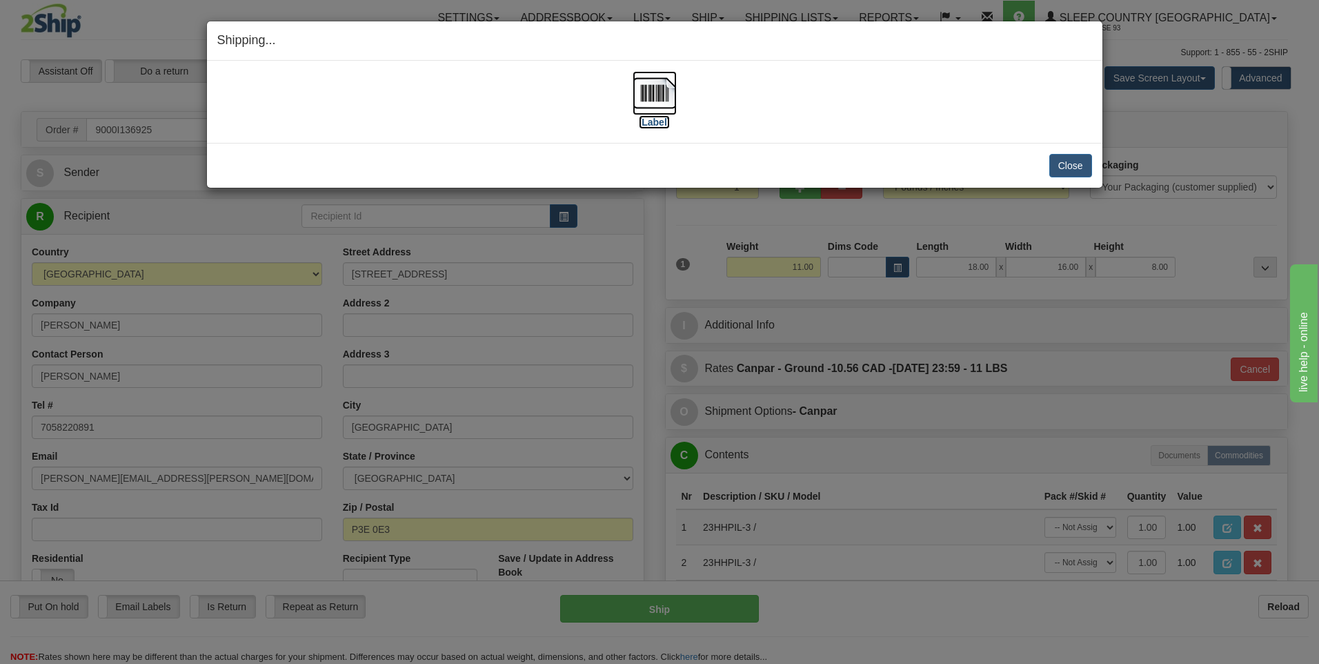
click at [651, 97] on img at bounding box center [655, 93] width 44 height 44
click at [1060, 169] on button "Close" at bounding box center [1070, 165] width 43 height 23
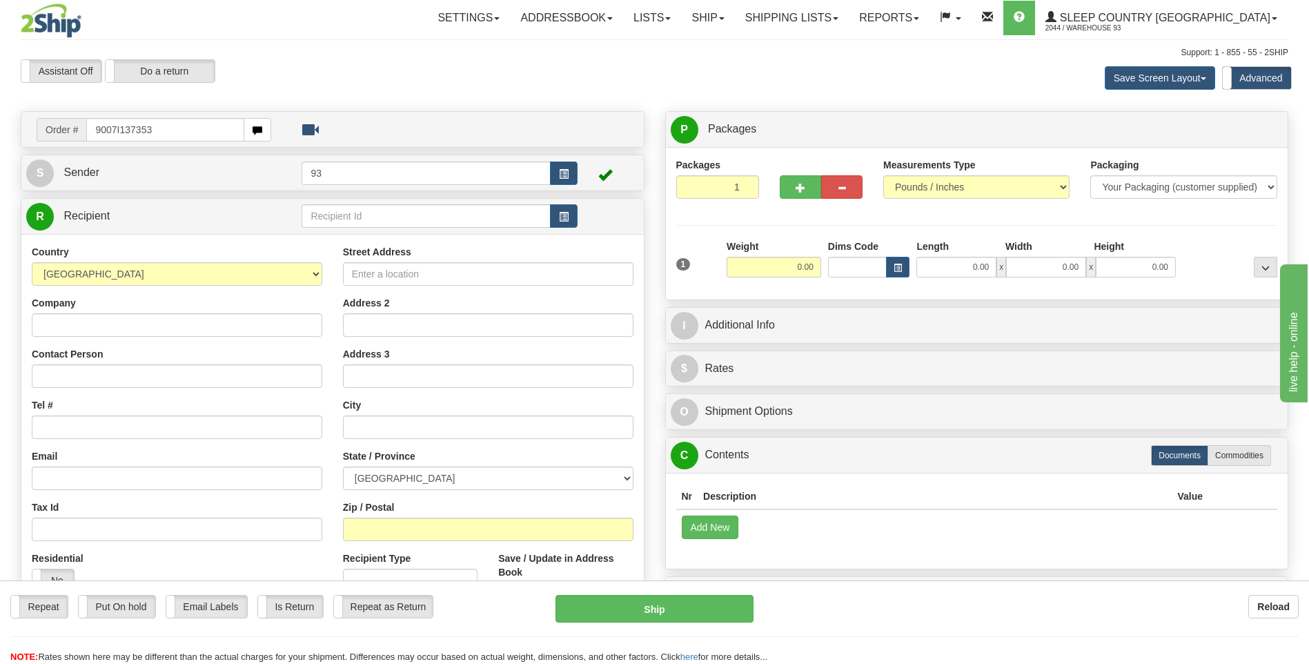
type input "9007I137353"
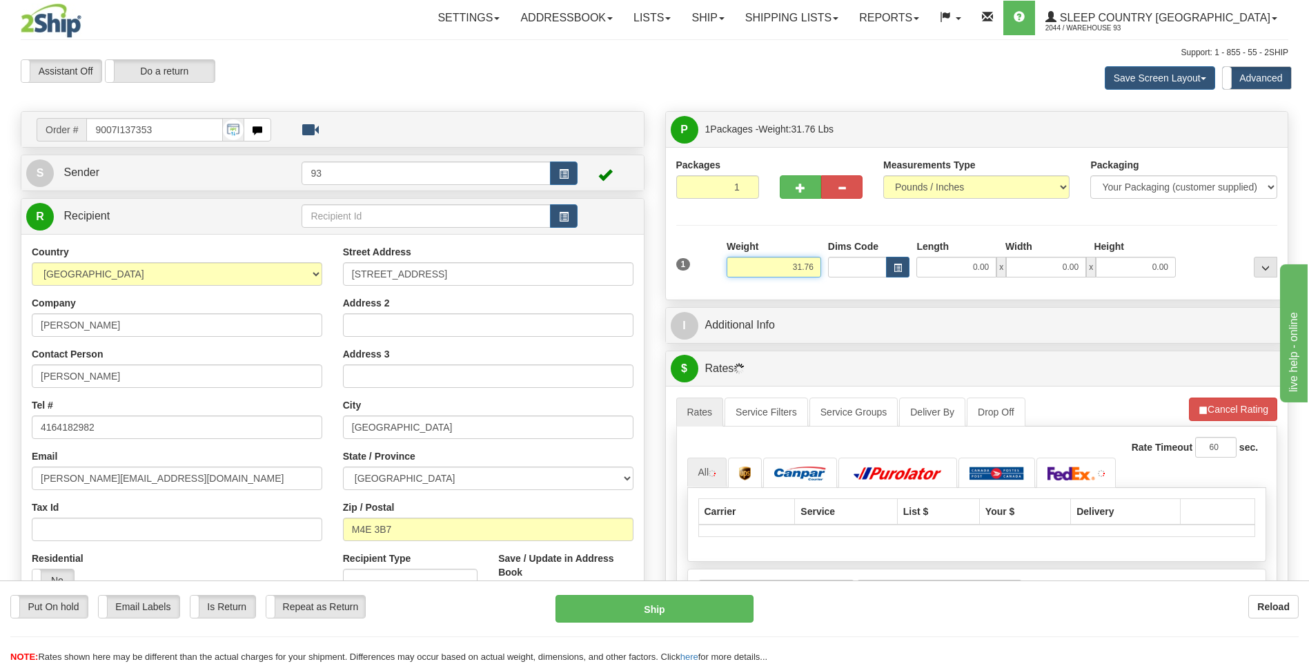
click at [815, 267] on input "31.76" at bounding box center [773, 267] width 95 height 21
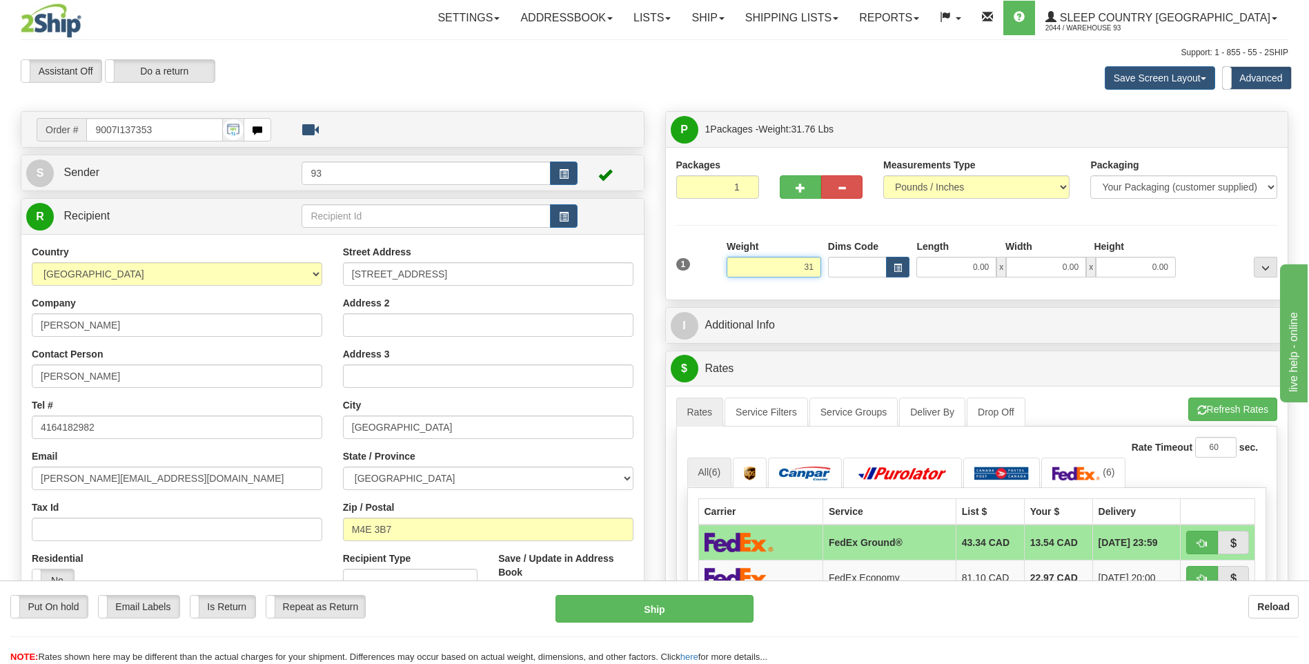
type input "3"
type input "15.40"
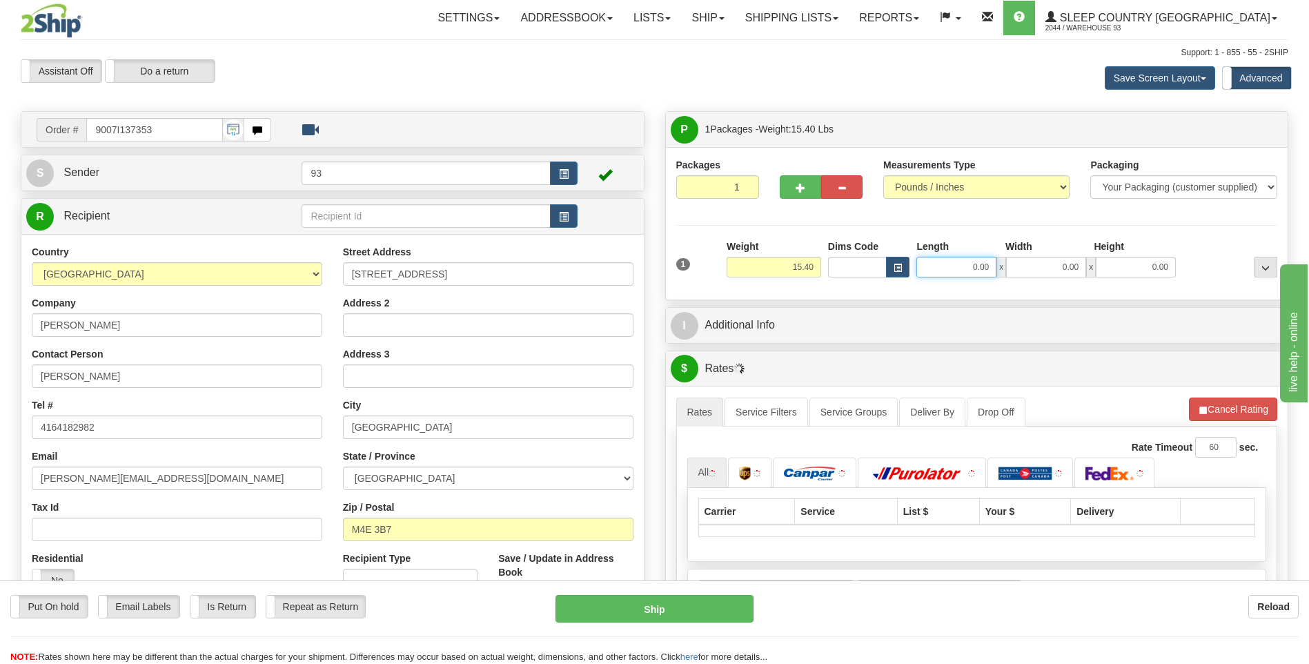
click at [962, 277] on input "0.00" at bounding box center [956, 267] width 80 height 21
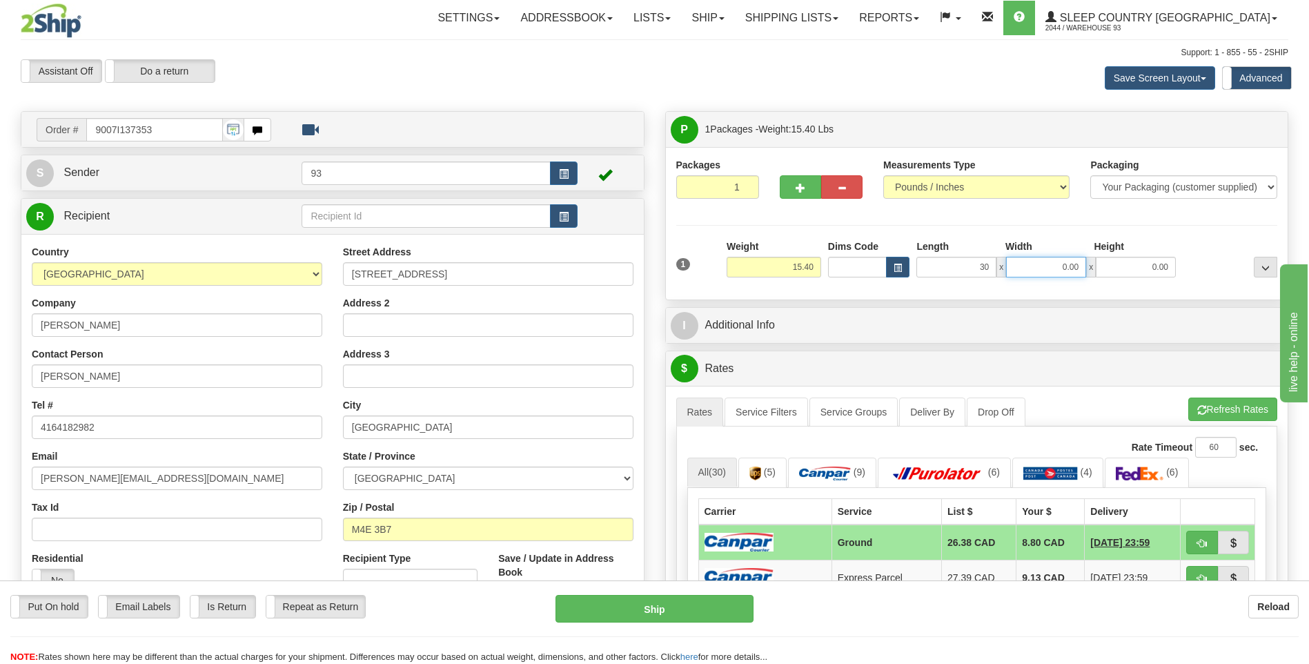
type input "30.00"
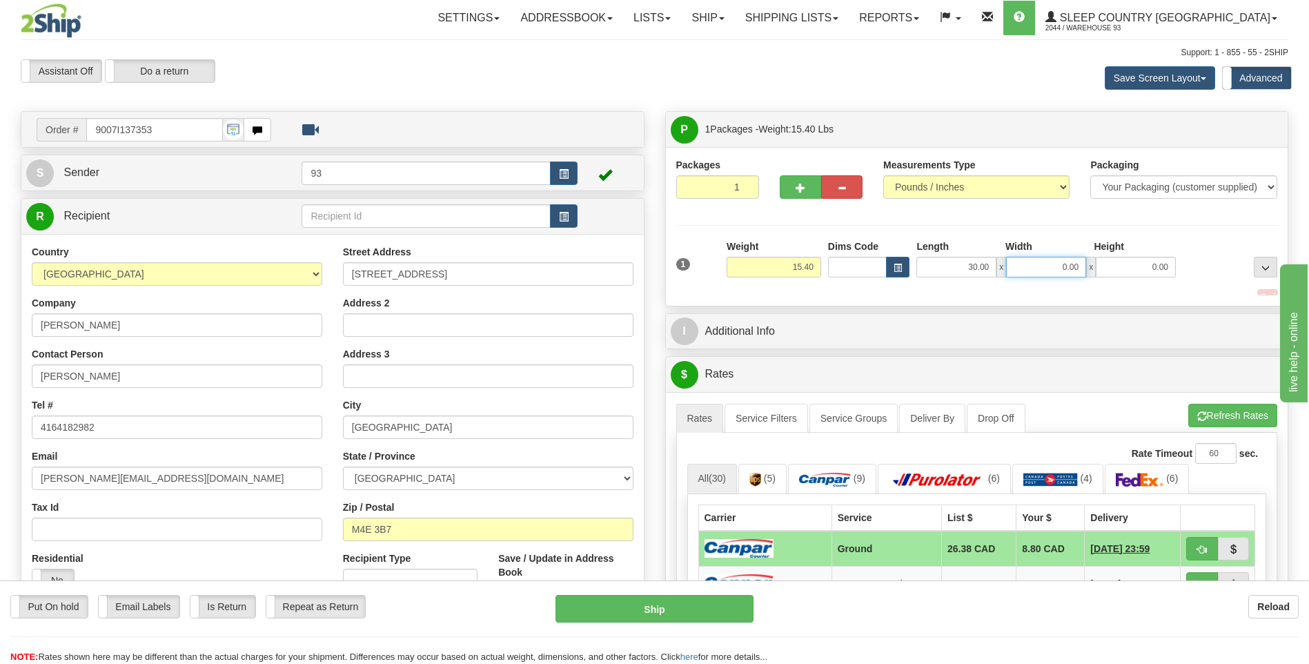
click at [1024, 270] on input "0.00" at bounding box center [1046, 267] width 80 height 21
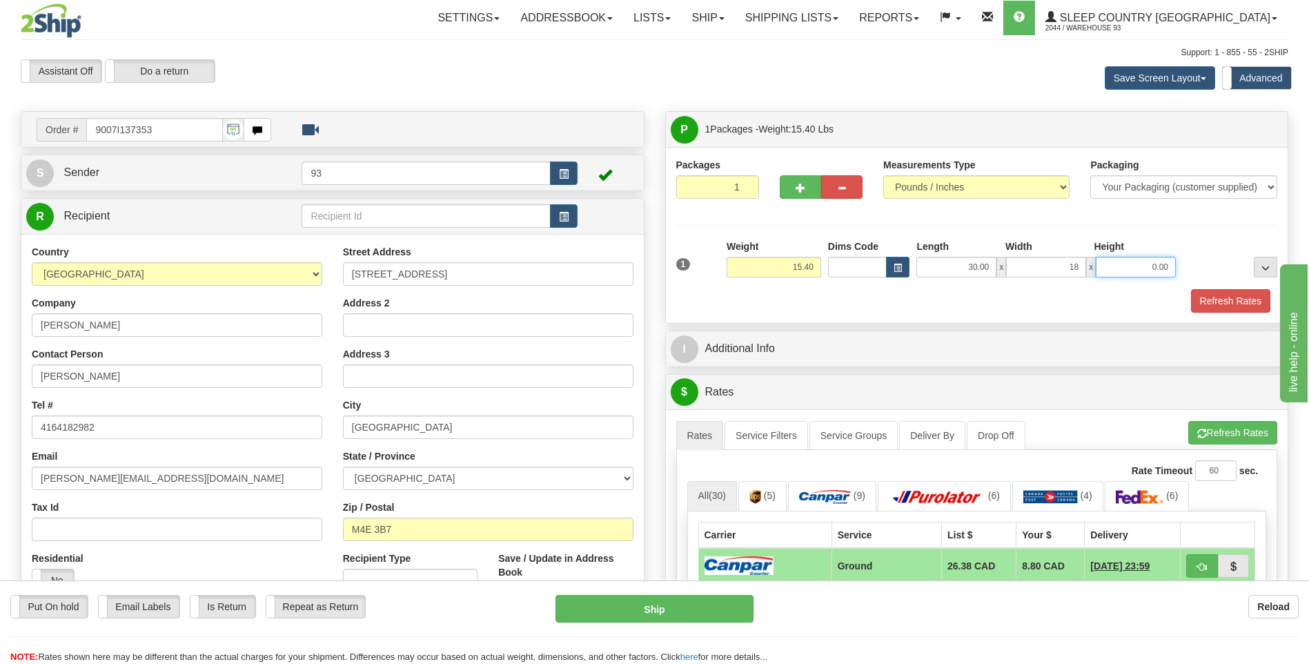
type input "18.00"
click at [1129, 266] on input "0.00" at bounding box center [1136, 267] width 80 height 21
type input "8.00"
click at [797, 197] on button "button" at bounding box center [800, 186] width 41 height 23
type input "2"
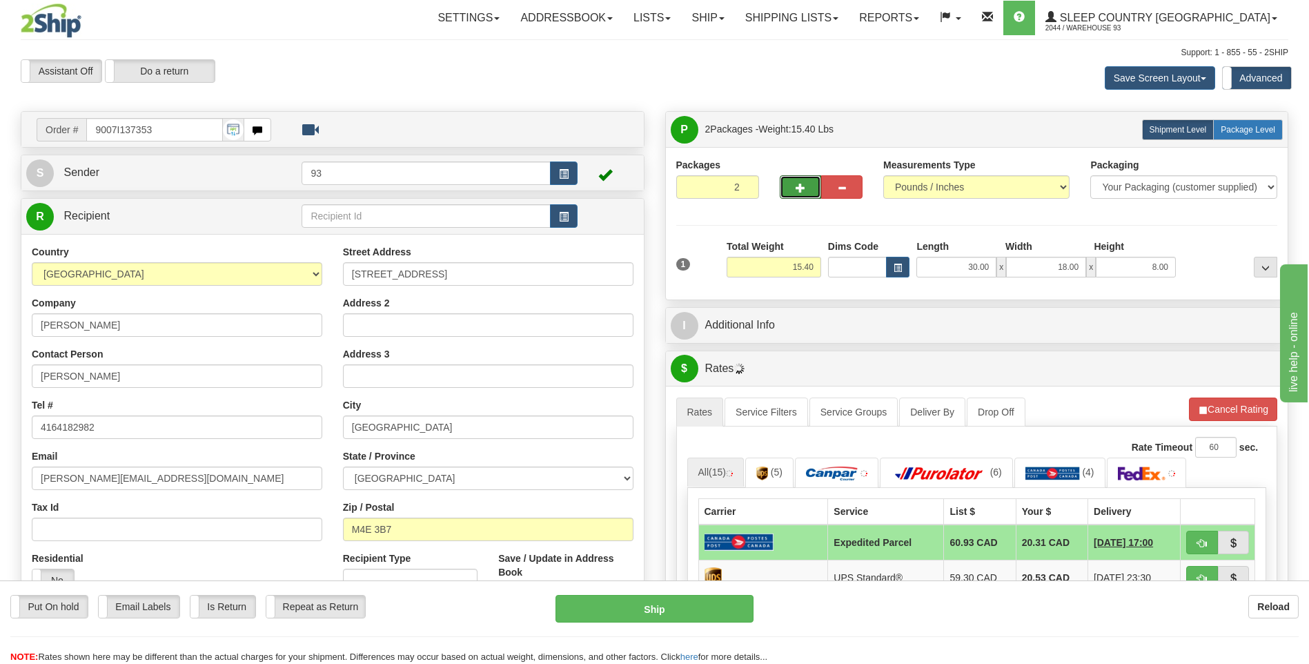
click at [1248, 128] on span "Package Level" at bounding box center [1247, 130] width 55 height 10
radio input "true"
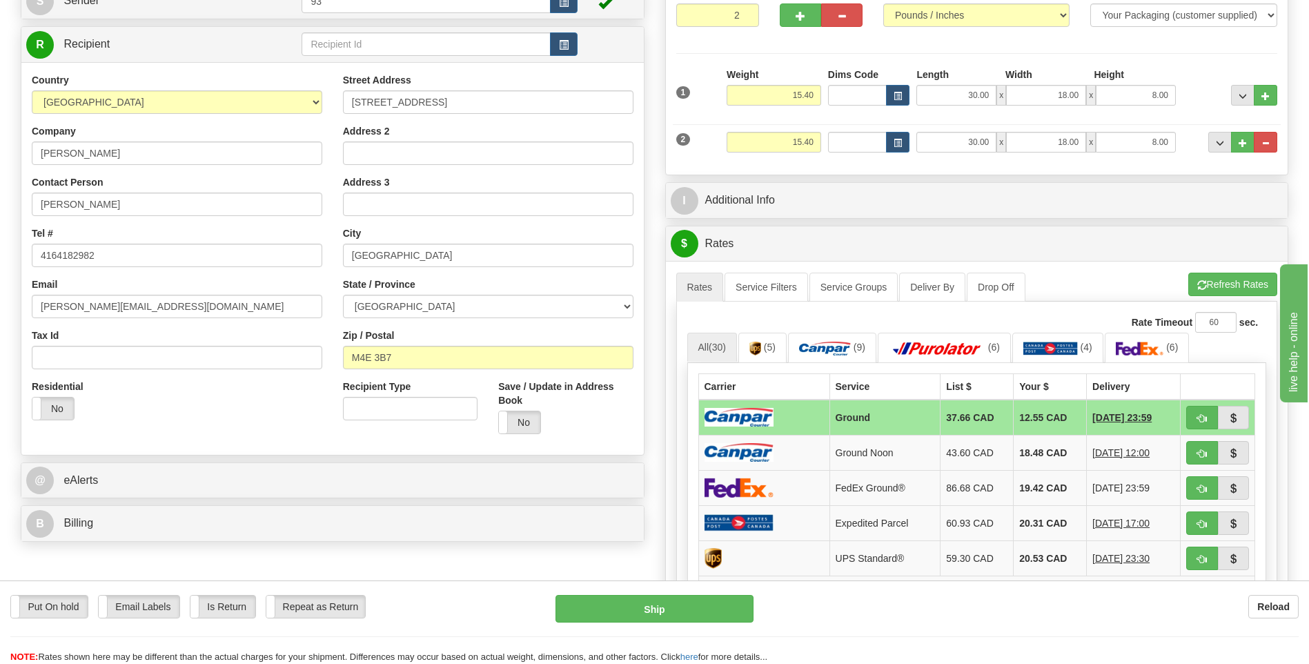
scroll to position [276, 0]
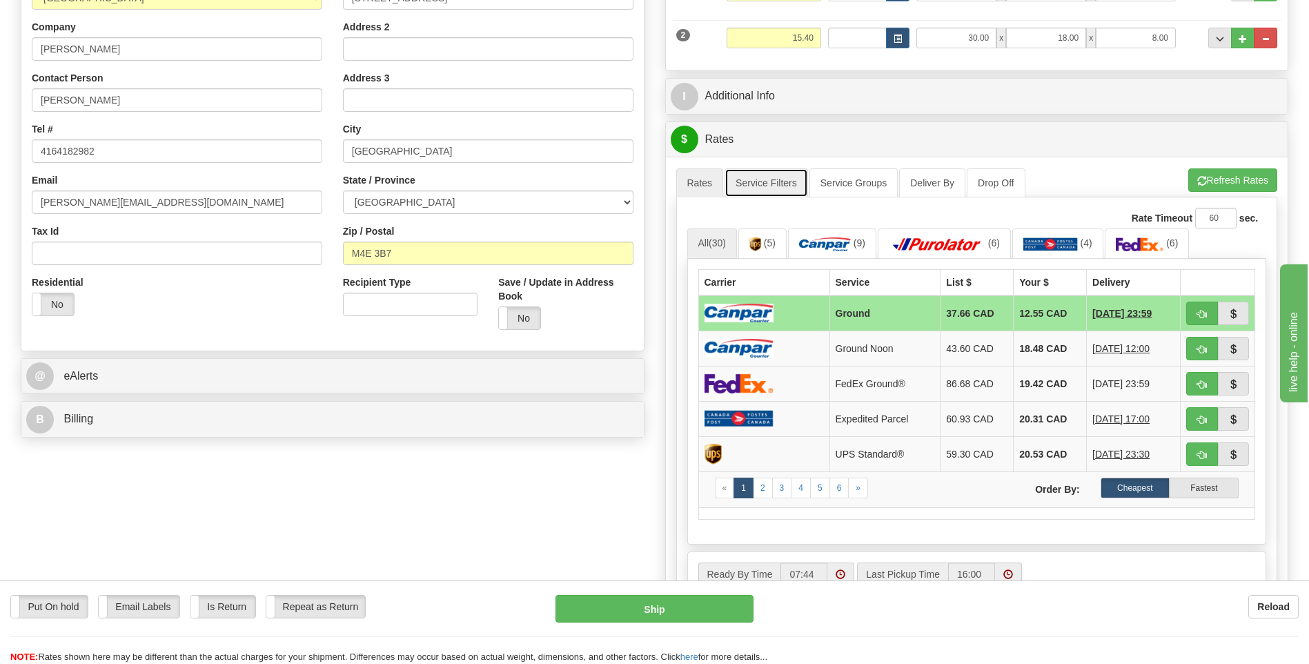
click at [771, 189] on link "Service Filters" at bounding box center [765, 182] width 83 height 29
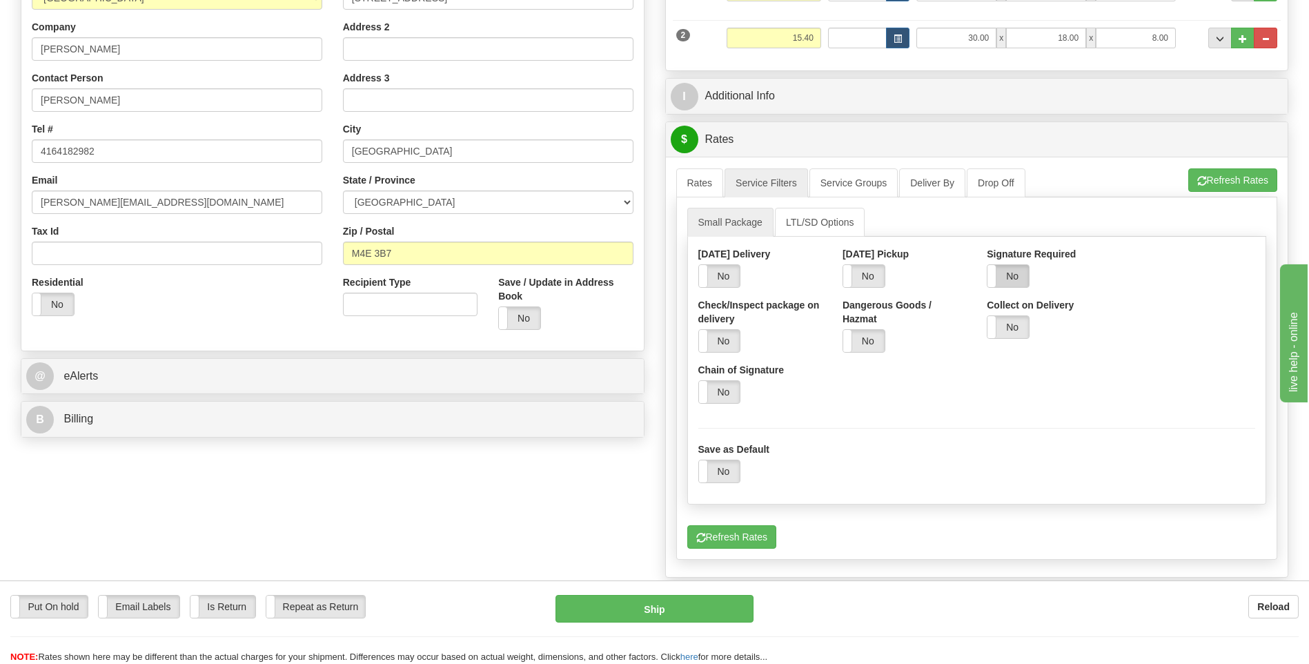
click at [1010, 272] on label "No" at bounding box center [1007, 276] width 41 height 22
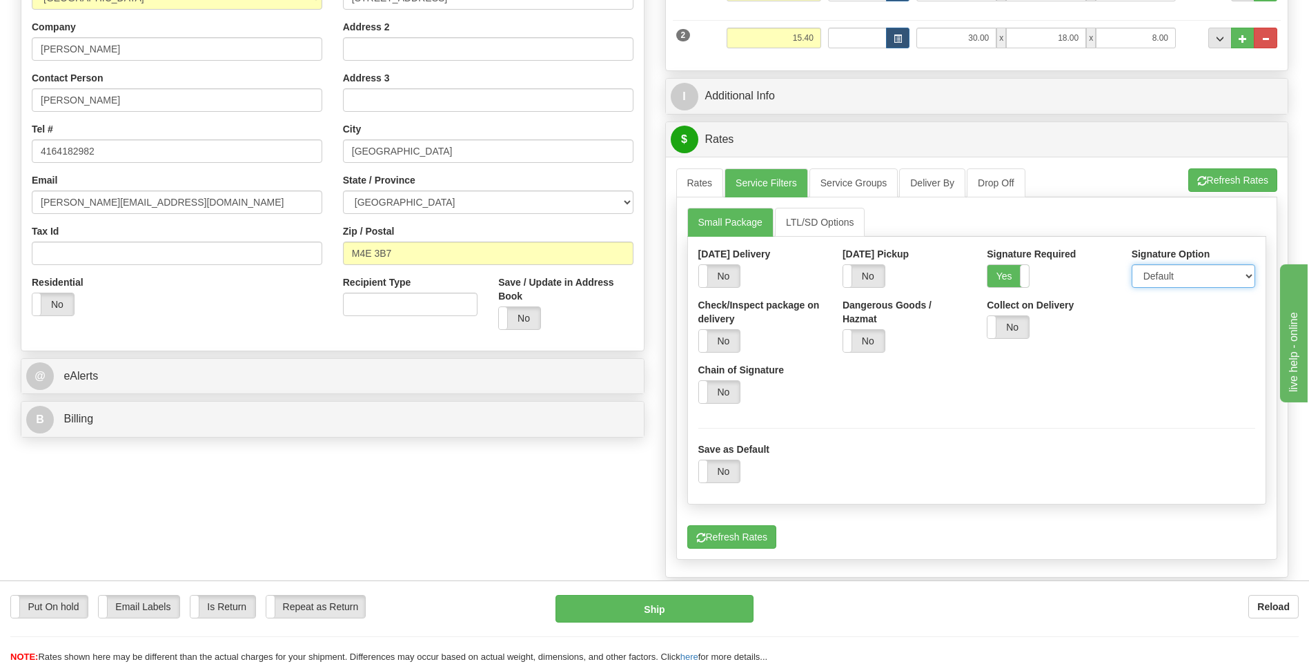
click at [1168, 279] on select "Default Adult Direct Indirect No Signature Required" at bounding box center [1192, 275] width 123 height 23
select select "1"
click at [1131, 264] on select "Default Adult Direct Indirect No Signature Required" at bounding box center [1192, 275] width 123 height 23
click at [704, 186] on link "Rates" at bounding box center [700, 182] width 48 height 29
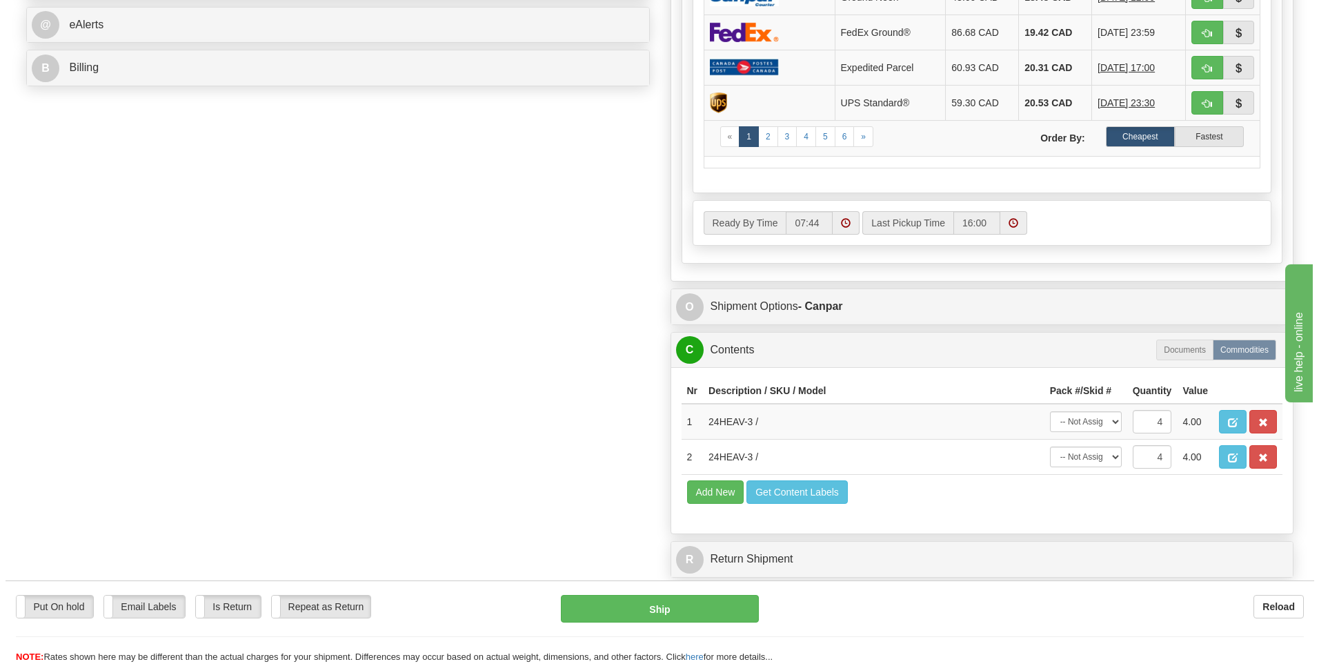
scroll to position [828, 0]
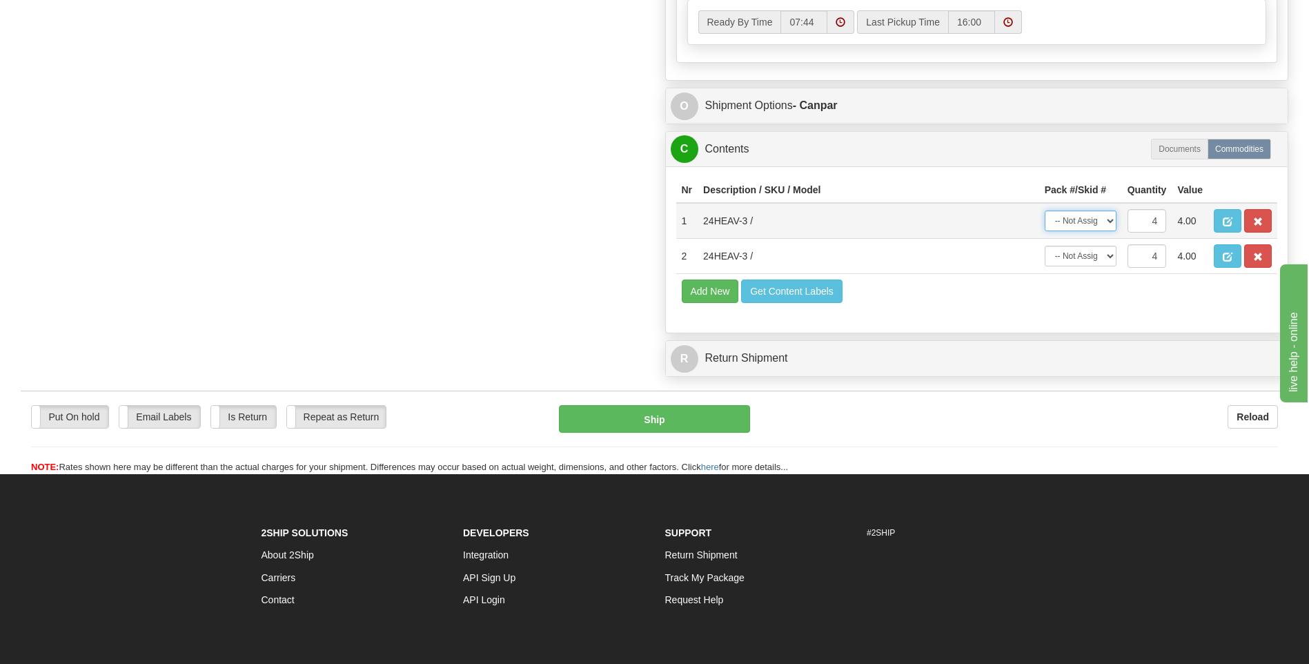
click at [1084, 215] on select "-- Not Assigned -- Package 1 Package 2 Split" at bounding box center [1081, 220] width 72 height 21
select select "0"
click at [1045, 210] on select "-- Not Assigned -- Package 1 Package 2 Split" at bounding box center [1081, 220] width 72 height 21
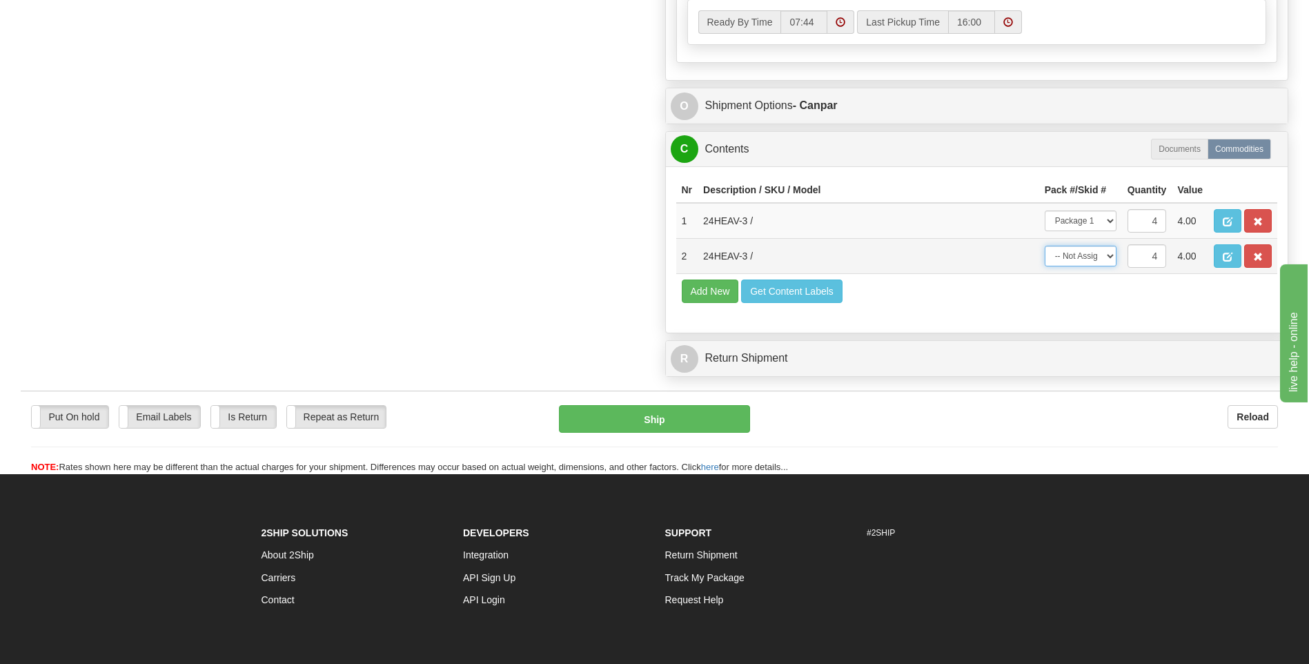
click at [1102, 255] on select "-- Not Assigned -- Package 1 Package 2 Split" at bounding box center [1081, 256] width 72 height 21
select select "1"
click at [1045, 246] on select "-- Not Assigned -- Package 1 Package 2 Split" at bounding box center [1081, 256] width 72 height 21
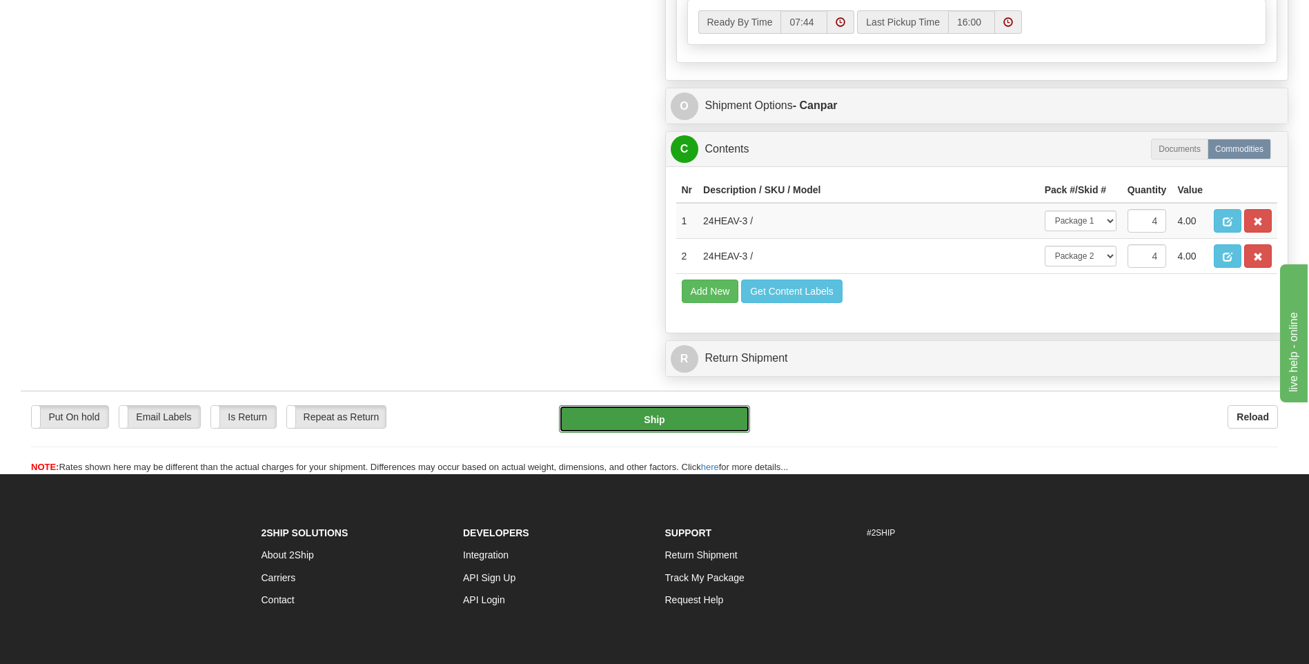
click at [689, 418] on button "Ship" at bounding box center [654, 419] width 190 height 28
type input "1"
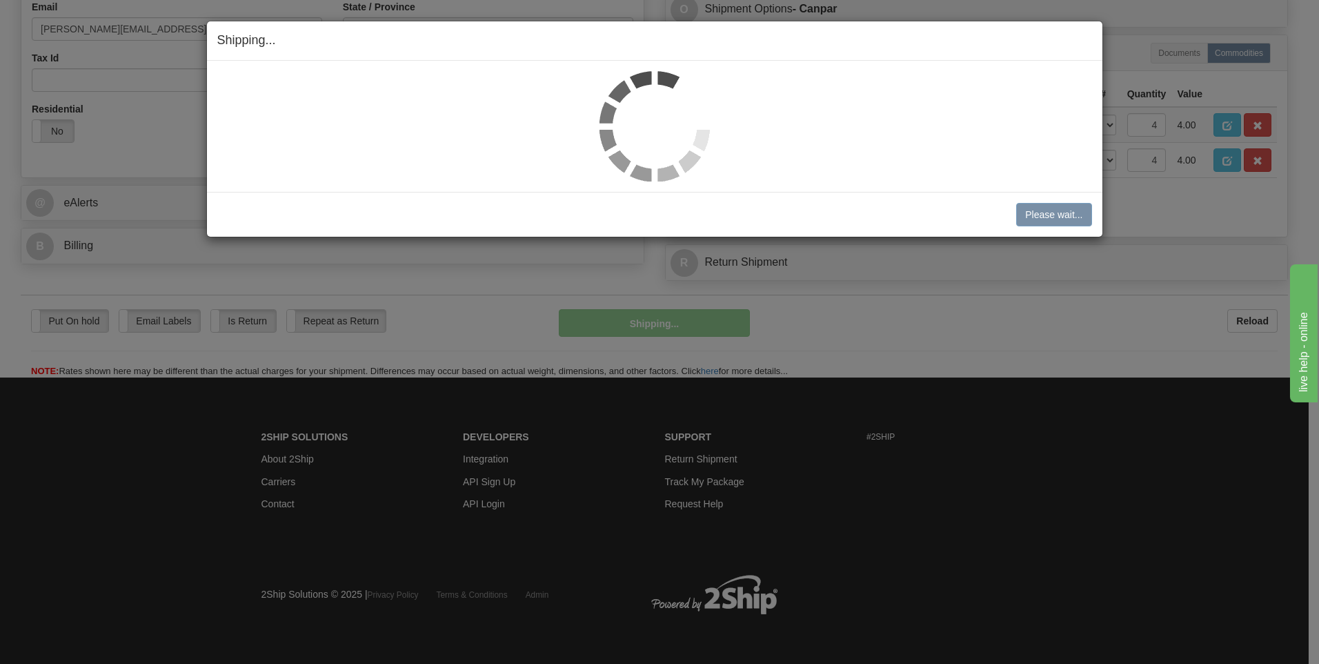
scroll to position [449, 0]
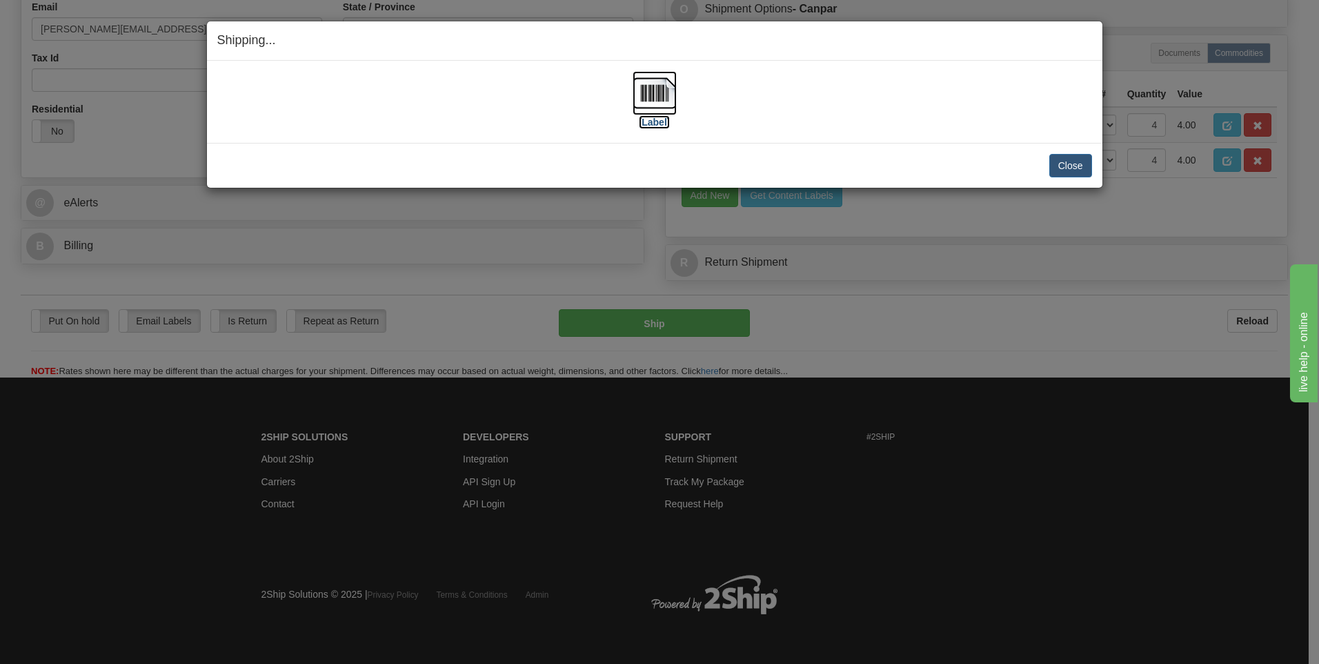
click at [639, 94] on img at bounding box center [655, 93] width 44 height 44
click at [1064, 166] on button "Close" at bounding box center [1070, 165] width 43 height 23
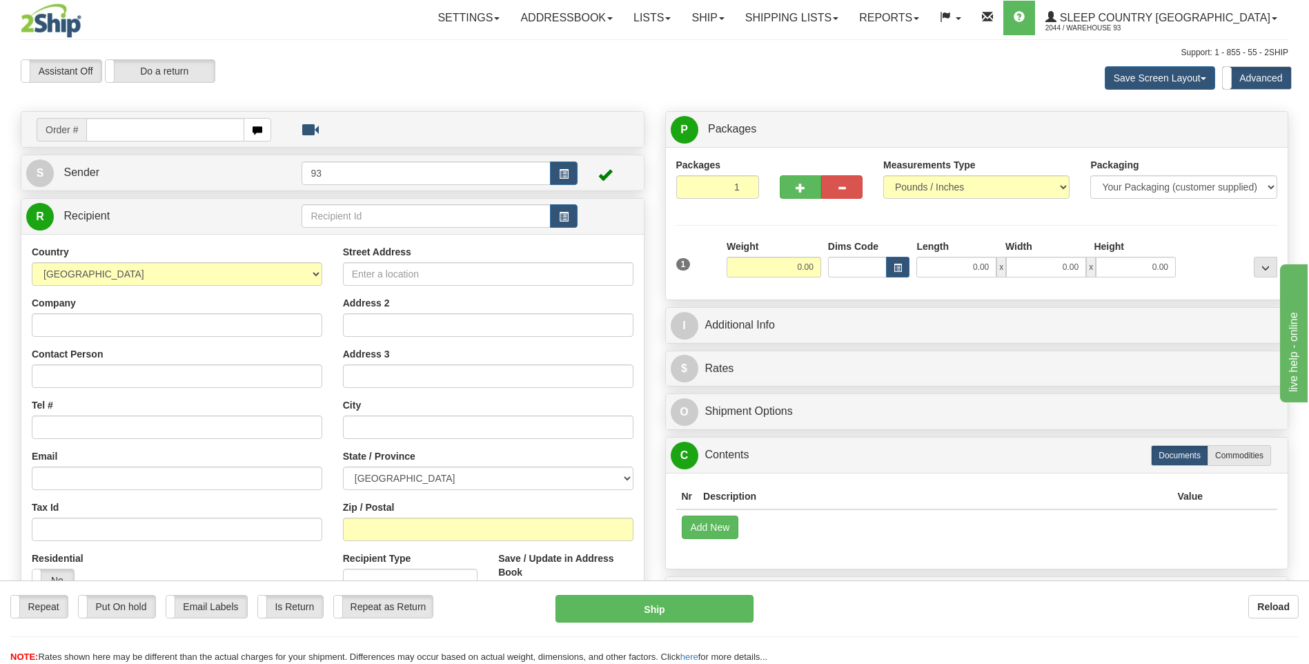
click at [123, 133] on input "text" at bounding box center [164, 129] width 157 height 23
type input "9000I137521"
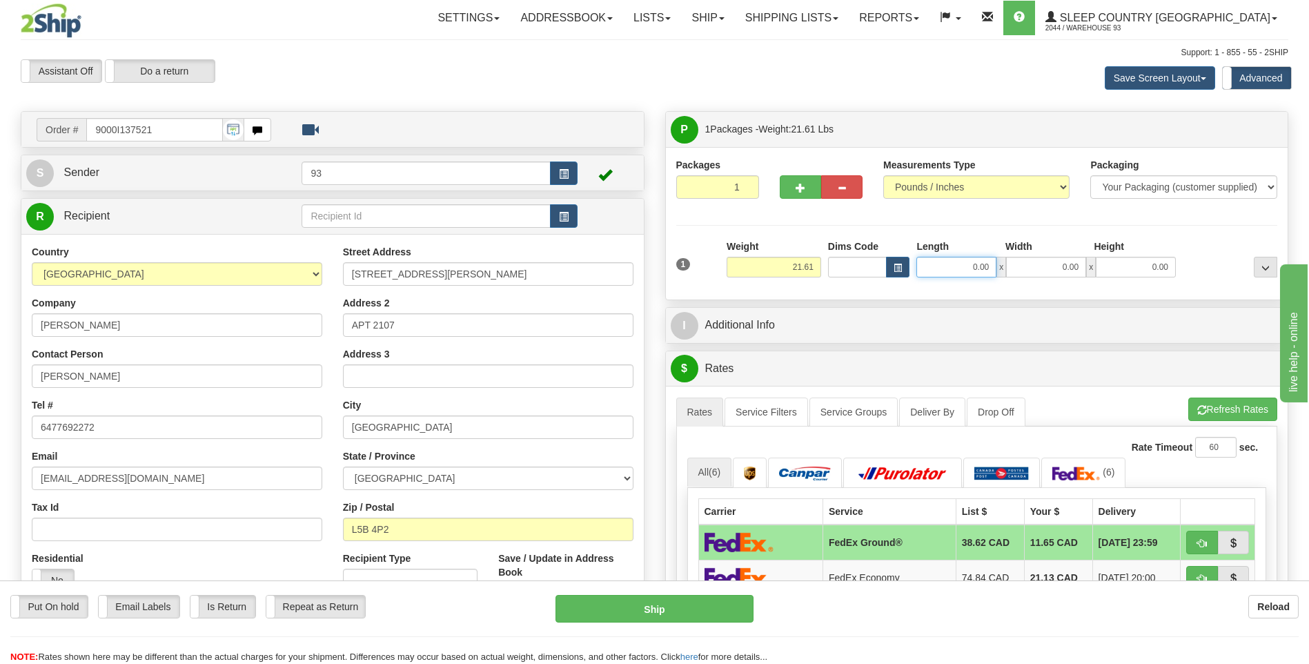
click at [958, 268] on input "0.00" at bounding box center [956, 267] width 80 height 21
click at [1063, 266] on input "0.00" at bounding box center [1046, 267] width 80 height 21
type input "20.00"
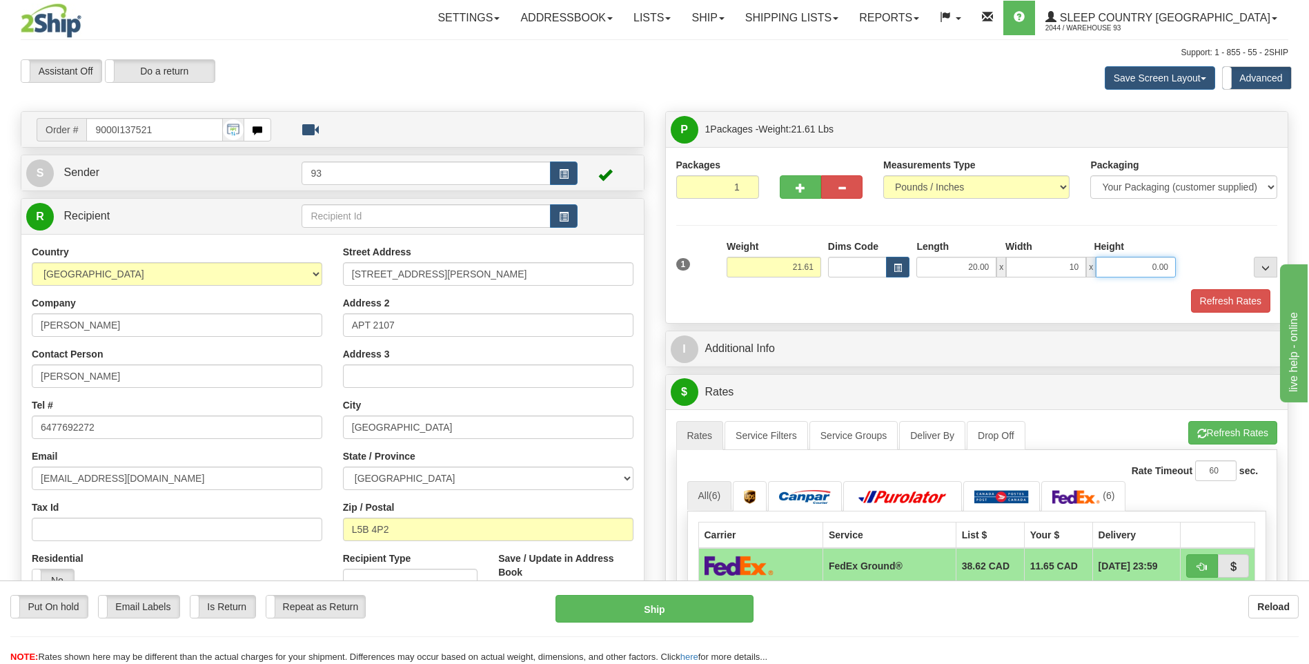
type input "10.00"
click at [1138, 264] on input "0.00" at bounding box center [1136, 267] width 80 height 21
type input "10.00"
click at [1236, 301] on button "Refresh Rates" at bounding box center [1230, 300] width 79 height 23
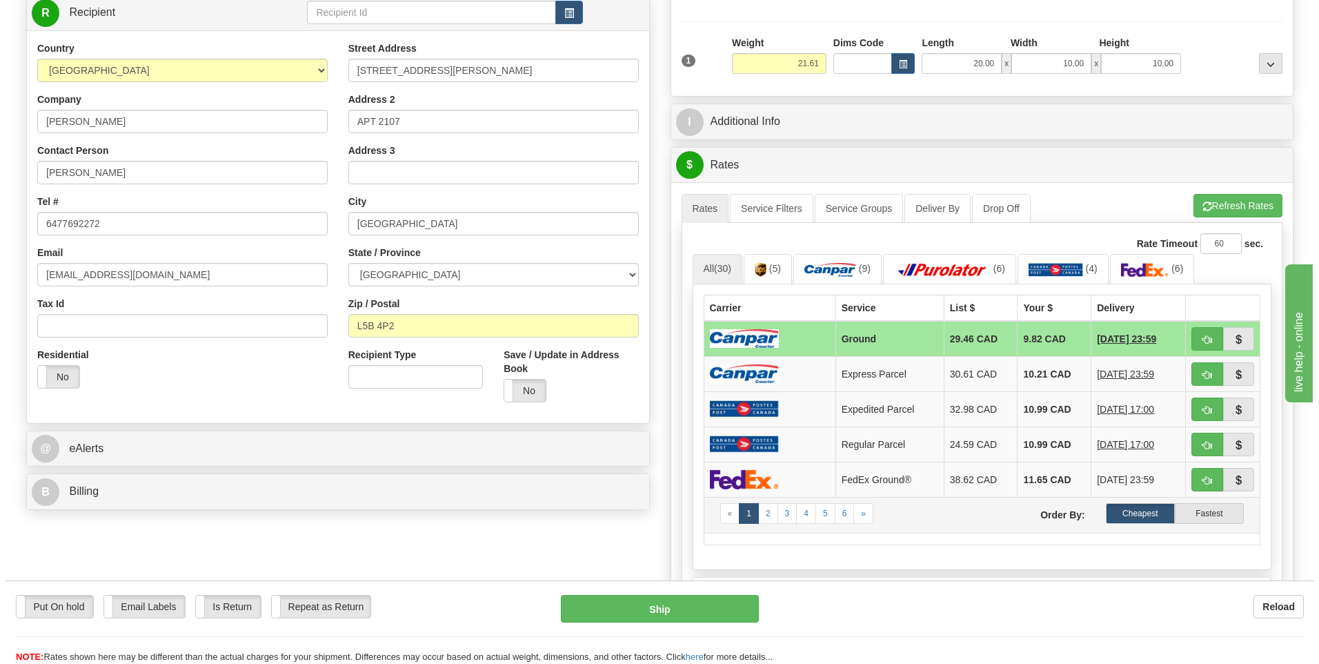
scroll to position [207, 0]
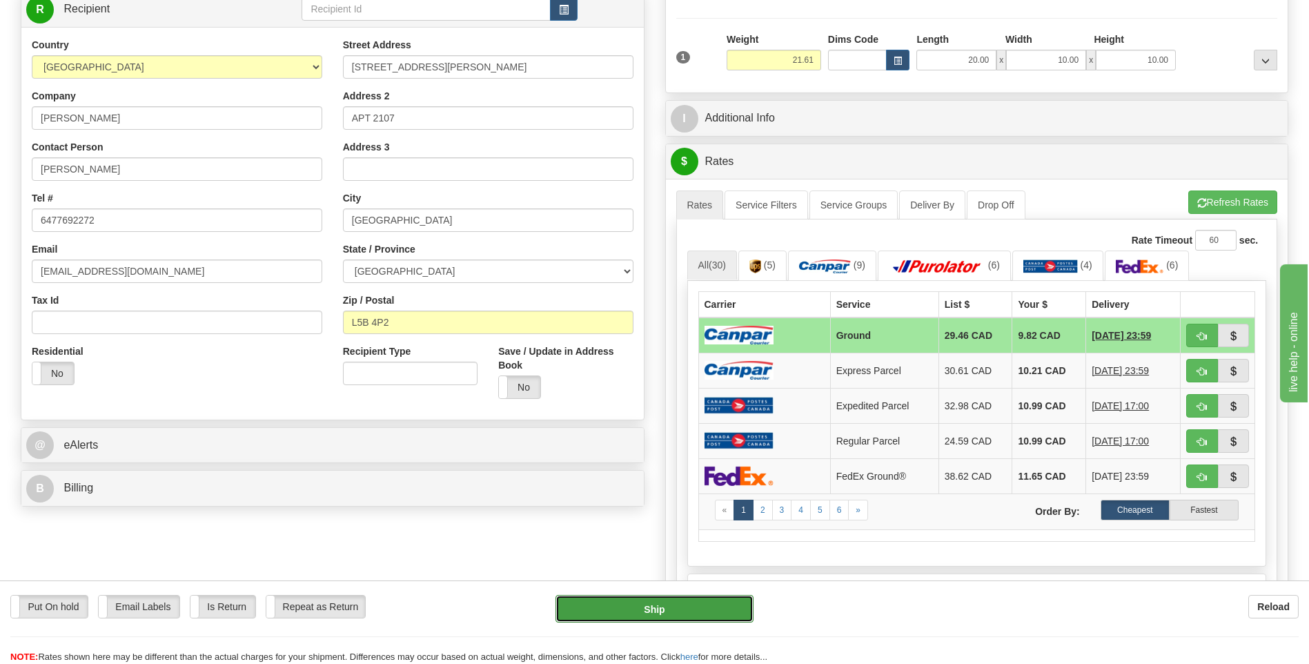
click at [717, 604] on button "Ship" at bounding box center [653, 609] width 197 height 28
type input "1"
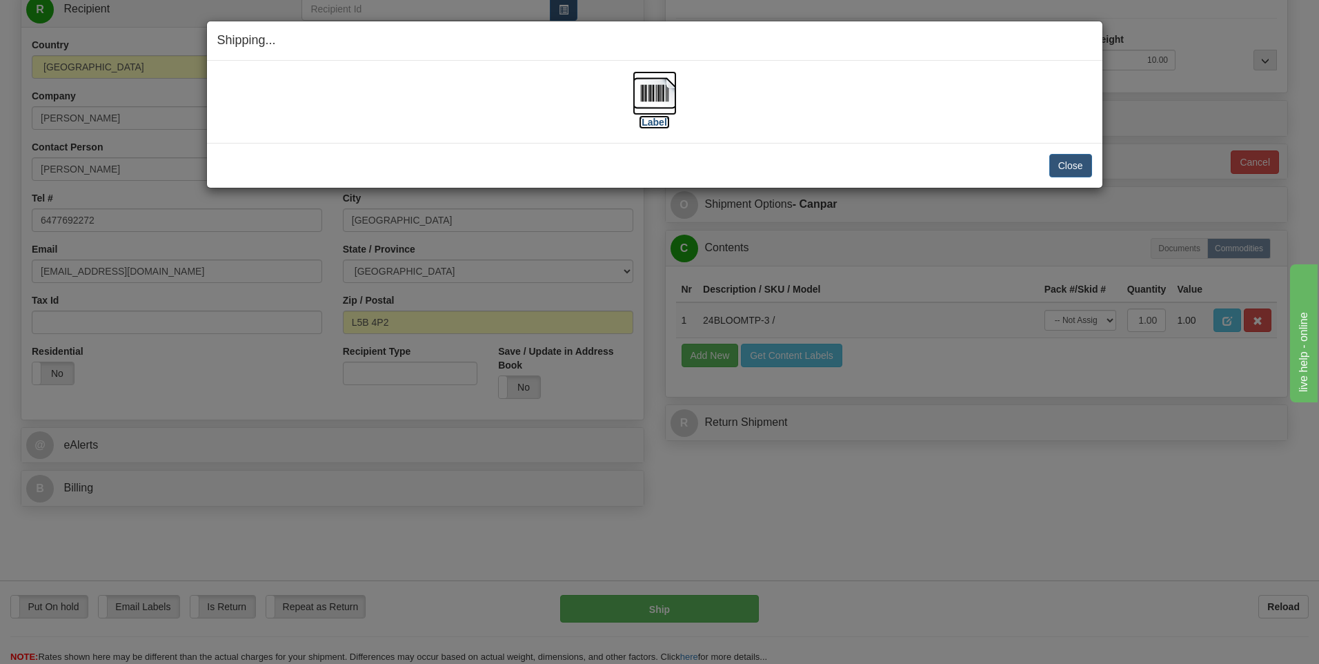
click at [660, 94] on img at bounding box center [655, 93] width 44 height 44
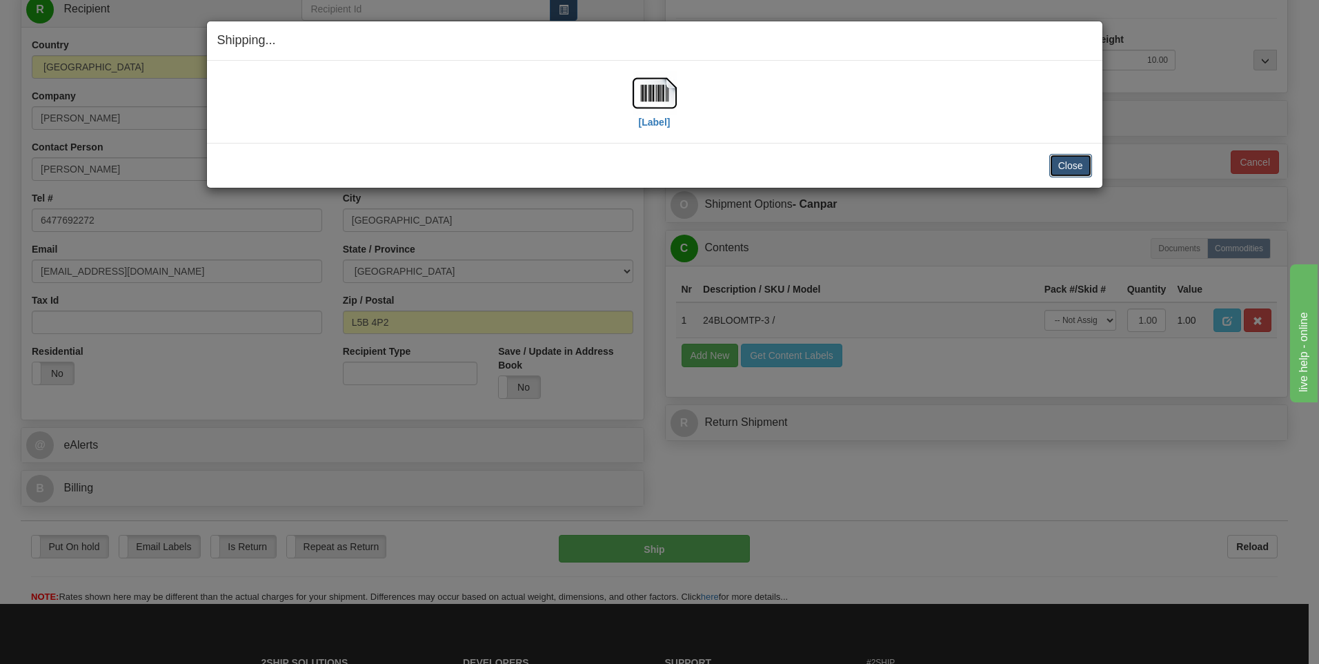
click at [1076, 168] on button "Close" at bounding box center [1070, 165] width 43 height 23
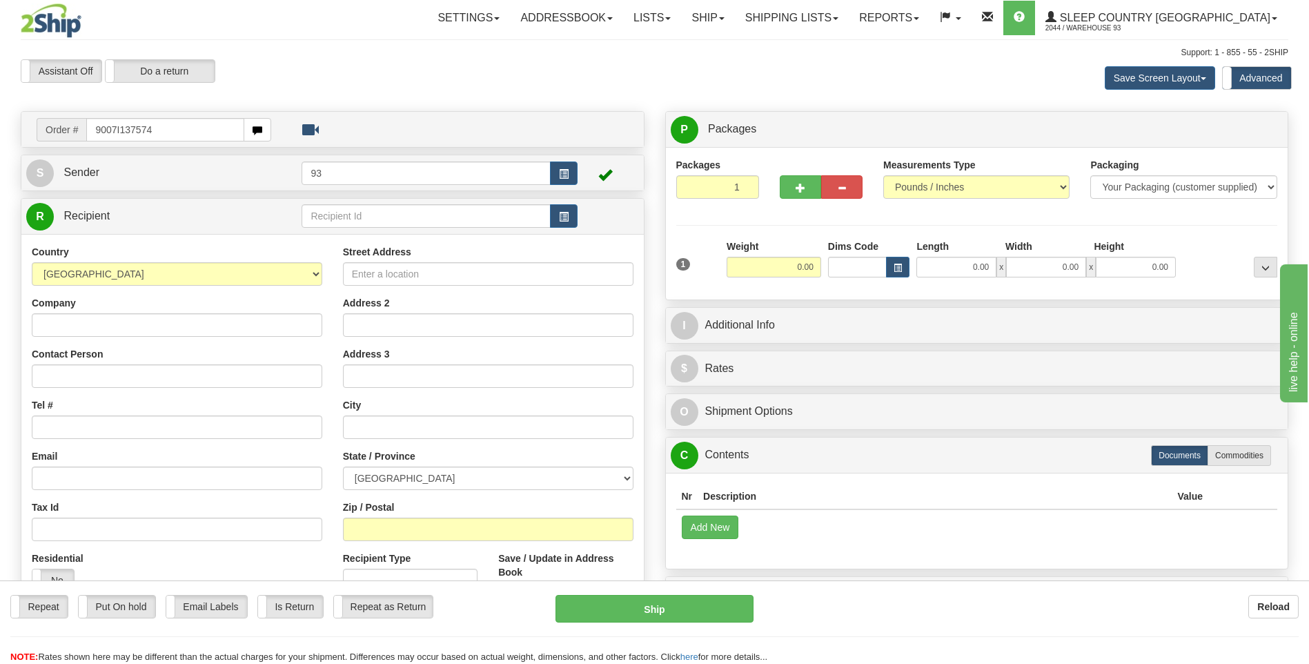
type input "9007I137574"
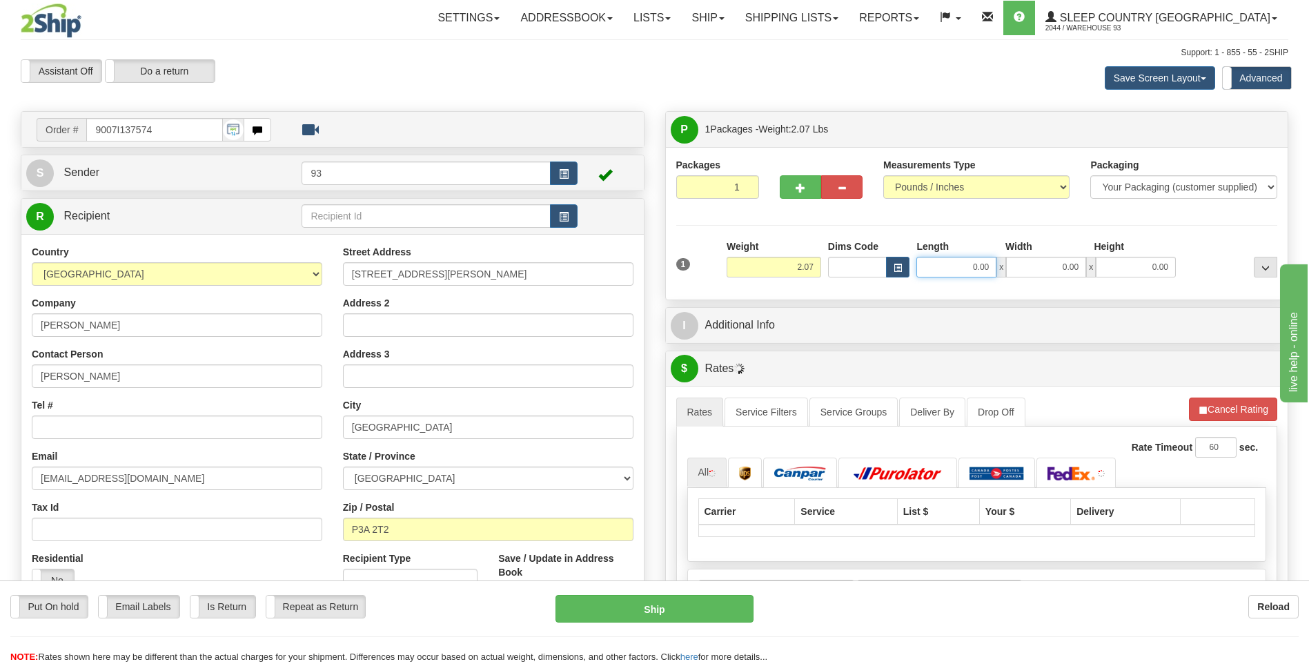
click at [969, 277] on input "0.00" at bounding box center [956, 267] width 80 height 21
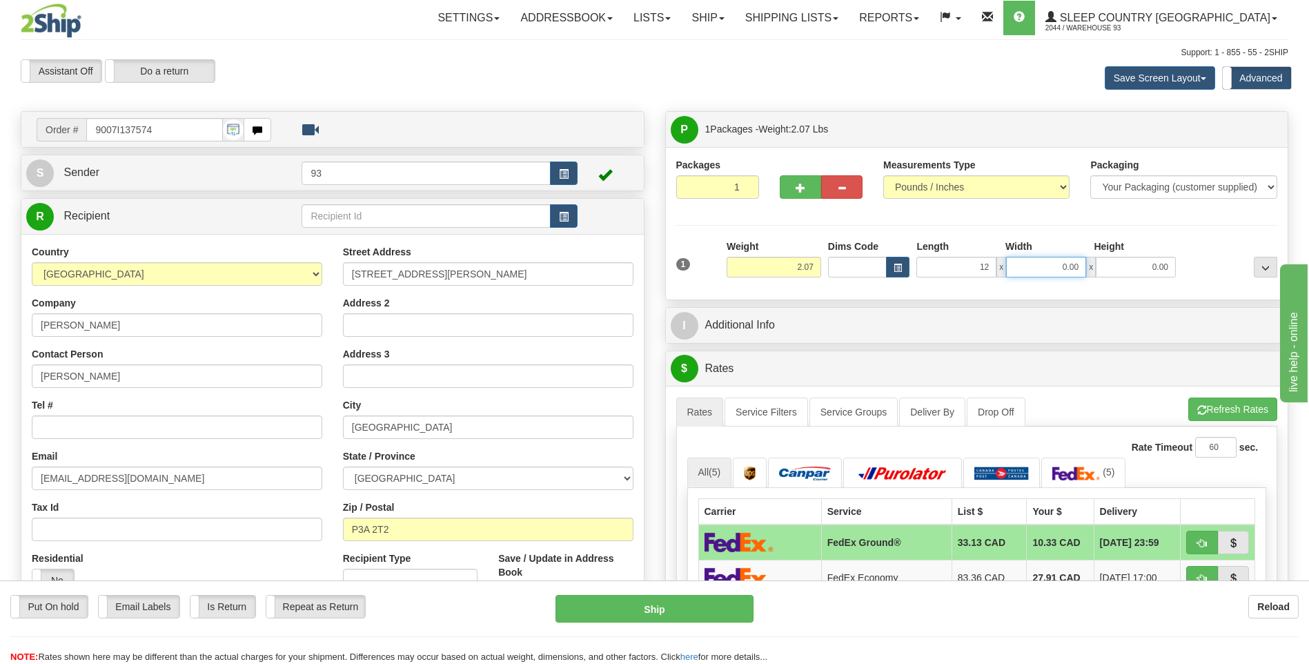
click at [1058, 261] on input "0.00" at bounding box center [1046, 267] width 80 height 21
type input "12.00"
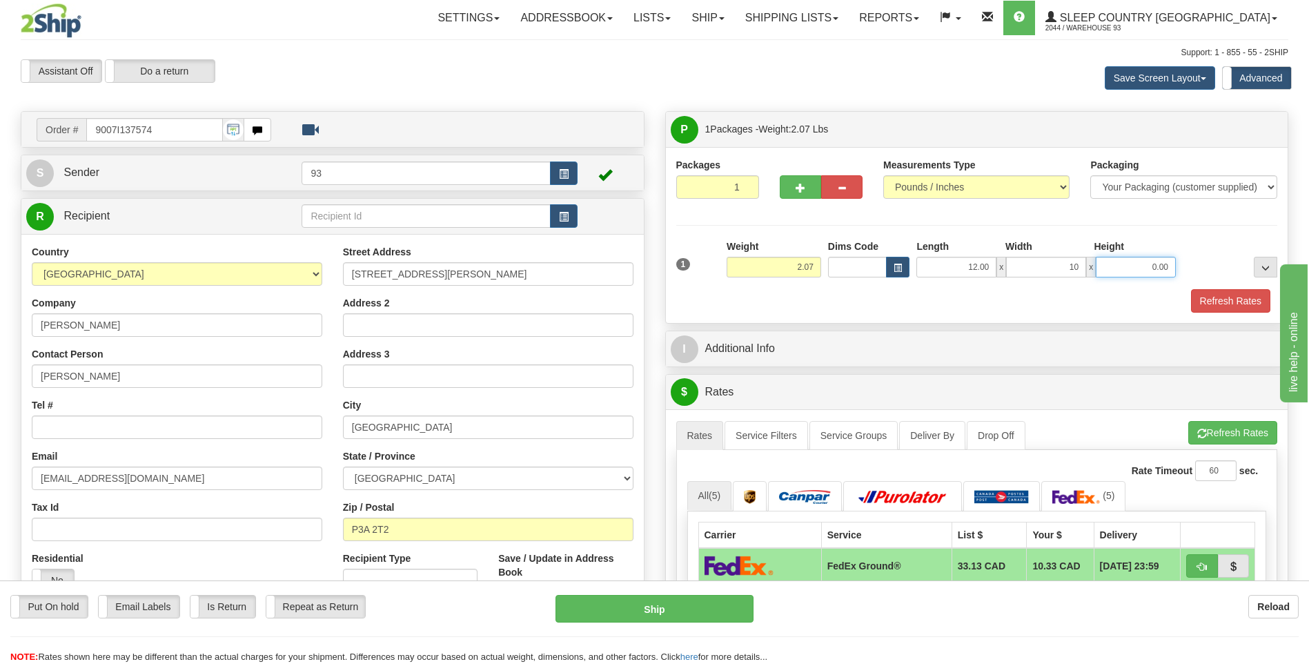
click at [1135, 266] on input "0.00" at bounding box center [1136, 267] width 80 height 21
type input "10.00"
type input "2.00"
click at [1220, 299] on button "Refresh Rates" at bounding box center [1230, 300] width 79 height 23
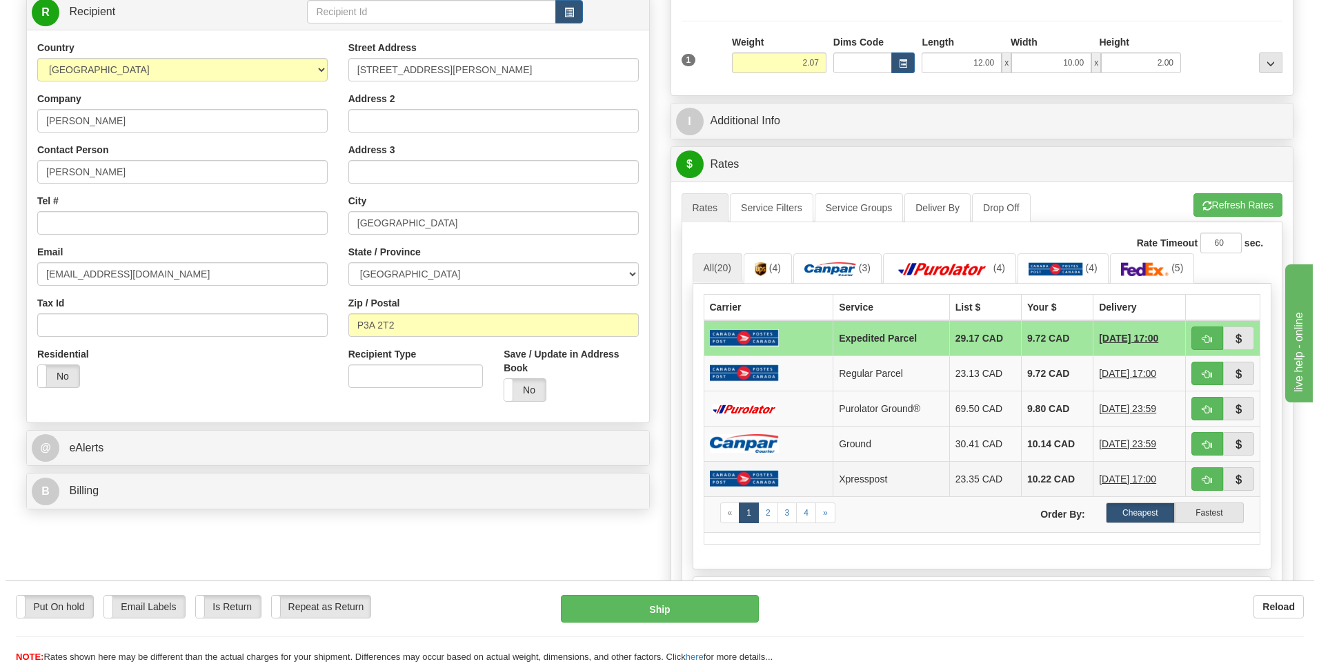
scroll to position [207, 0]
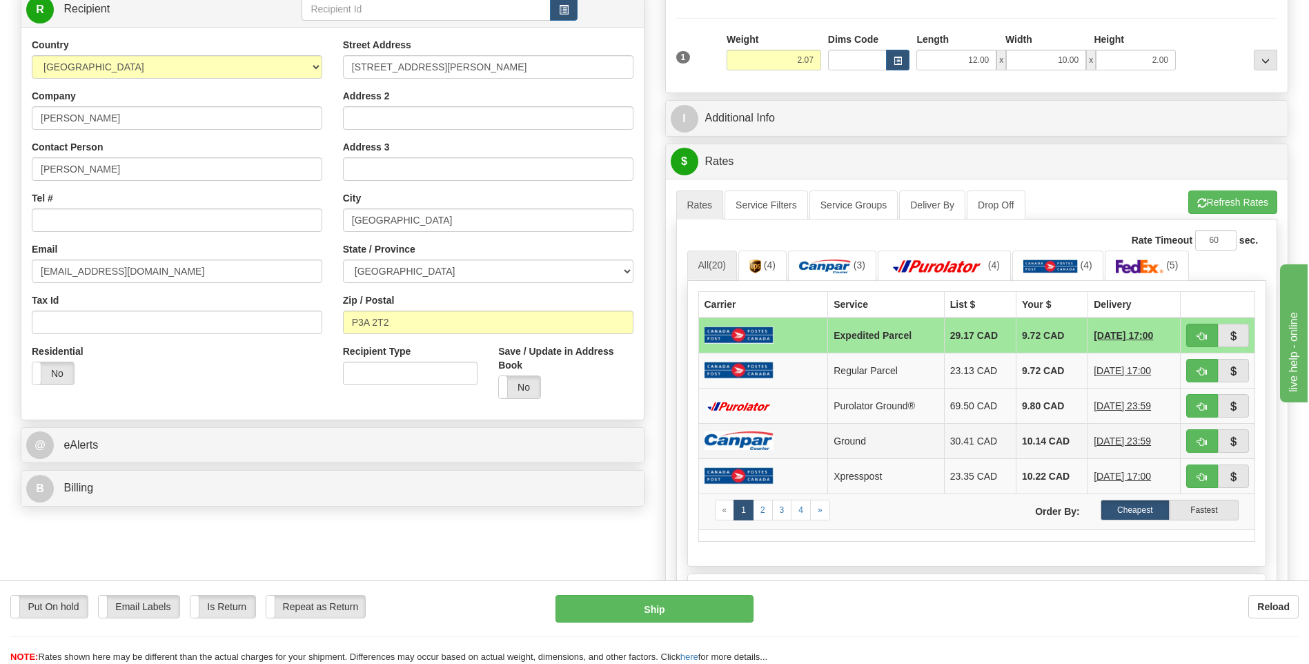
click at [772, 436] on img at bounding box center [738, 440] width 69 height 19
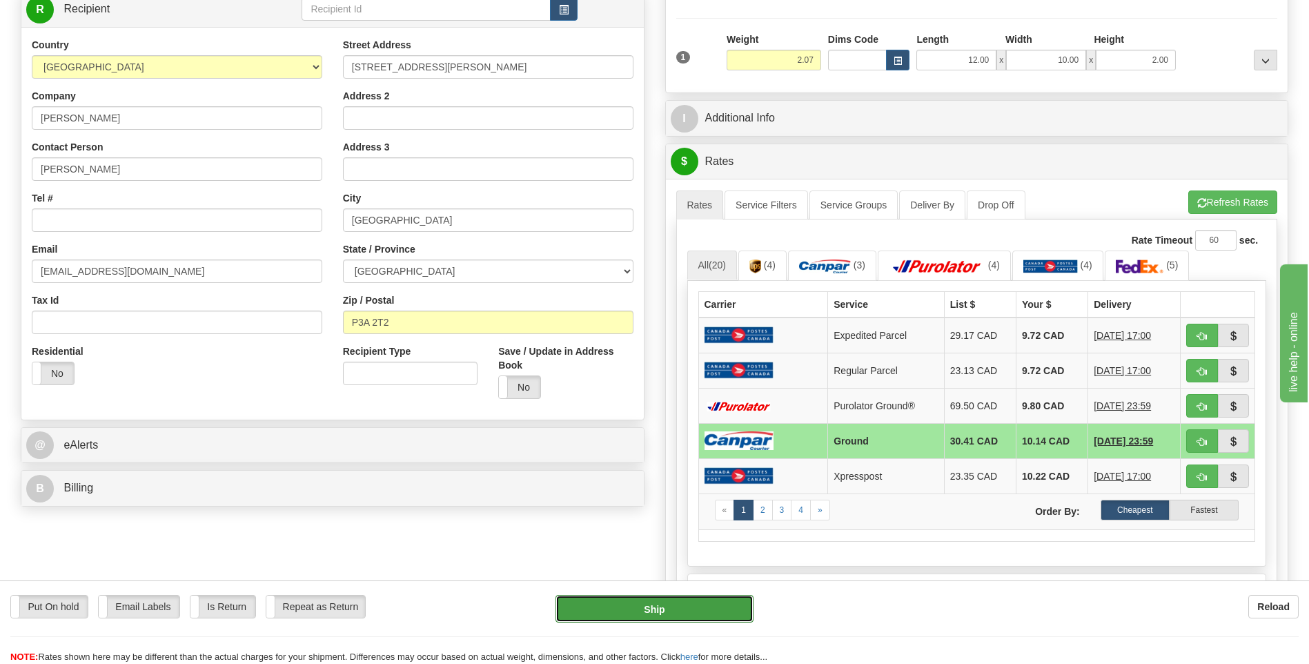
click at [714, 604] on button "Ship" at bounding box center [653, 609] width 197 height 28
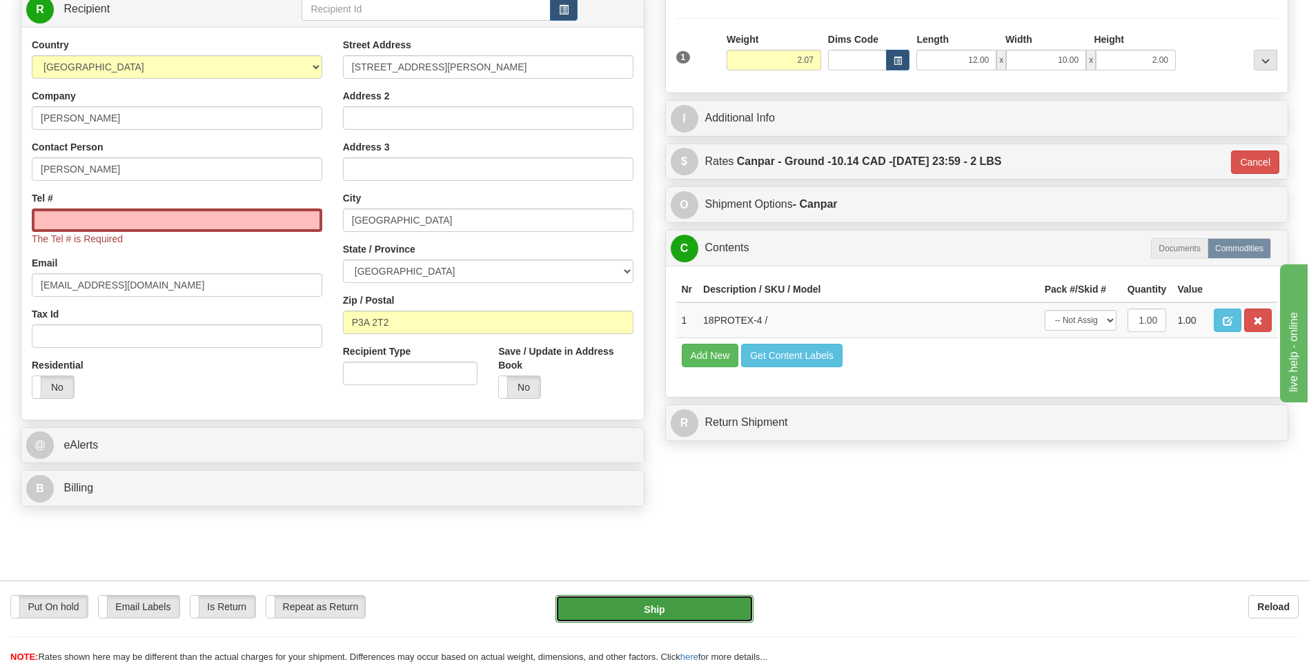
type input "1"
click at [166, 229] on input "Tel #" at bounding box center [177, 219] width 290 height 23
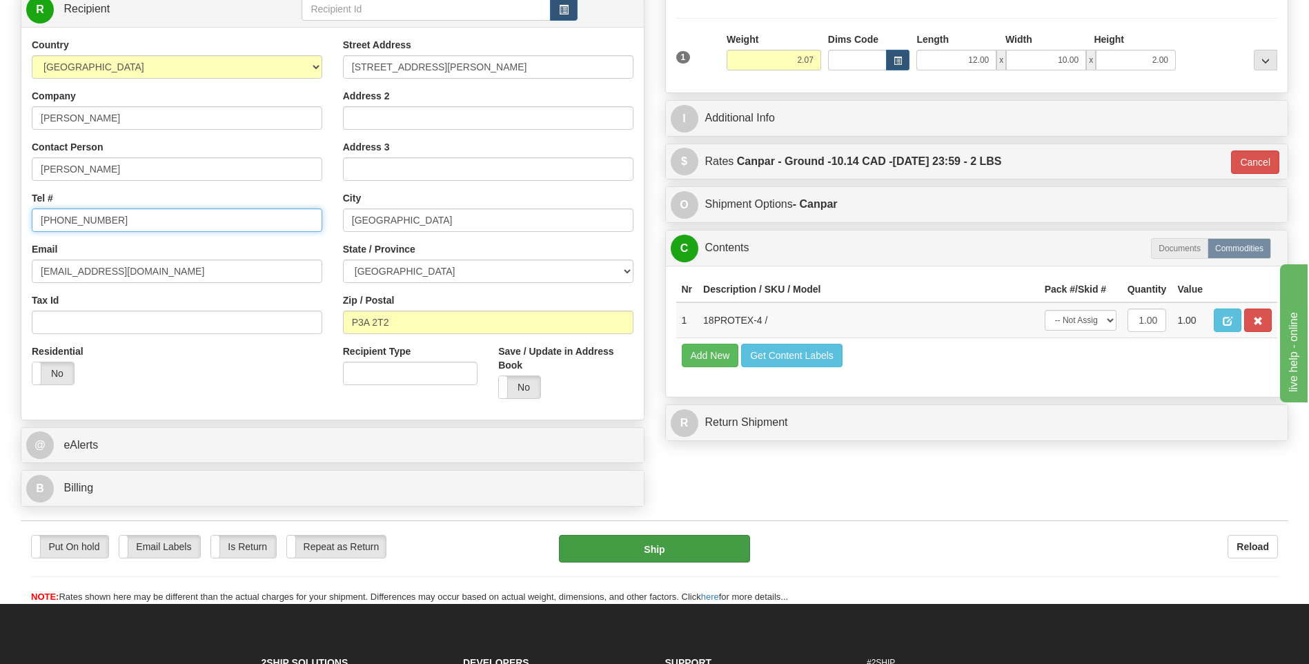
type input "705-363-5410"
click at [710, 555] on button "Ship" at bounding box center [654, 549] width 190 height 28
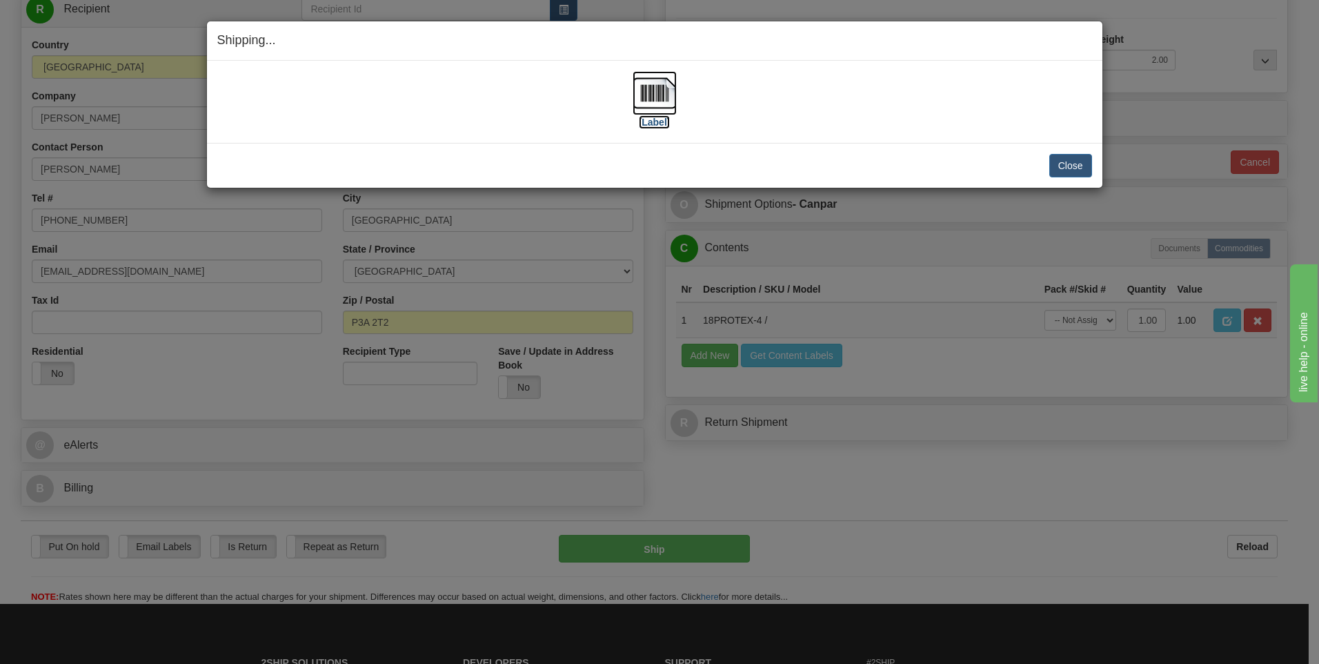
click at [651, 93] on img at bounding box center [655, 93] width 44 height 44
click at [1074, 157] on button "Close" at bounding box center [1070, 165] width 43 height 23
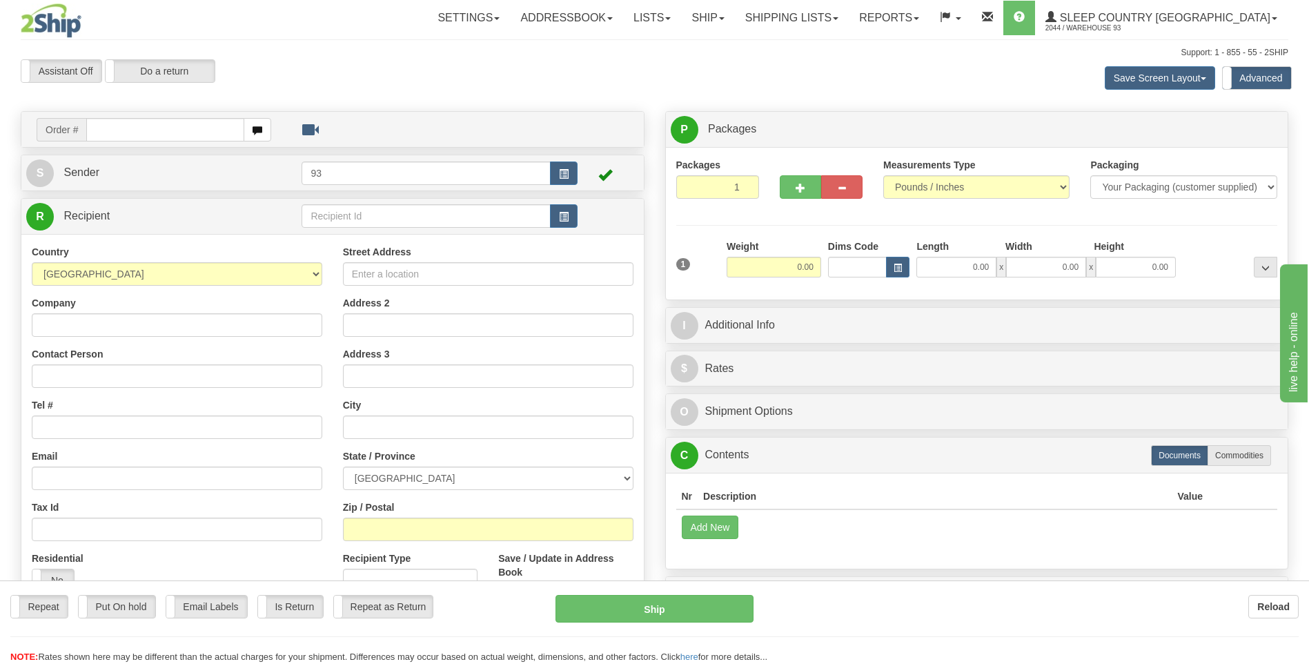
click at [103, 135] on input "text" at bounding box center [164, 129] width 157 height 23
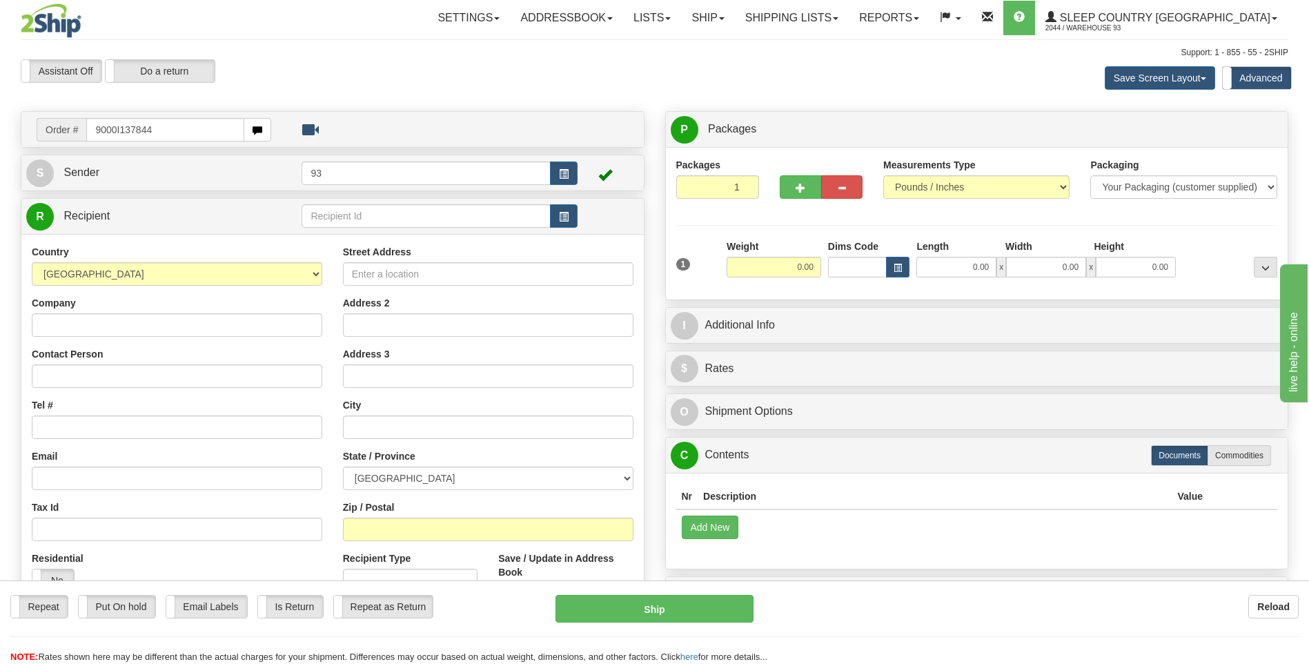
type input "9000I137844"
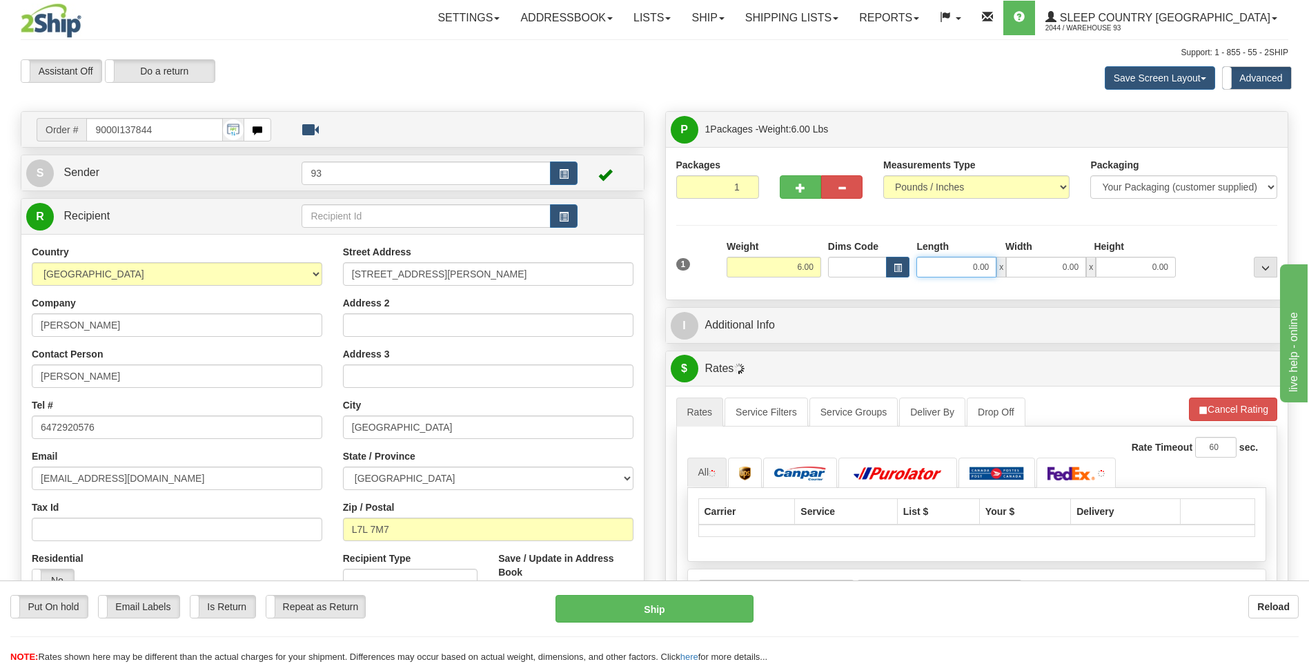
click at [964, 265] on input "0.00" at bounding box center [956, 267] width 80 height 21
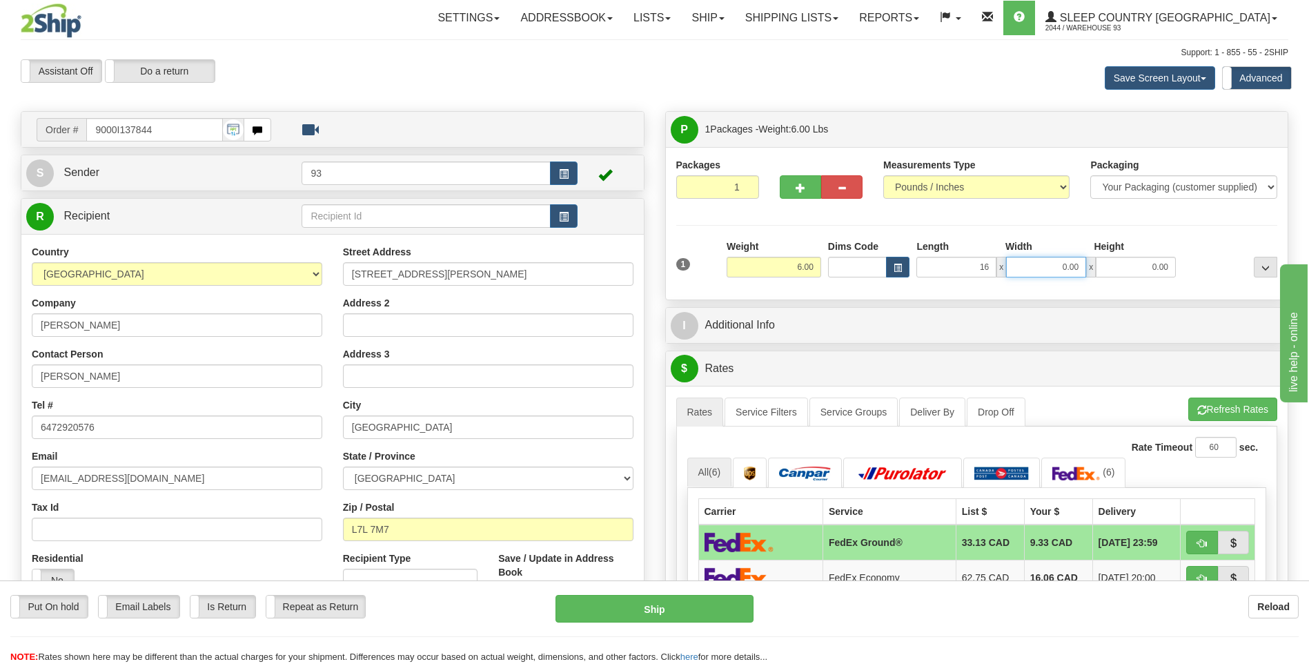
type input "16.00"
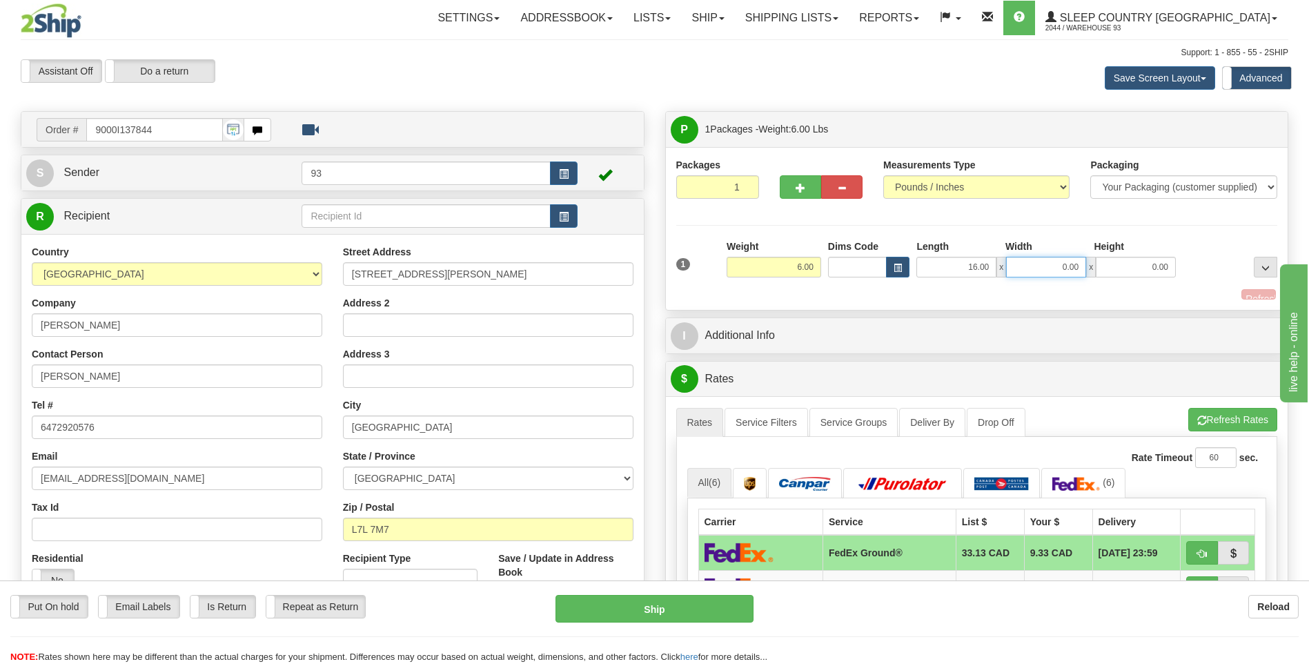
click at [1046, 264] on input "0.00" at bounding box center [1046, 267] width 80 height 21
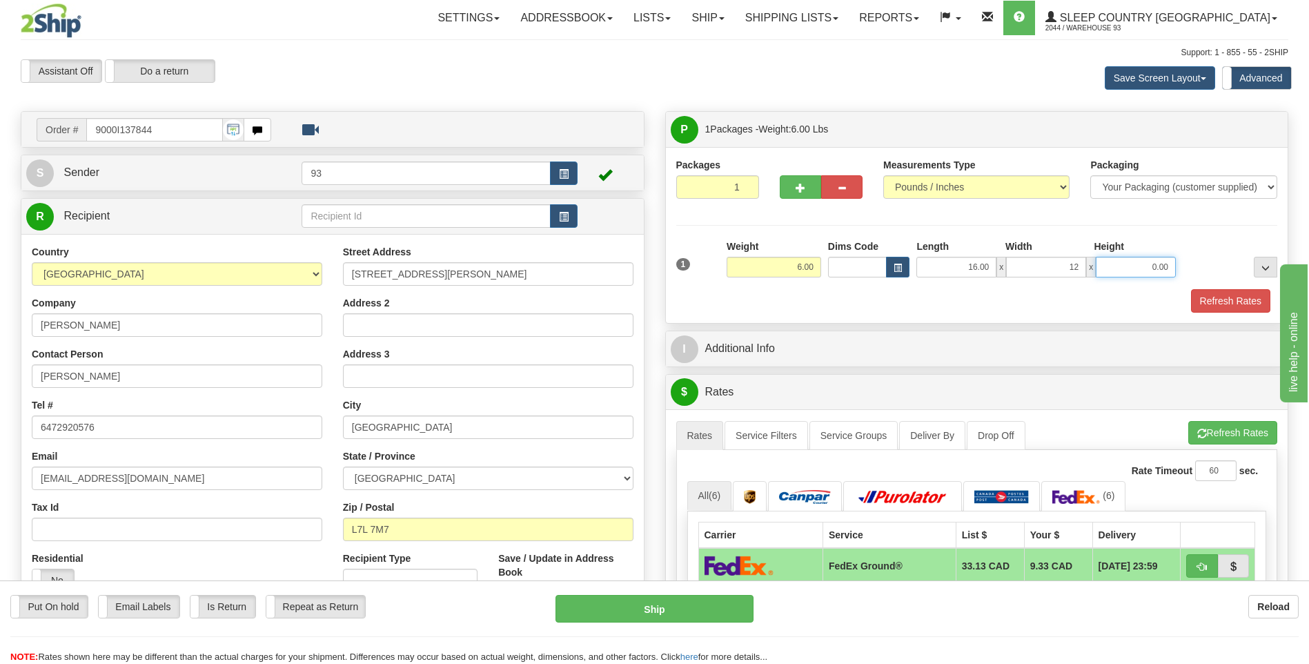
type input "12.00"
click at [1140, 261] on input "0.00" at bounding box center [1136, 267] width 80 height 21
type input "6.00"
click at [1233, 308] on button "Refresh Rates" at bounding box center [1230, 300] width 79 height 23
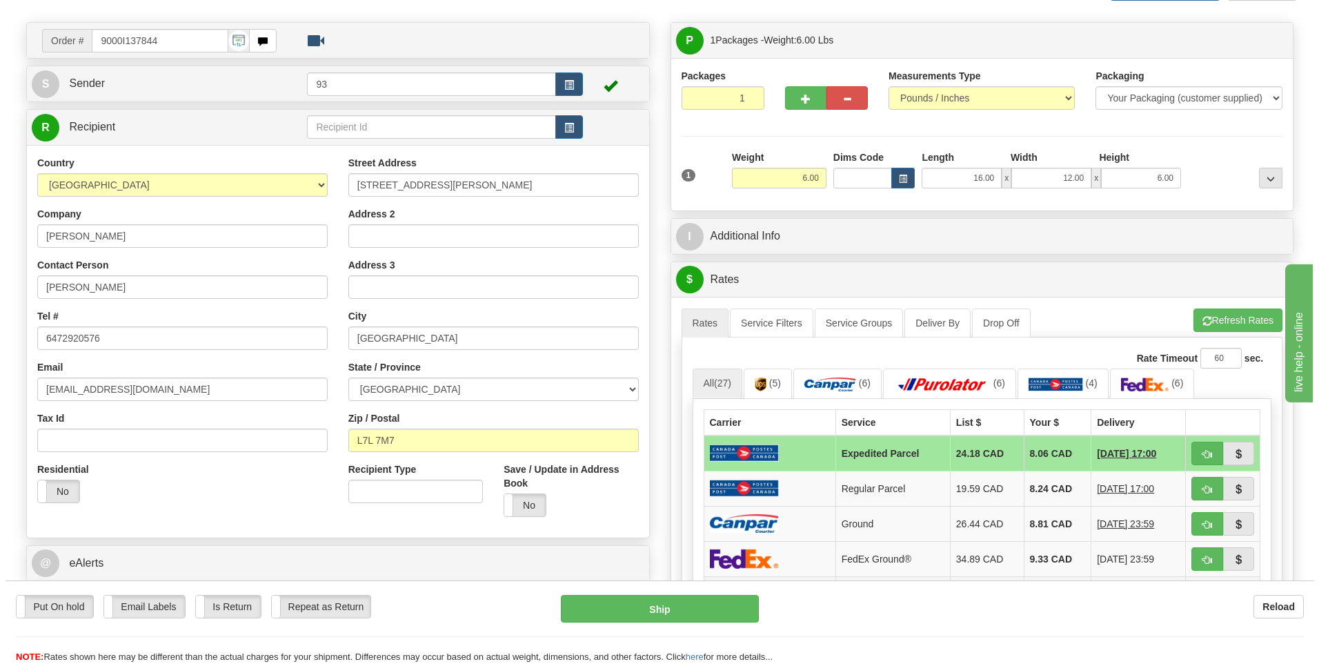
scroll to position [207, 0]
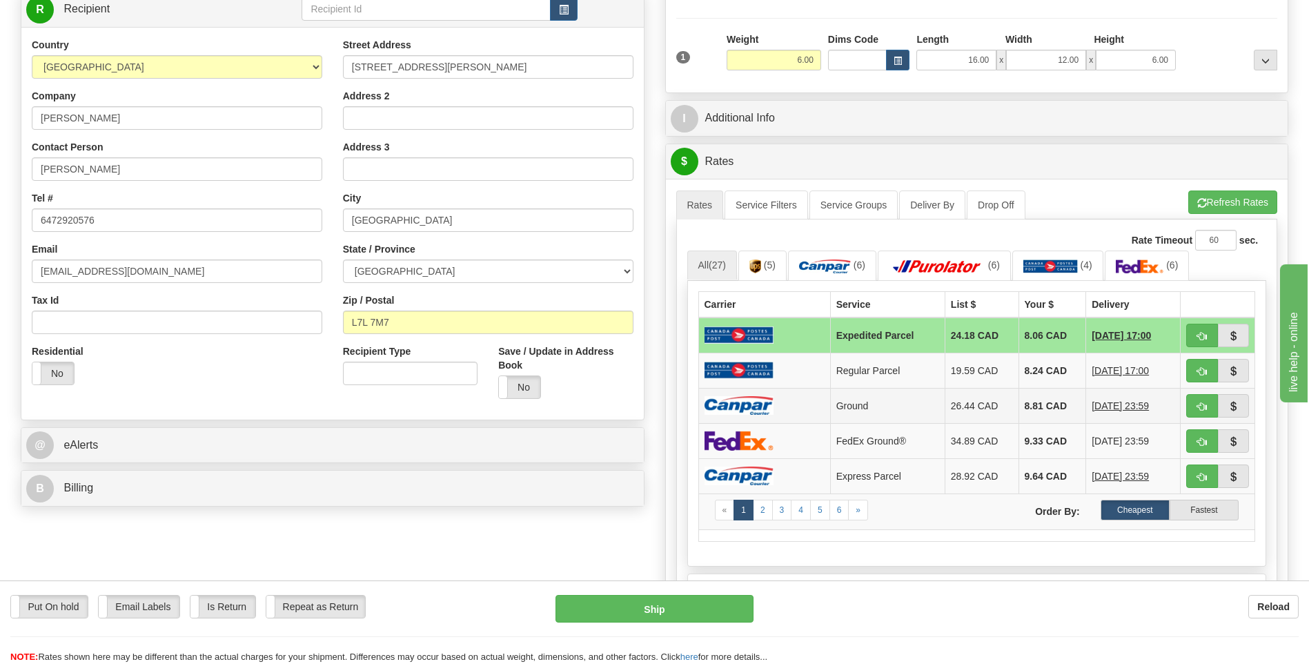
click at [740, 408] on img at bounding box center [738, 405] width 69 height 19
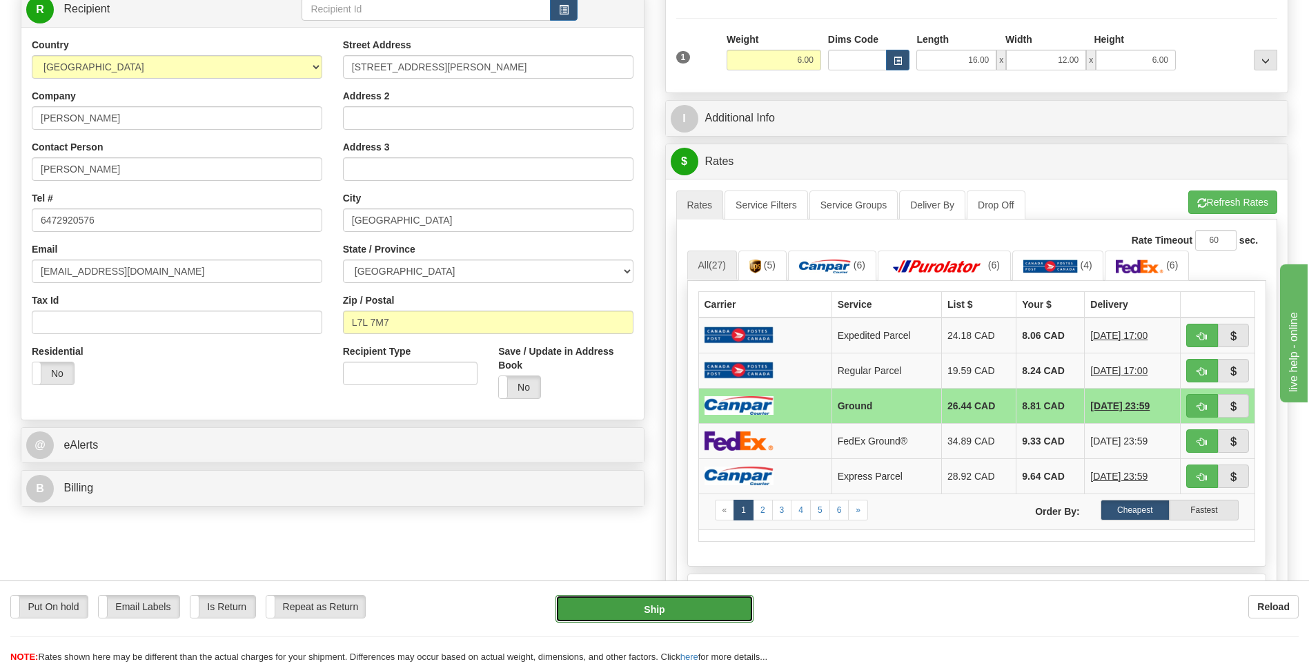
click at [729, 602] on button "Ship" at bounding box center [653, 609] width 197 height 28
type input "1"
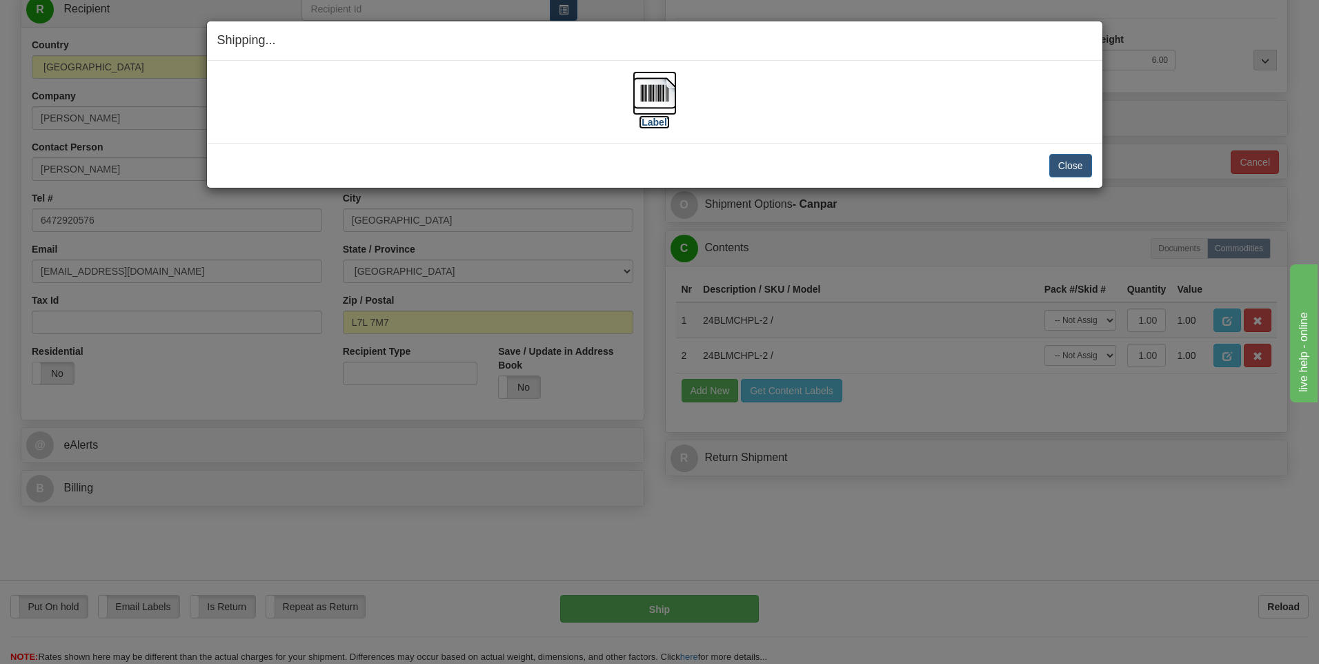
click at [669, 89] on img at bounding box center [655, 93] width 44 height 44
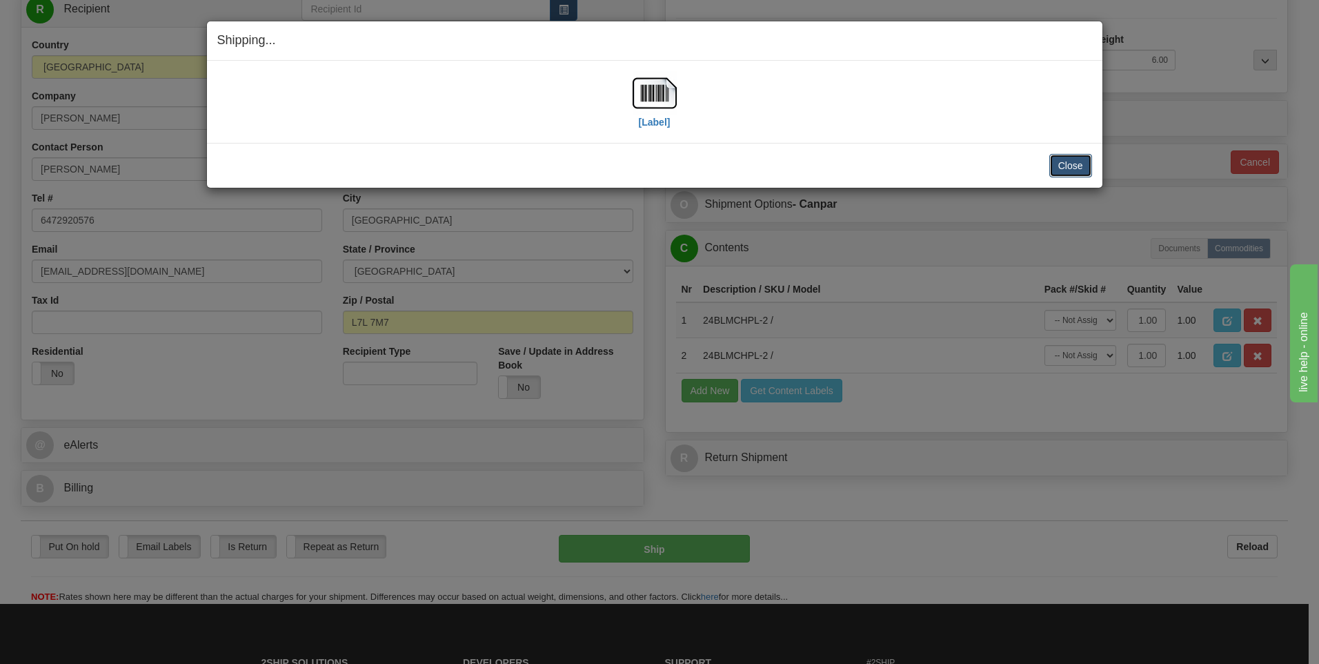
click at [1091, 163] on button "Close" at bounding box center [1070, 165] width 43 height 23
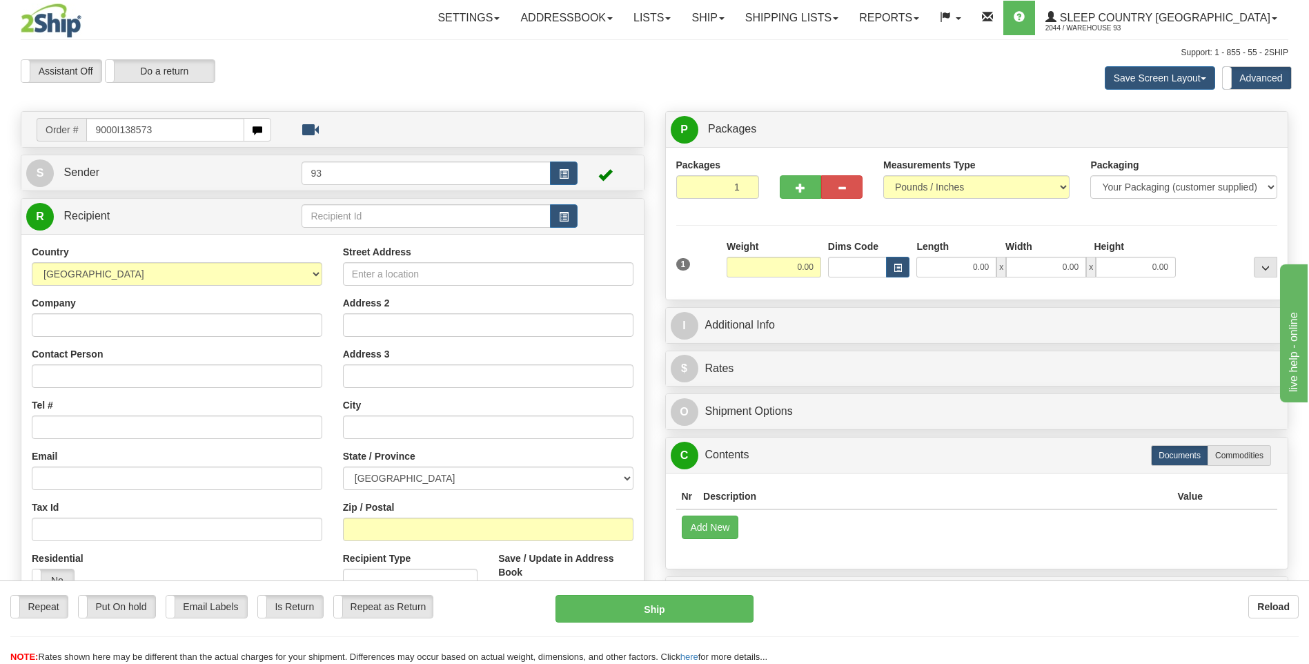
type input "9000I138573"
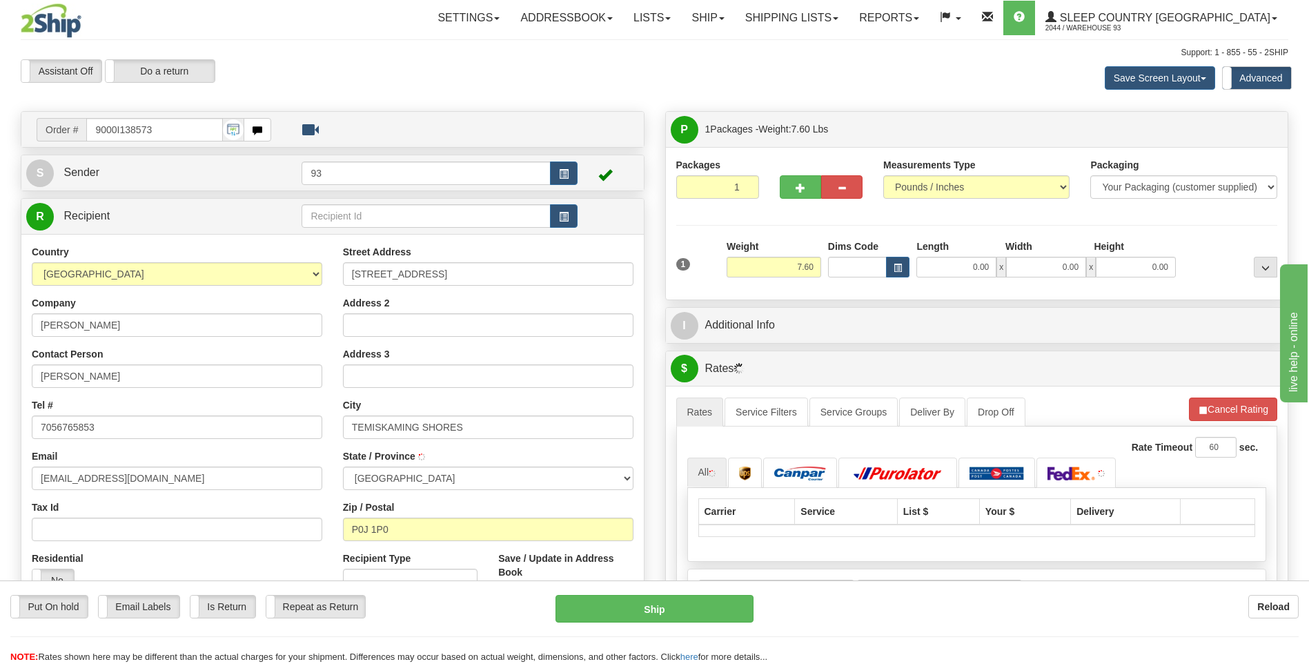
type input "NEW LISKEARD"
click at [945, 268] on input "0.00" at bounding box center [956, 267] width 80 height 21
type input "14.00"
click at [1040, 266] on input "0.00" at bounding box center [1046, 267] width 80 height 21
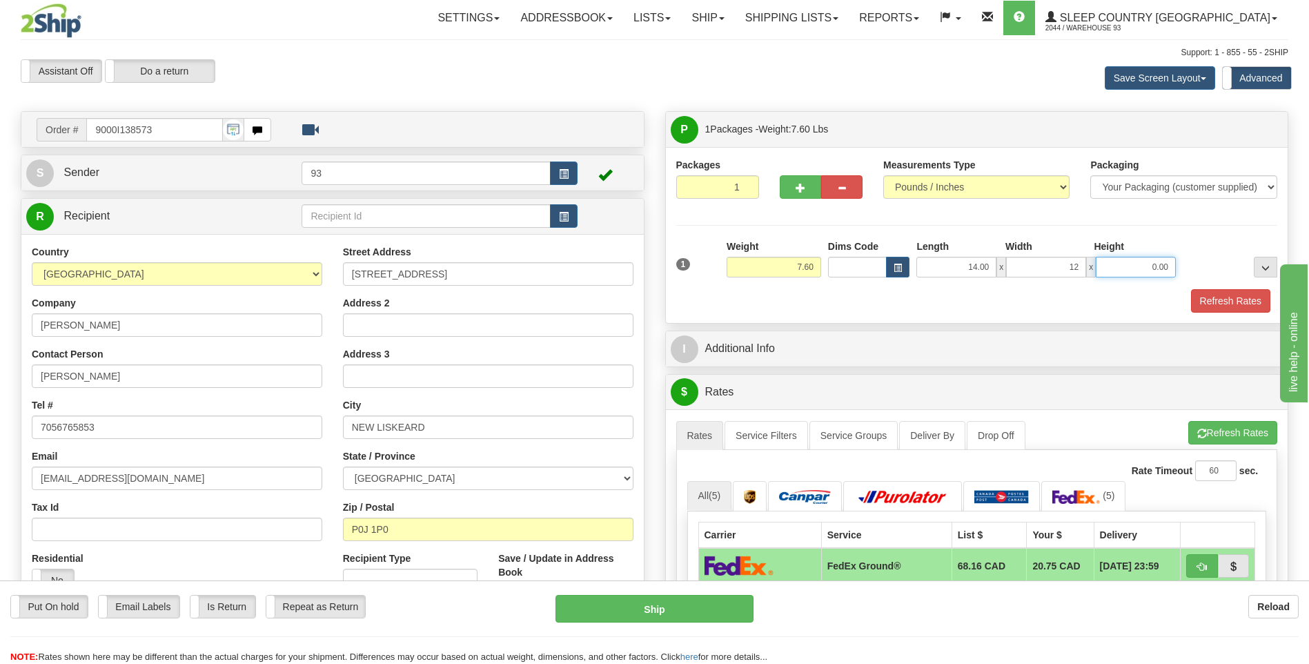
type input "12.00"
click at [1126, 273] on input "0.00" at bounding box center [1136, 267] width 80 height 21
type input "6.00"
click at [1247, 298] on button "Refresh Rates" at bounding box center [1230, 300] width 79 height 23
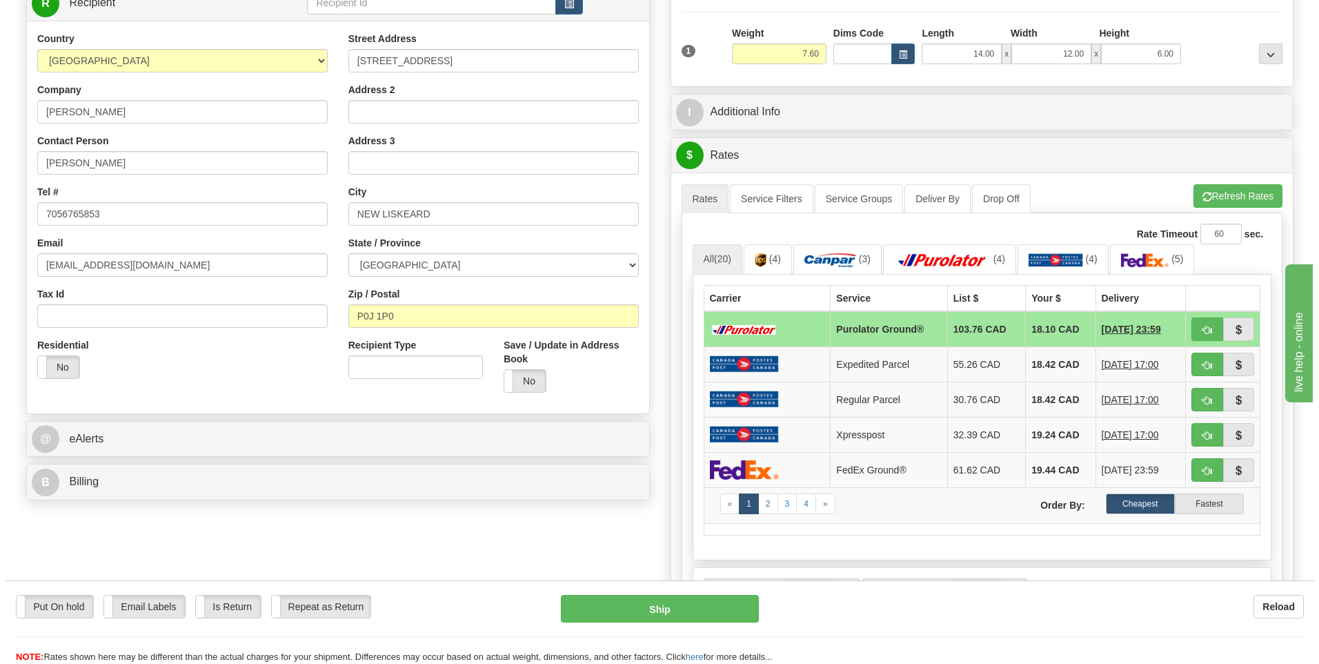
scroll to position [276, 0]
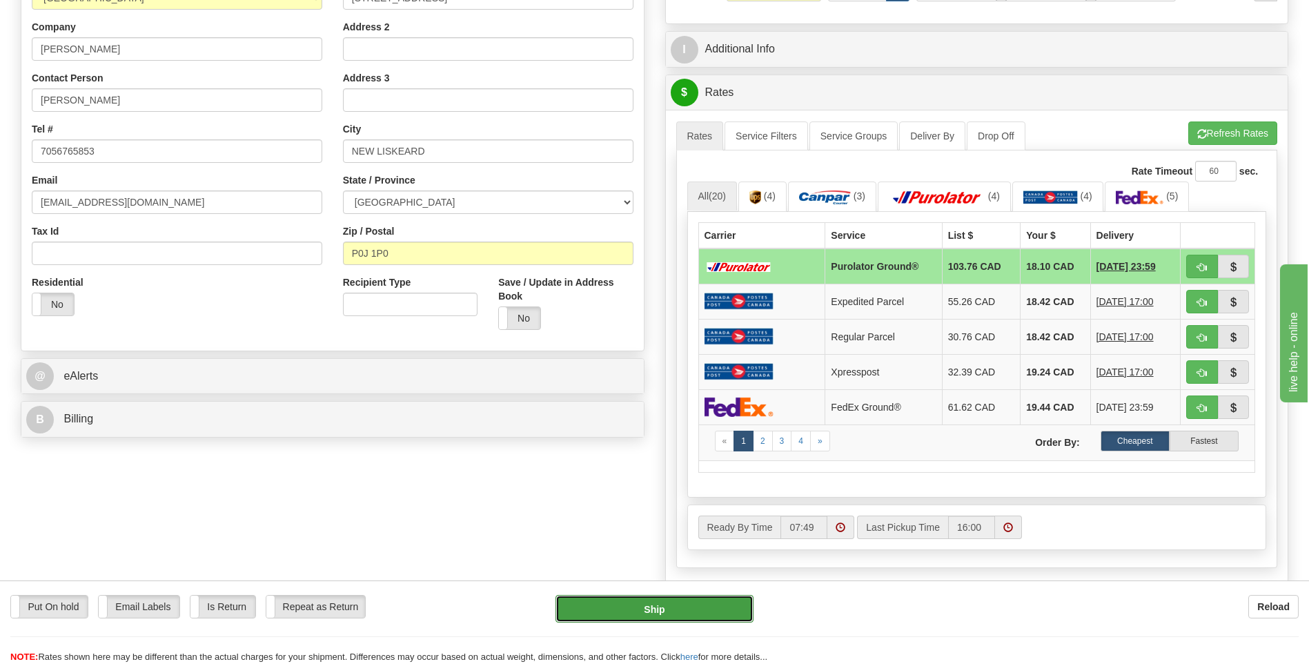
click at [715, 617] on button "Ship" at bounding box center [653, 609] width 197 height 28
type input "260"
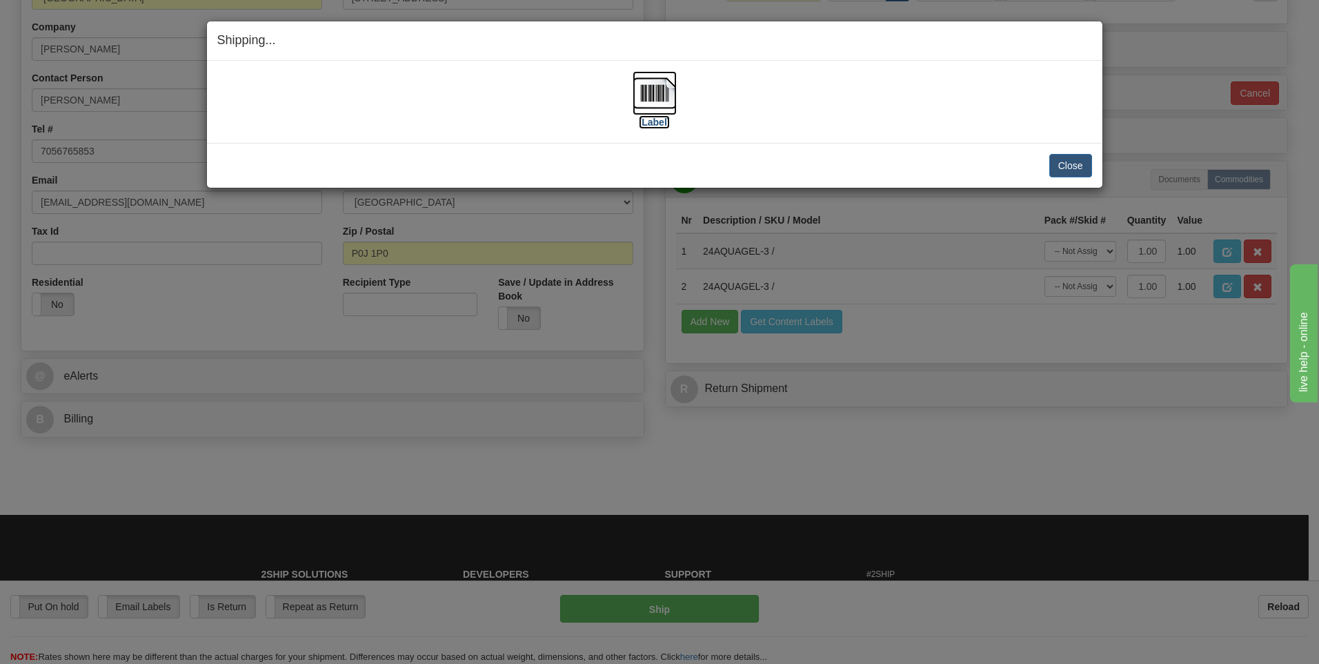
click at [654, 77] on img at bounding box center [655, 93] width 44 height 44
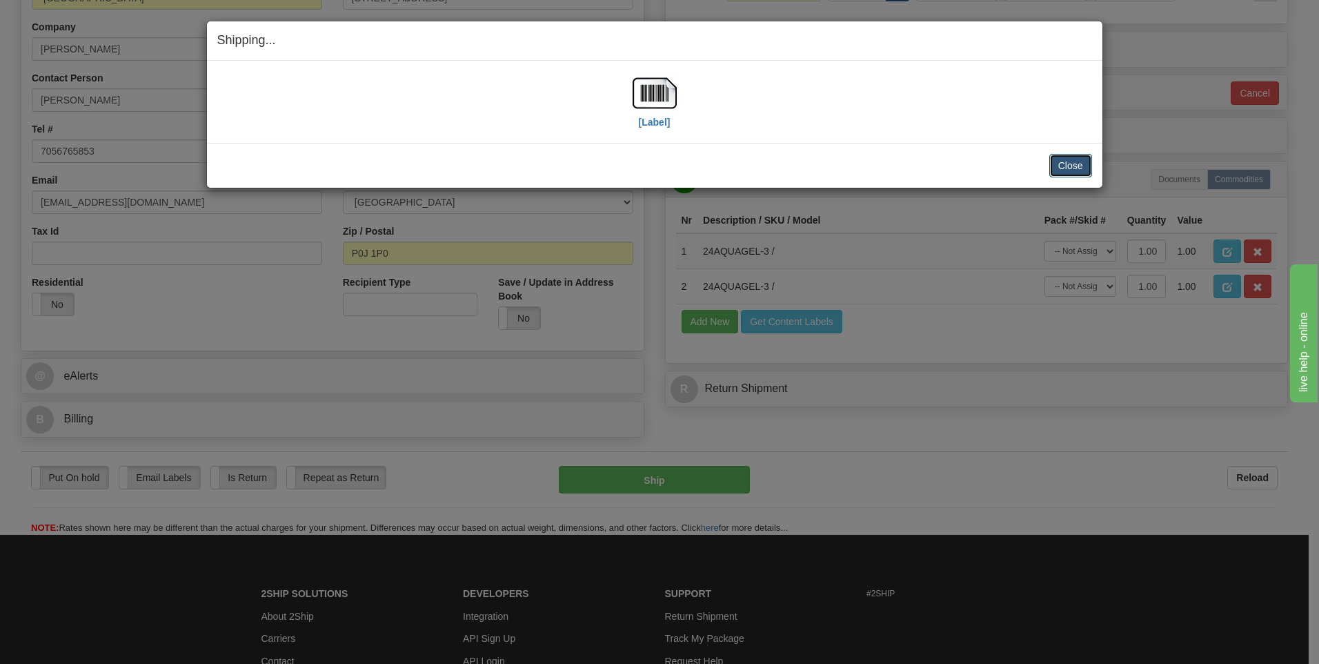
click at [1066, 155] on button "Close" at bounding box center [1070, 165] width 43 height 23
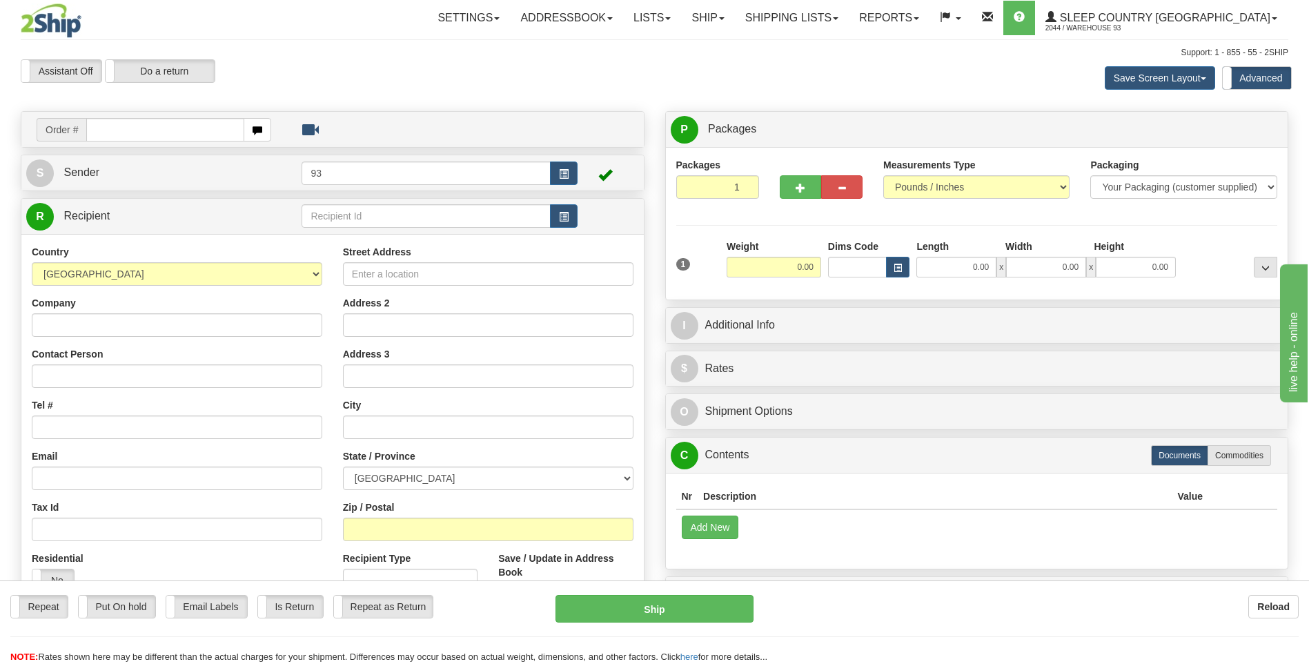
click at [156, 130] on input "text" at bounding box center [164, 129] width 157 height 23
type input "9000I138652"
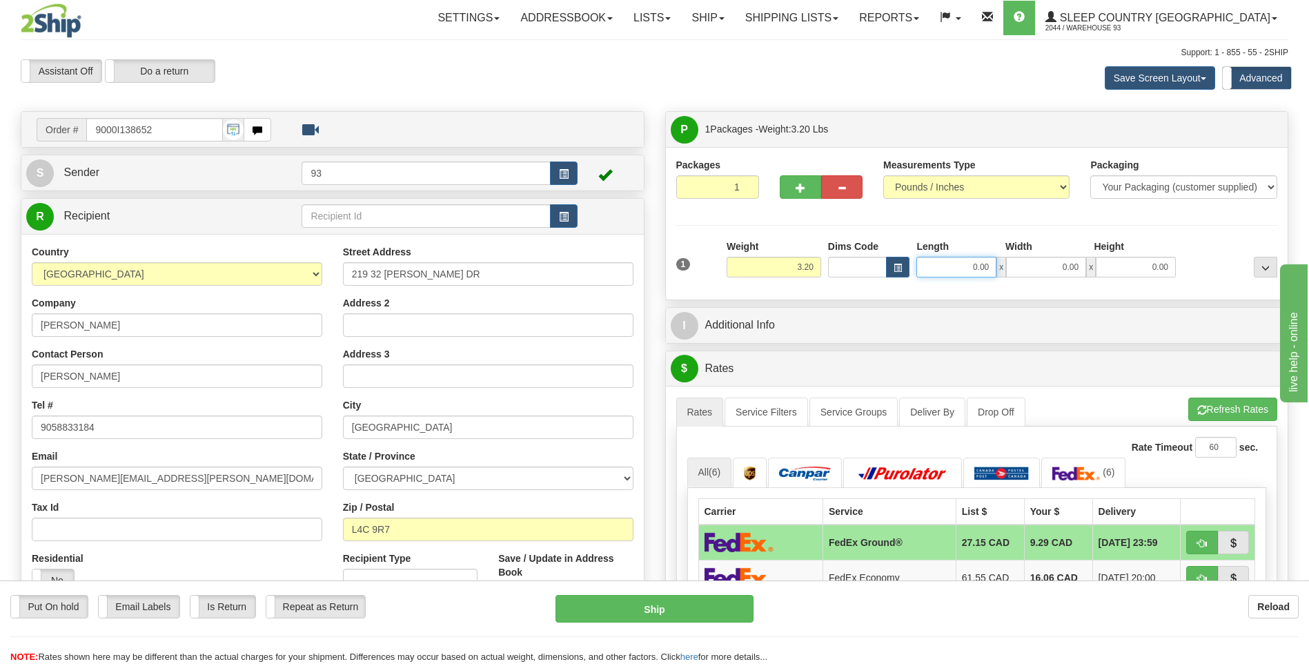
click at [947, 266] on input "0.00" at bounding box center [956, 267] width 80 height 21
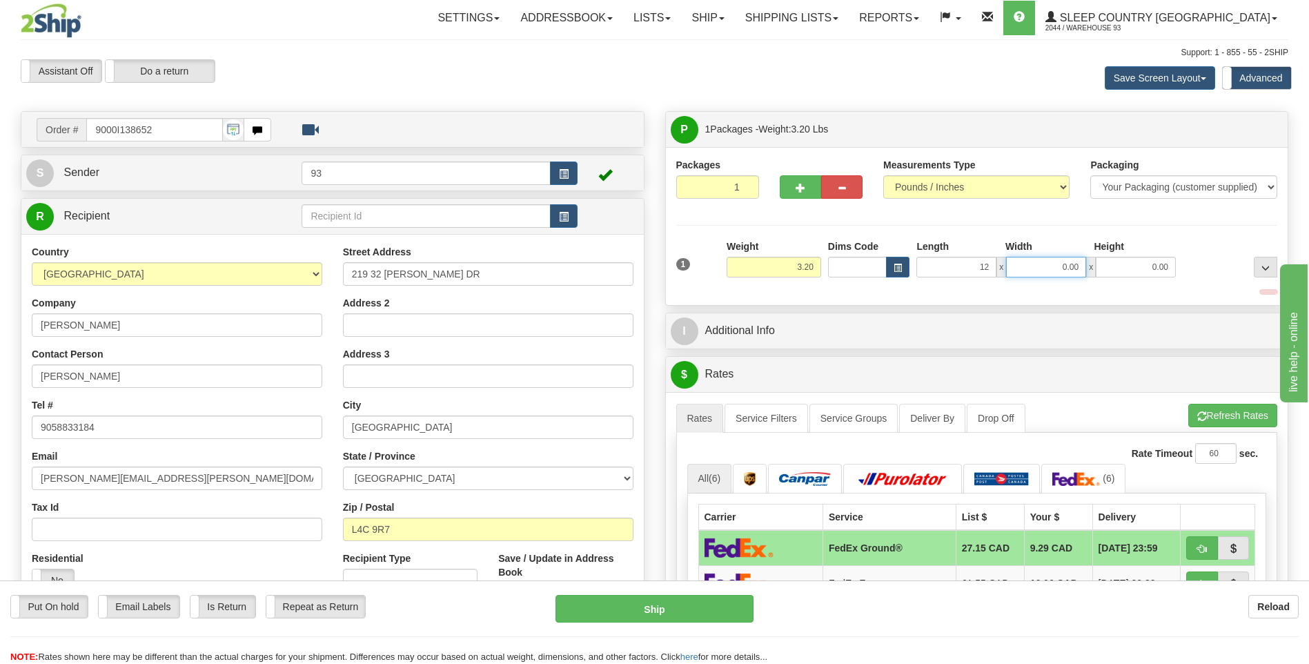
type input "12.00"
click at [1048, 268] on input "0.00" at bounding box center [1046, 267] width 80 height 21
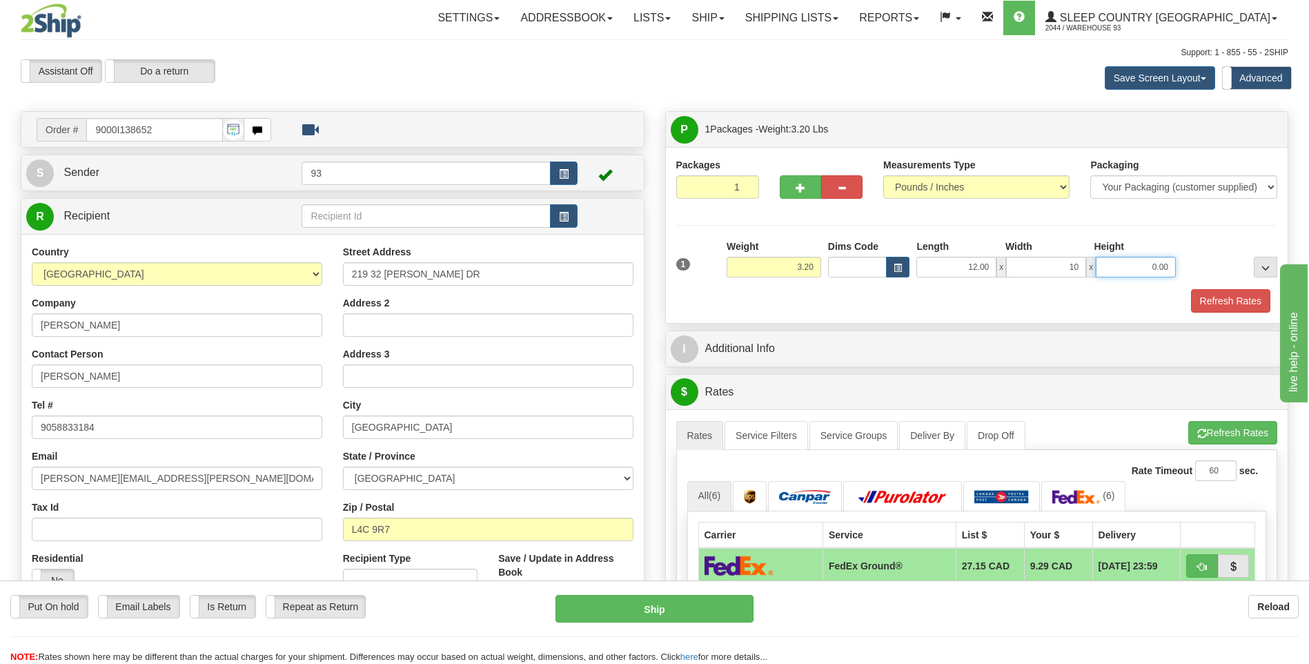
type input "10.00"
click at [1145, 267] on input "0.00" at bounding box center [1136, 267] width 80 height 21
type input "2.00"
click at [1261, 295] on button "Refresh Rates" at bounding box center [1230, 300] width 79 height 23
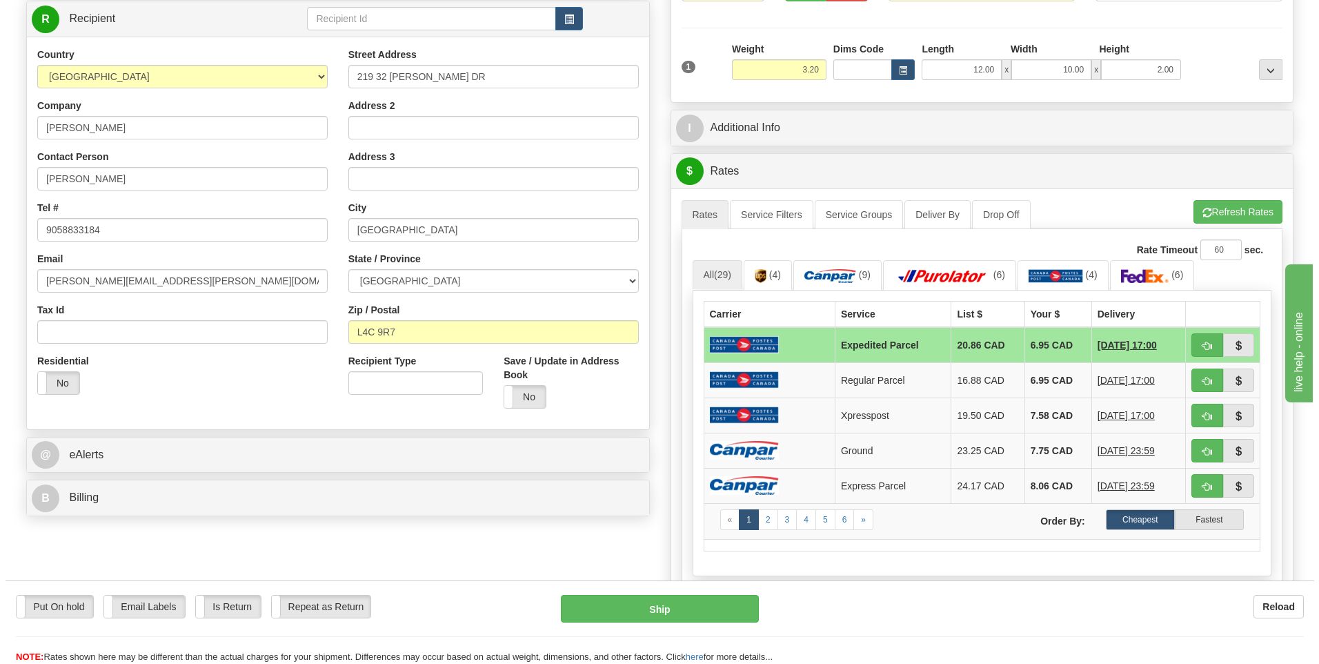
scroll to position [276, 0]
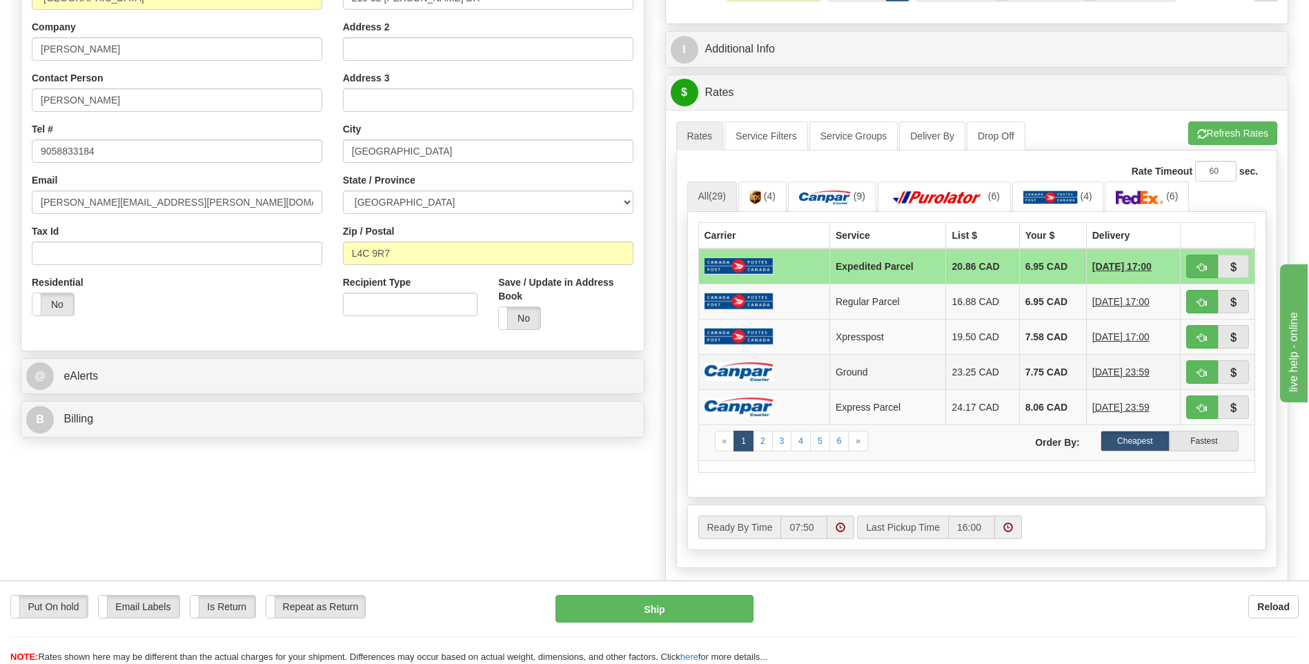
click at [772, 370] on img at bounding box center [738, 371] width 69 height 19
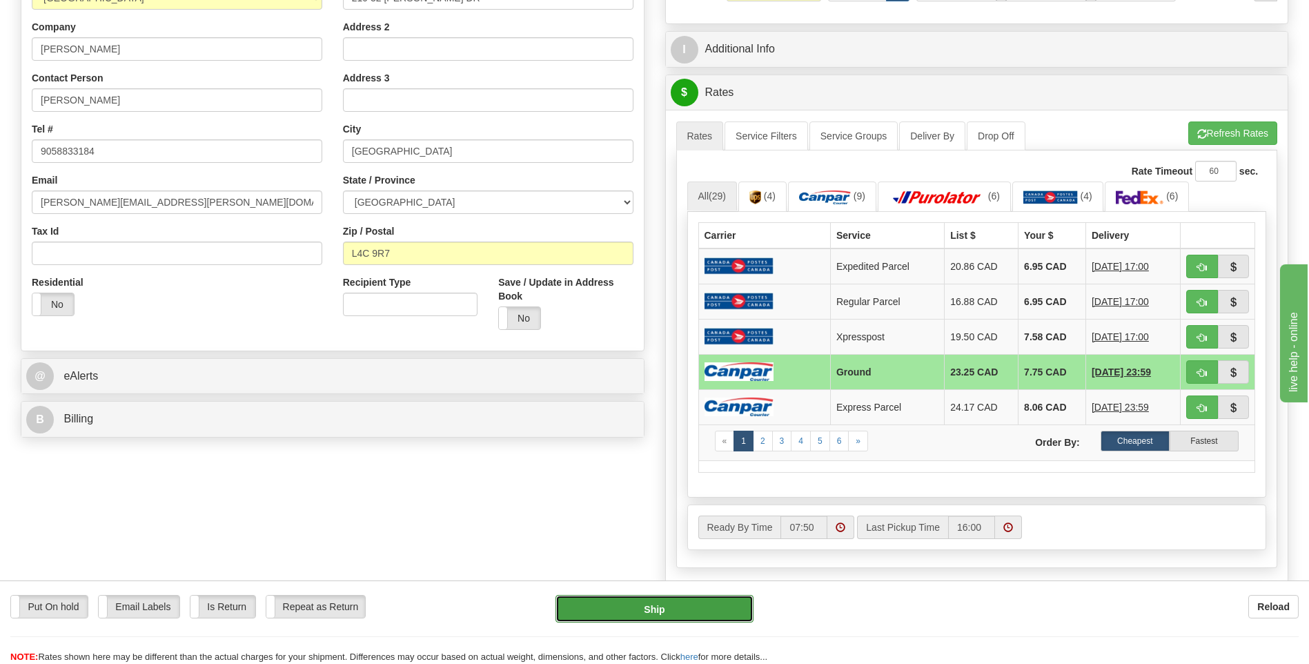
click at [708, 619] on button "Ship" at bounding box center [653, 609] width 197 height 28
type input "1"
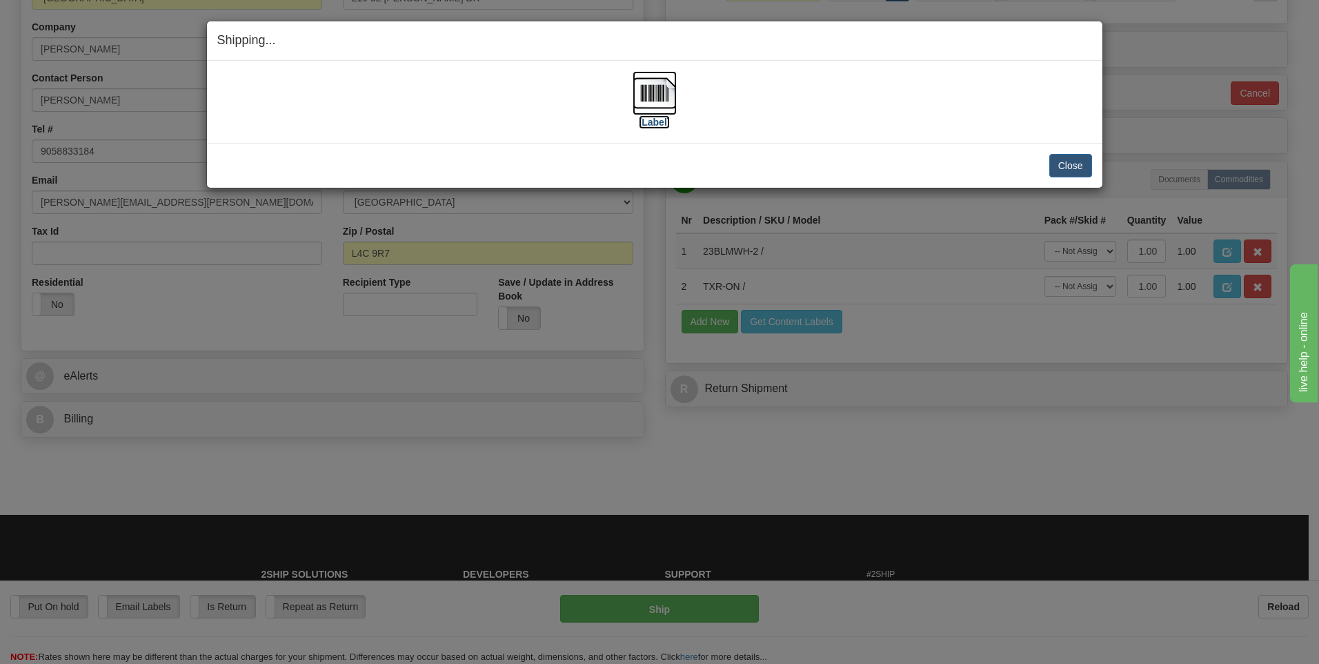
click at [649, 92] on img at bounding box center [655, 93] width 44 height 44
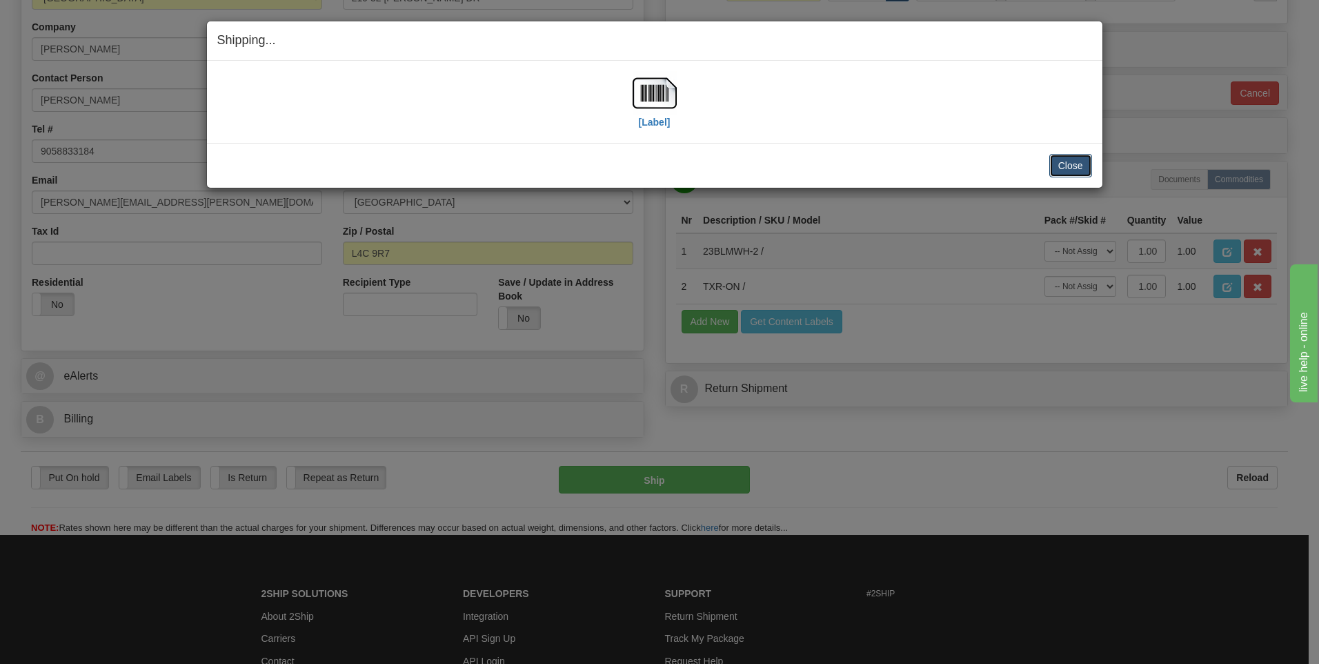
click at [1074, 155] on button "Close" at bounding box center [1070, 165] width 43 height 23
